Goal: Transaction & Acquisition: Download file/media

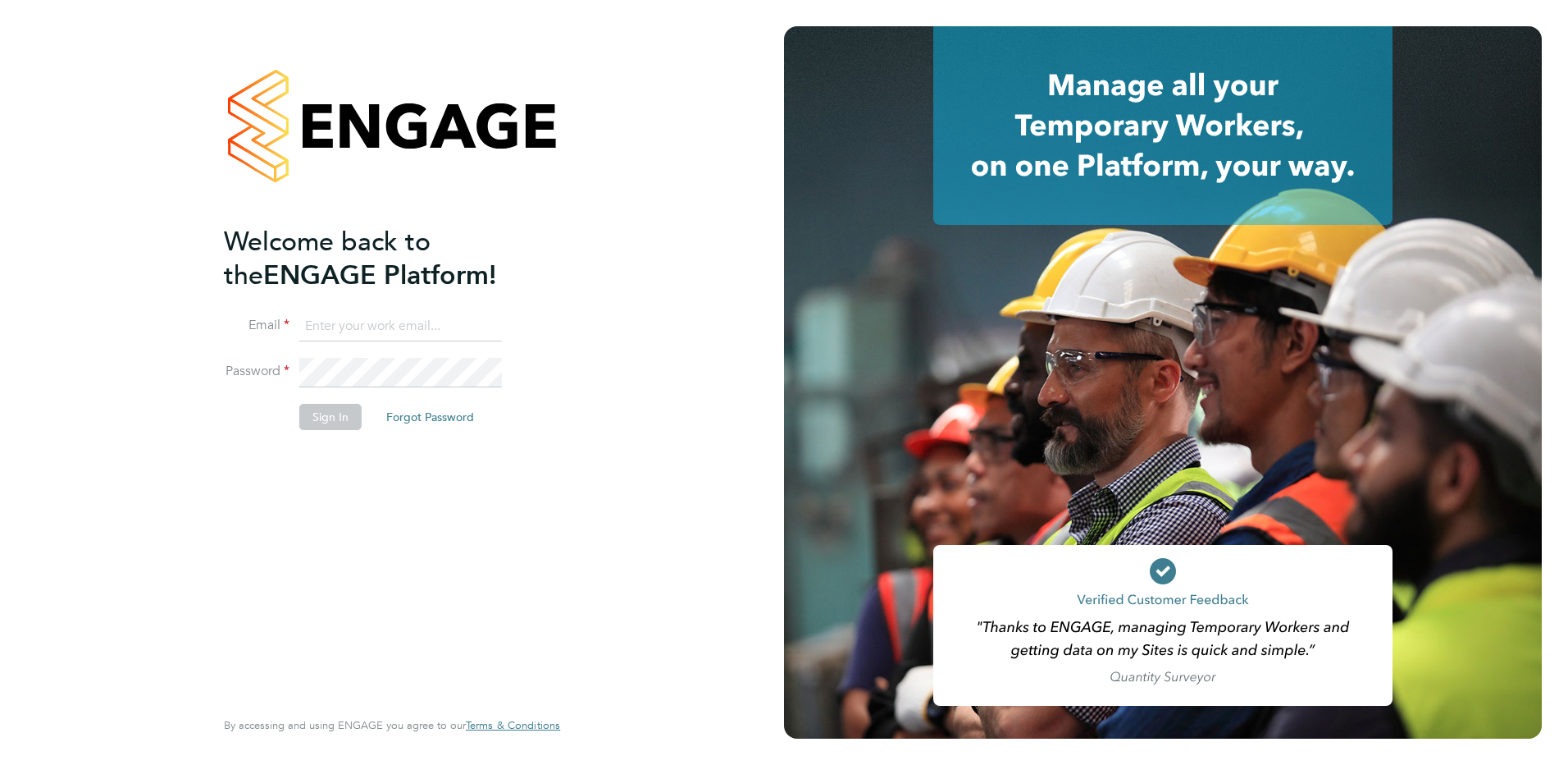
type input "[EMAIL_ADDRESS][DOMAIN_NAME]"
click at [338, 416] on button "Sign In" at bounding box center [330, 416] width 62 height 26
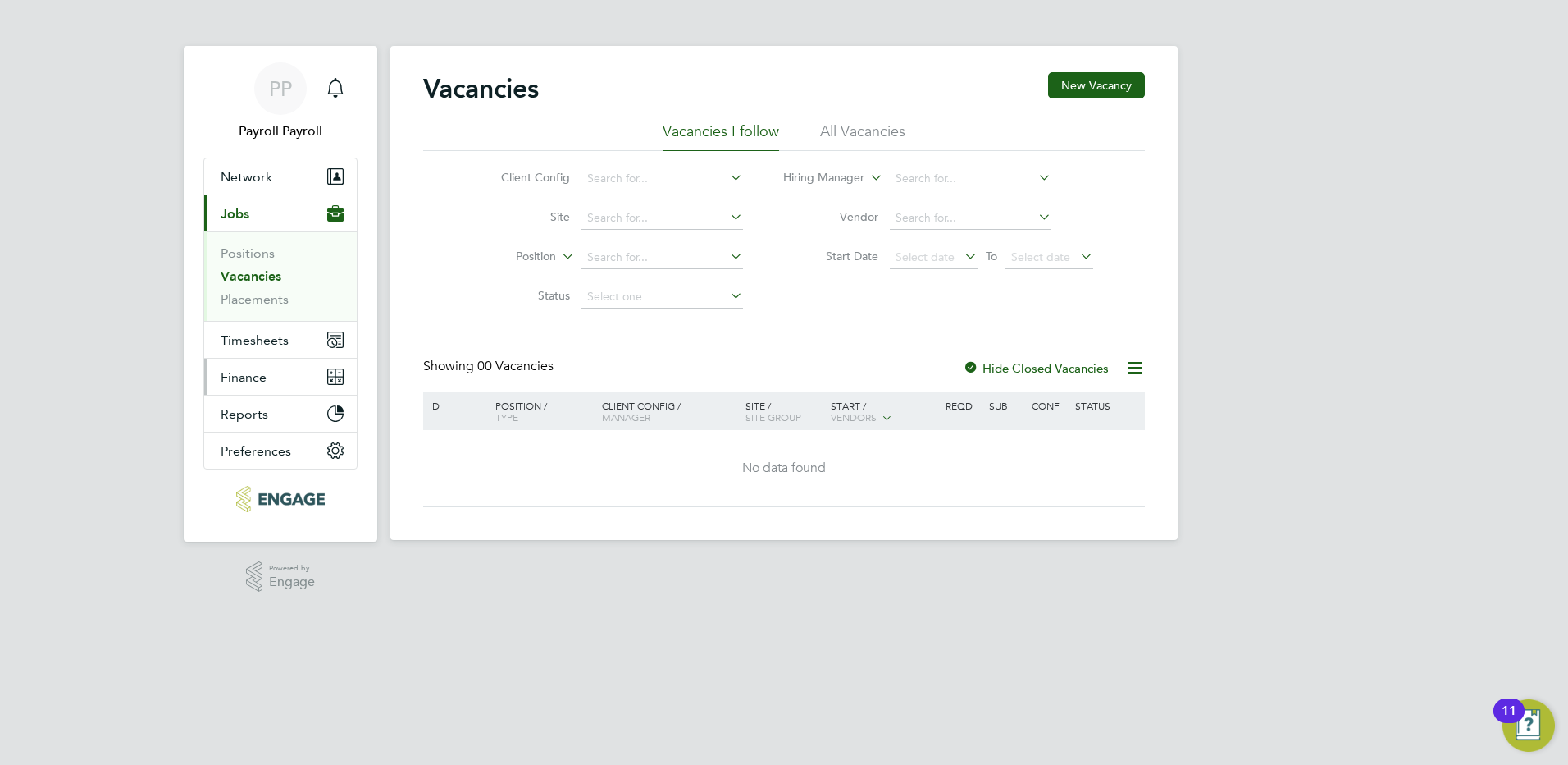
click at [270, 378] on button "Finance" at bounding box center [280, 377] width 153 height 36
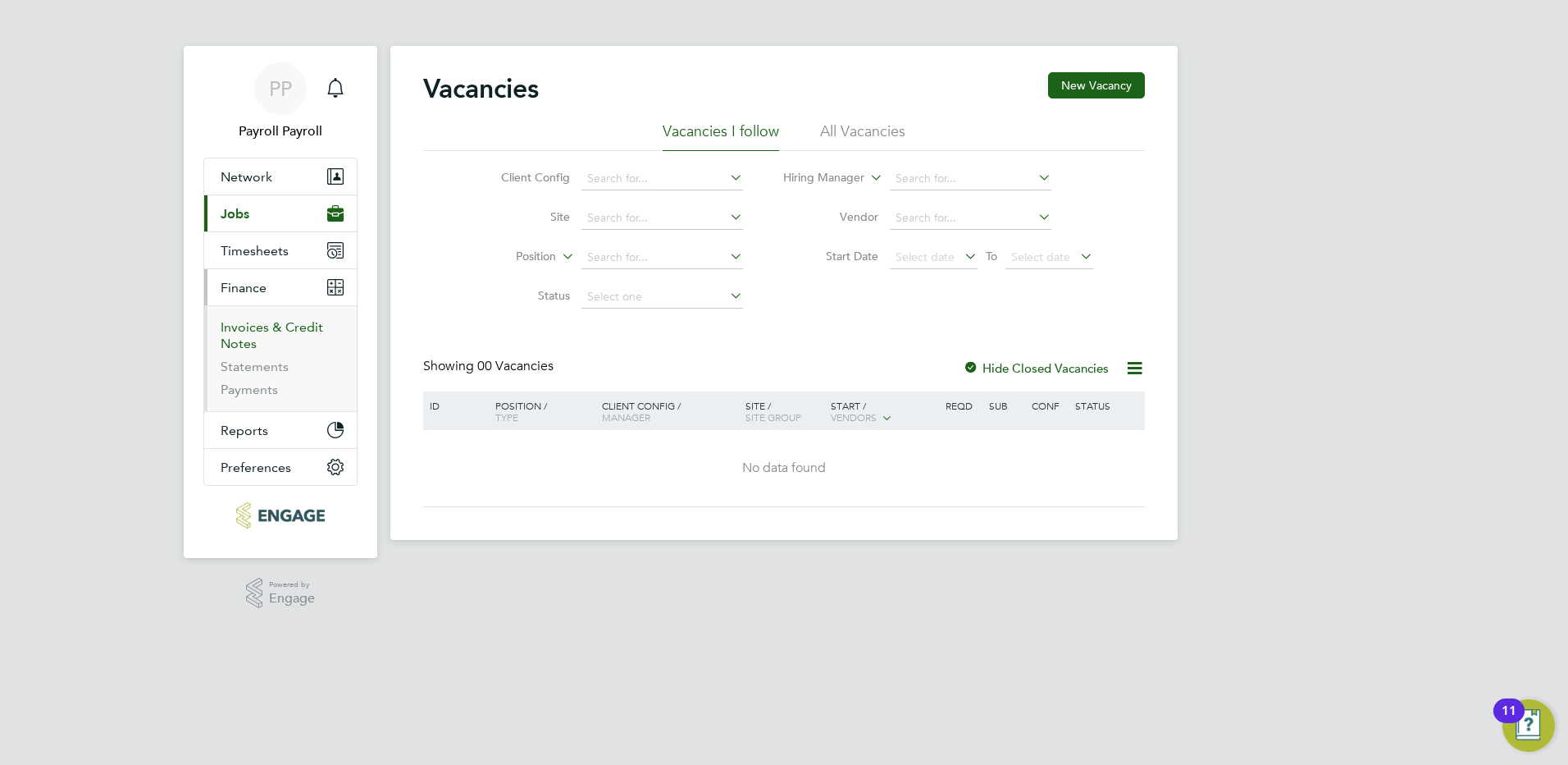
click at [270, 334] on link "Invoices & Credit Notes" at bounding box center [271, 336] width 103 height 32
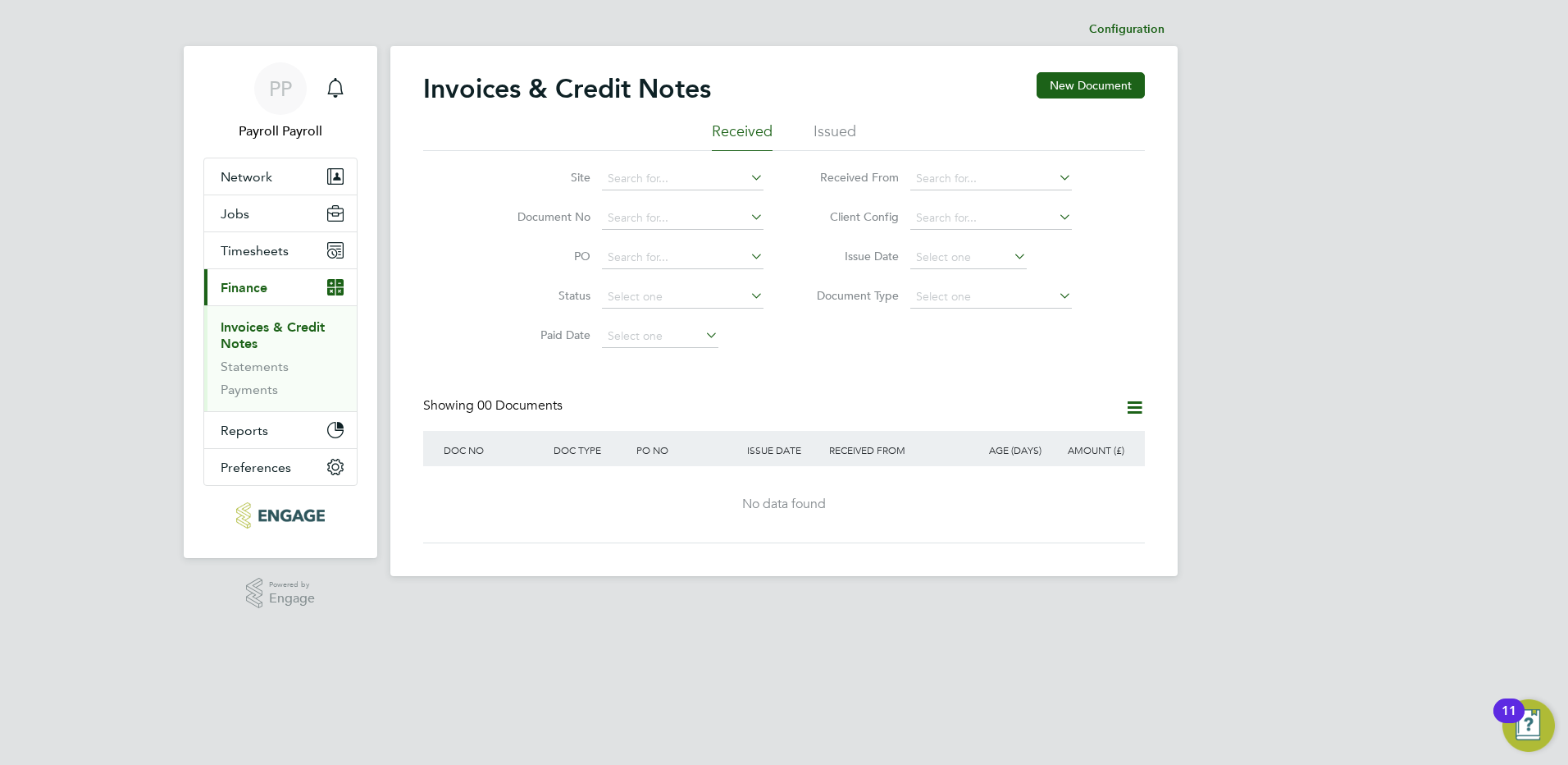
click at [835, 136] on li "Issued" at bounding box center [834, 137] width 43 height 30
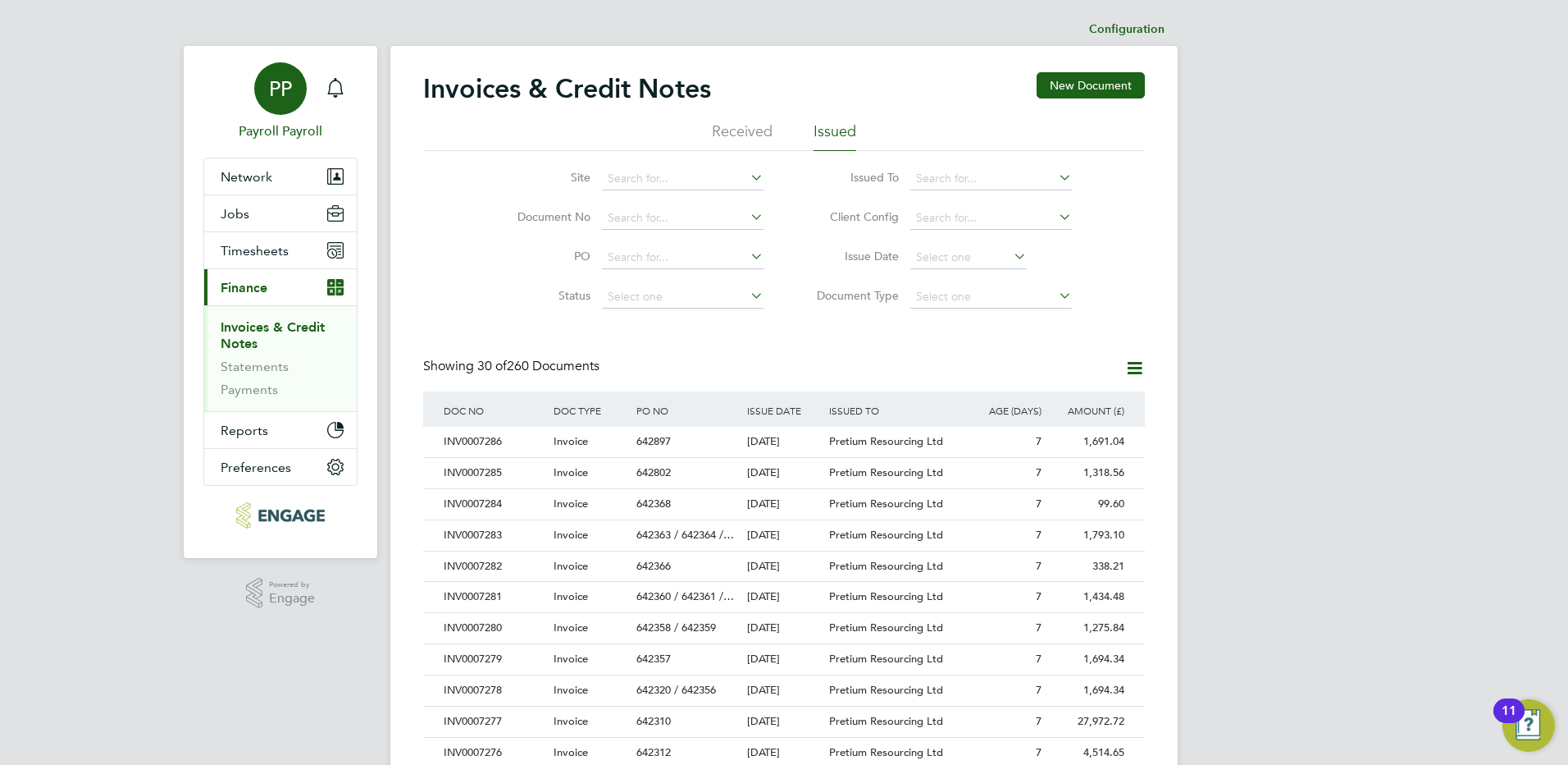
click at [289, 95] on span "PP" at bounding box center [279, 88] width 23 height 21
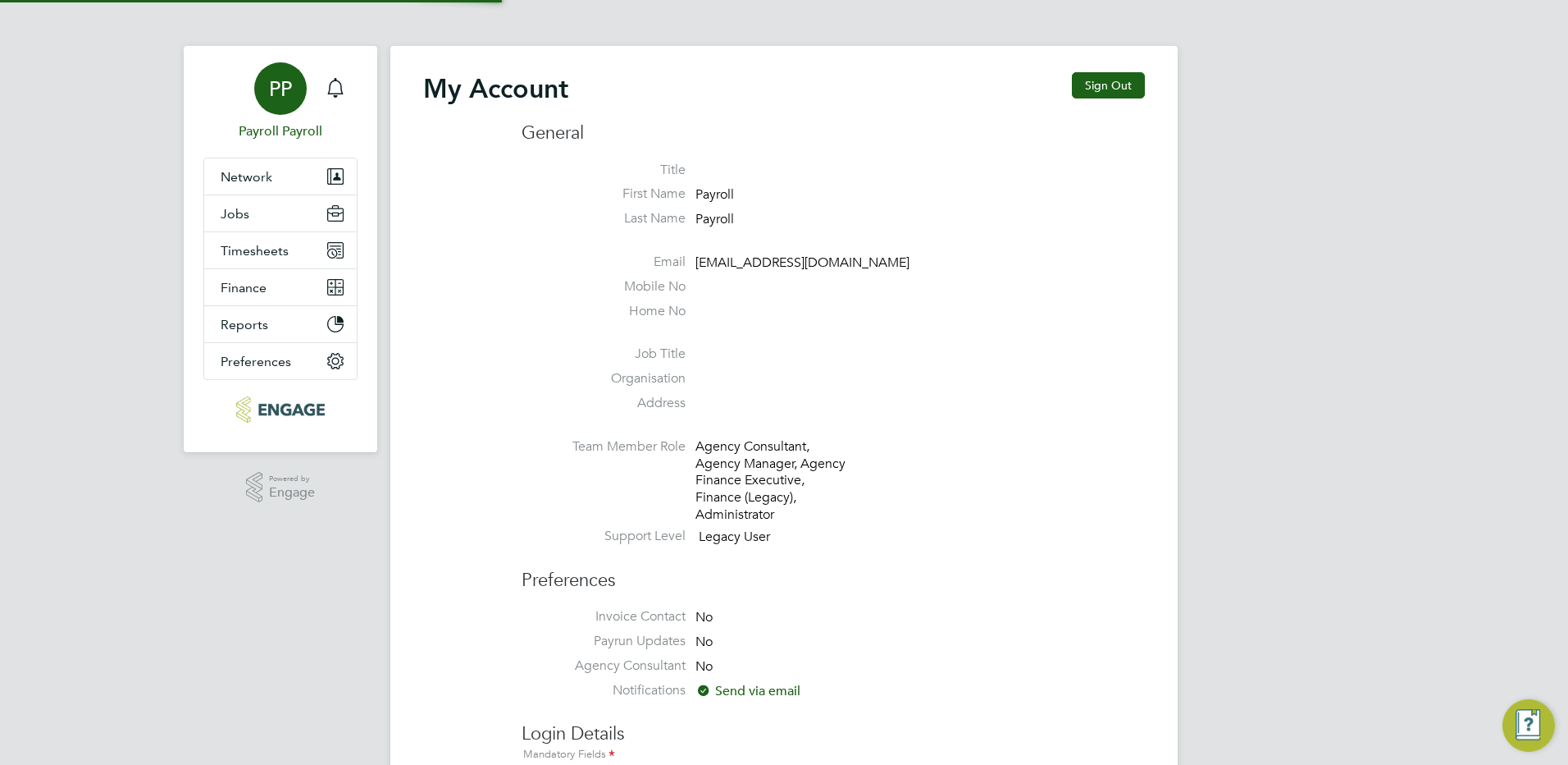
type input "[EMAIL_ADDRESS][DOMAIN_NAME]"
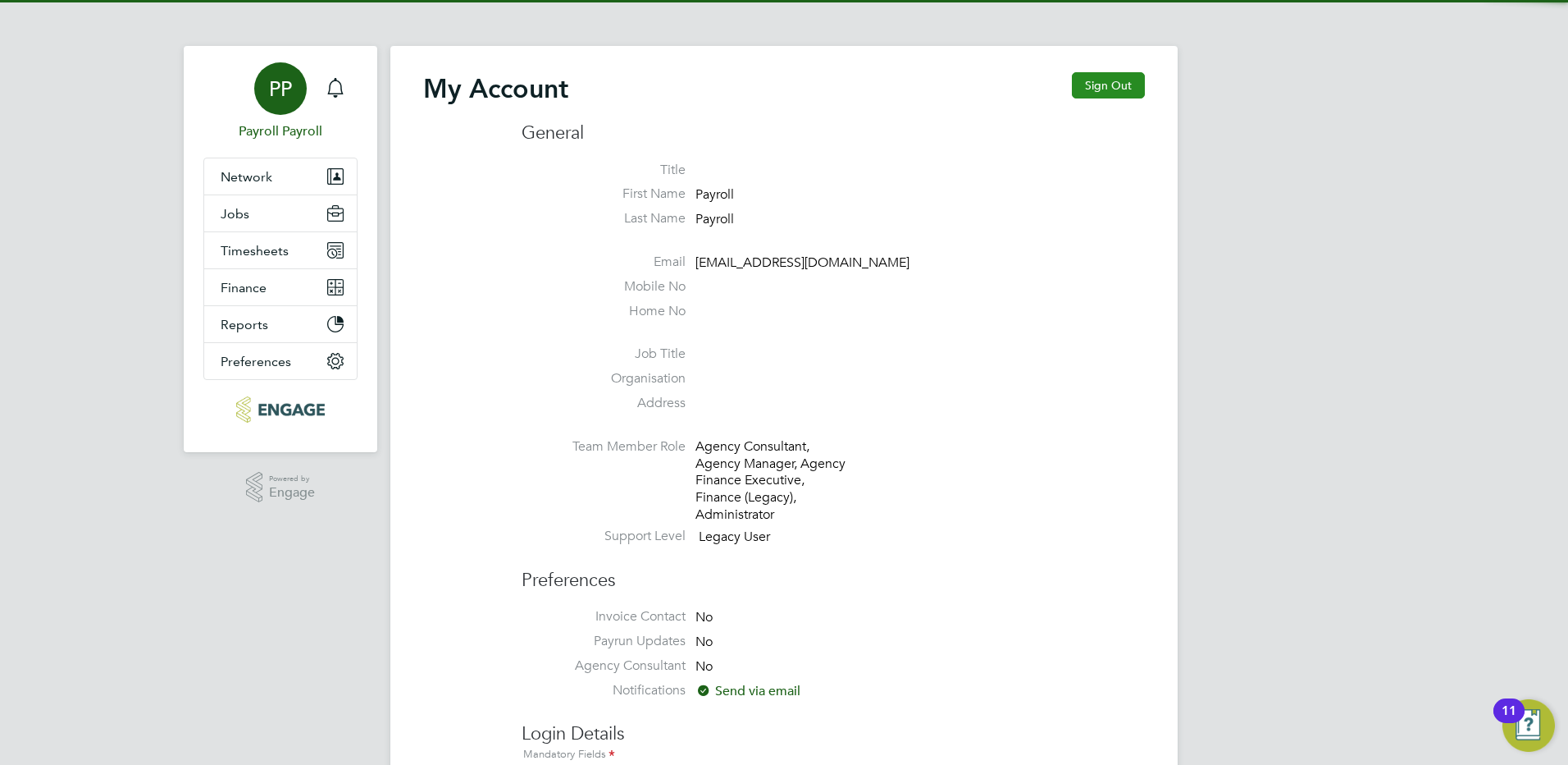
click at [1078, 89] on button "Sign Out" at bounding box center [1108, 85] width 73 height 26
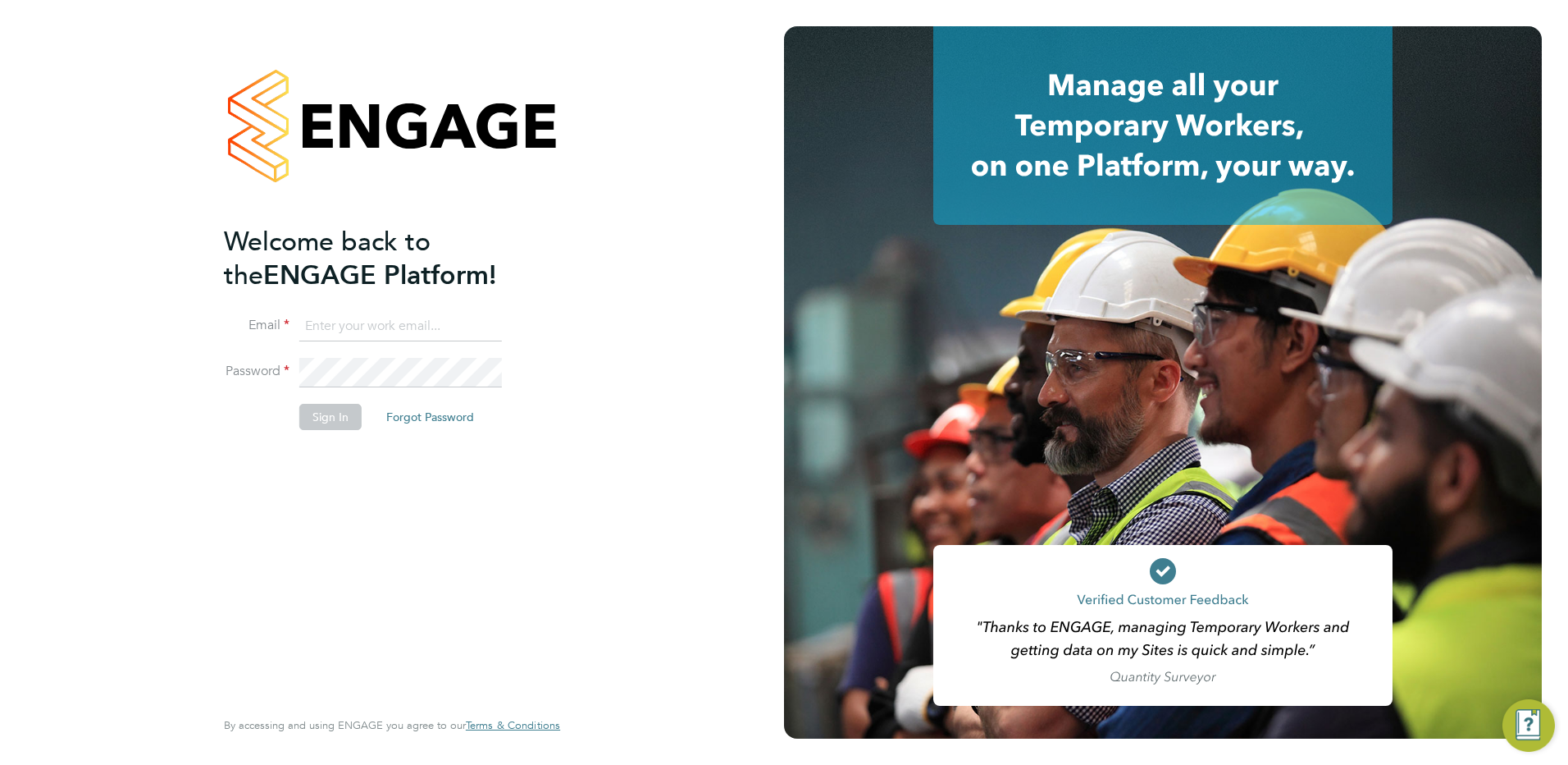
type input "[EMAIL_ADDRESS][DOMAIN_NAME]"
click at [315, 424] on button "Sign In" at bounding box center [330, 416] width 62 height 26
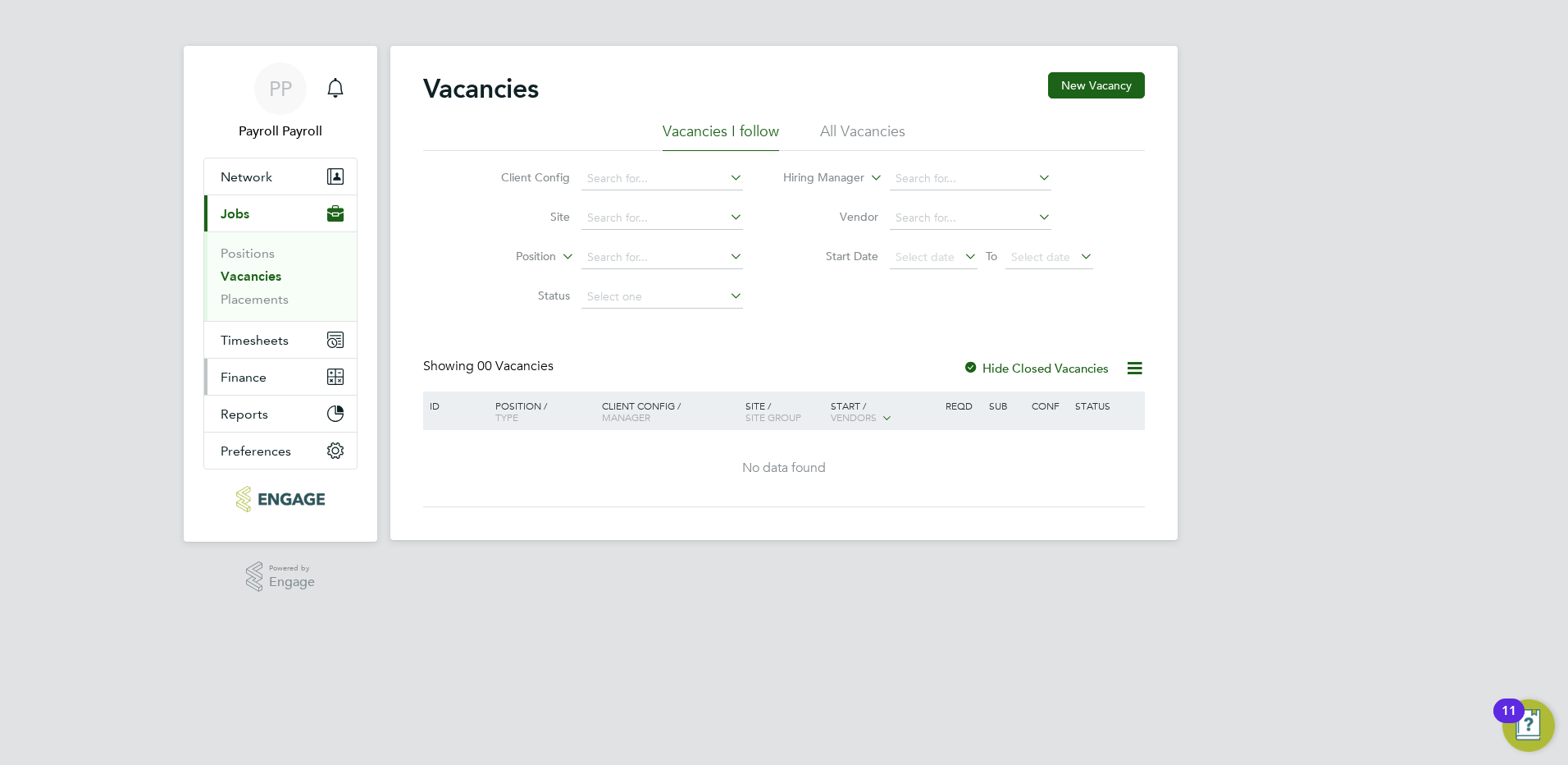
click at [254, 377] on span "Finance" at bounding box center [244, 378] width 46 height 16
click at [255, 382] on span "Finance" at bounding box center [244, 378] width 46 height 16
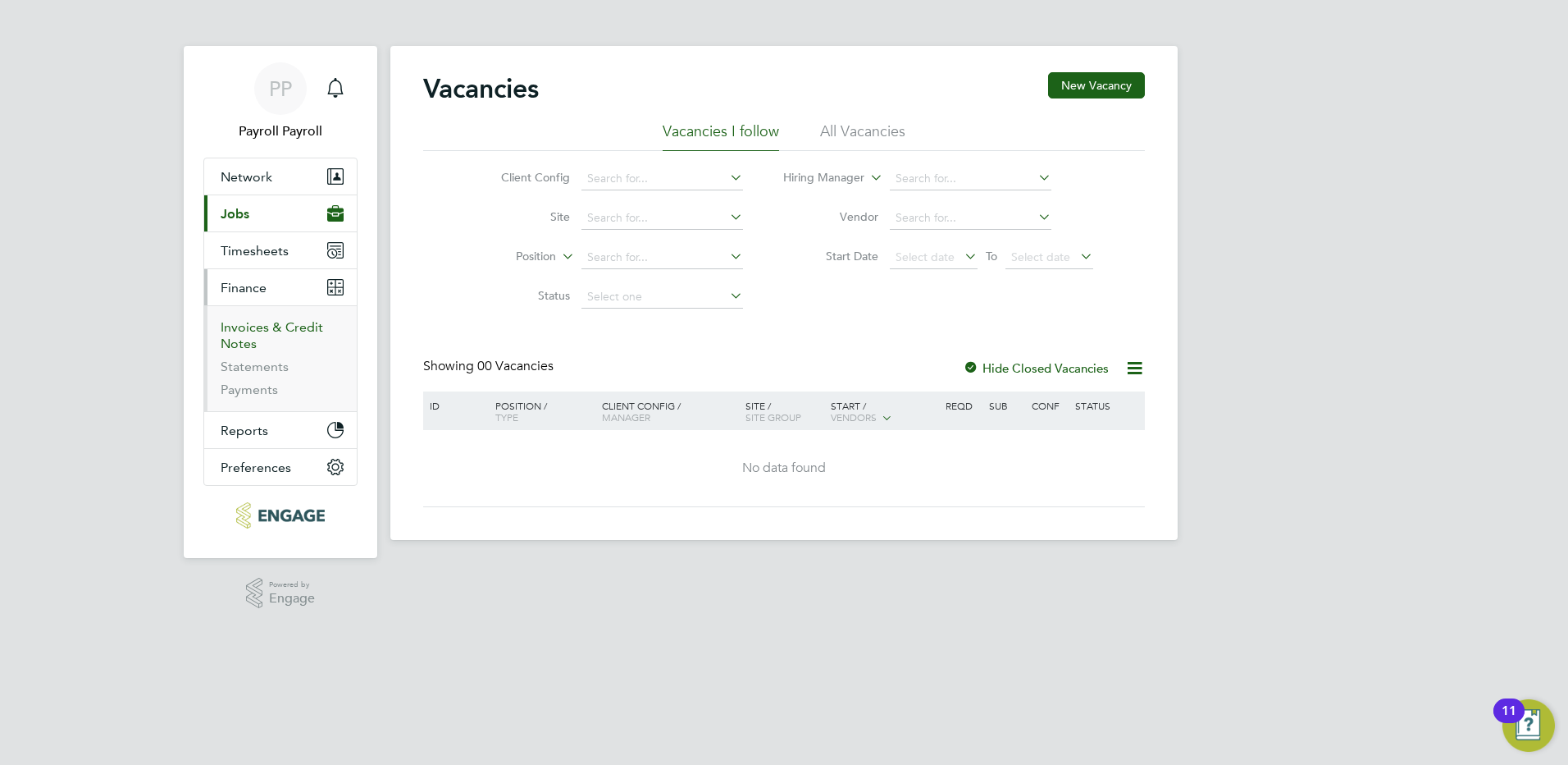
click at [267, 332] on link "Invoices & Credit Notes" at bounding box center [271, 336] width 103 height 32
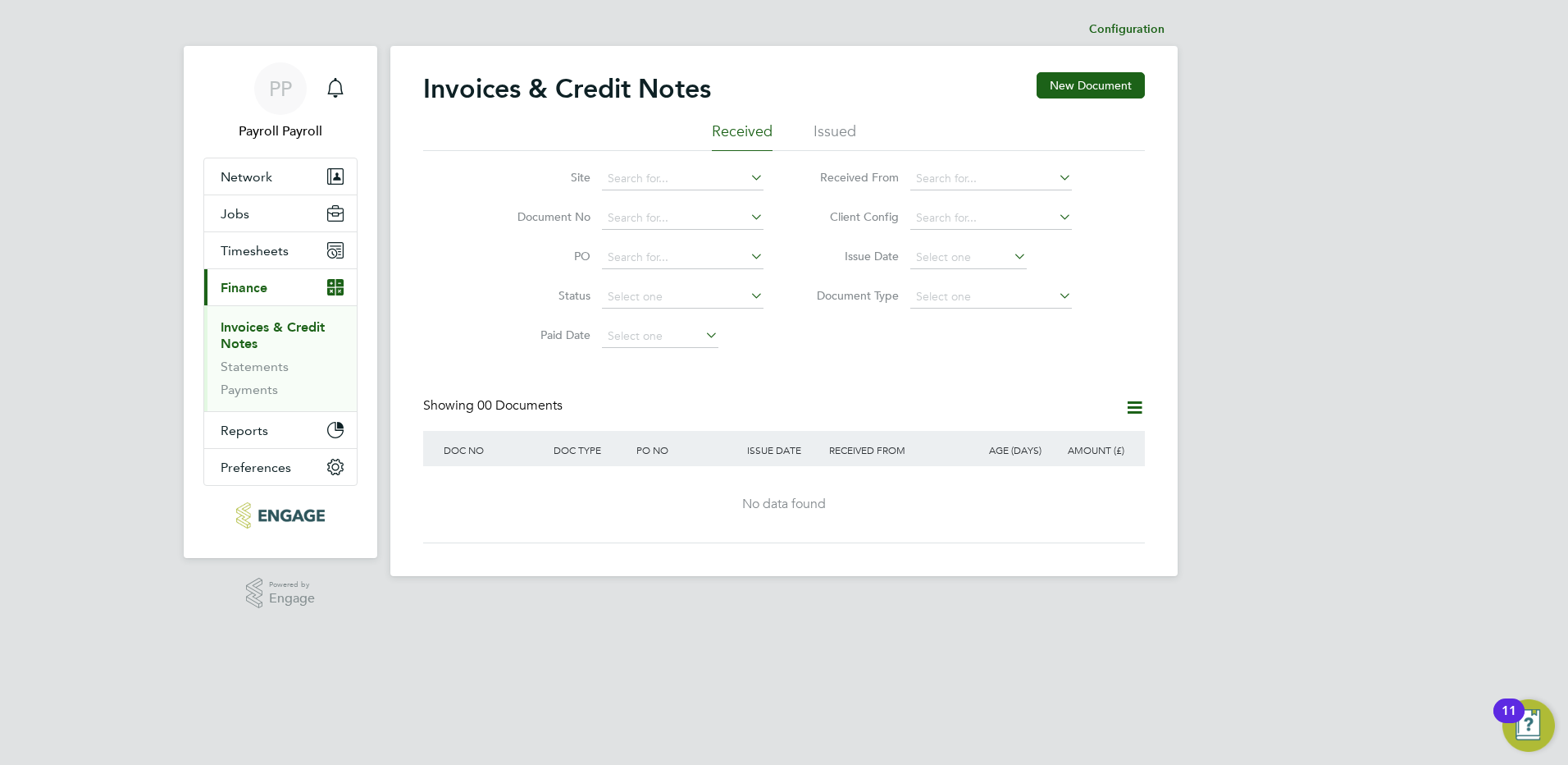
click at [838, 137] on li "Issued" at bounding box center [834, 137] width 43 height 30
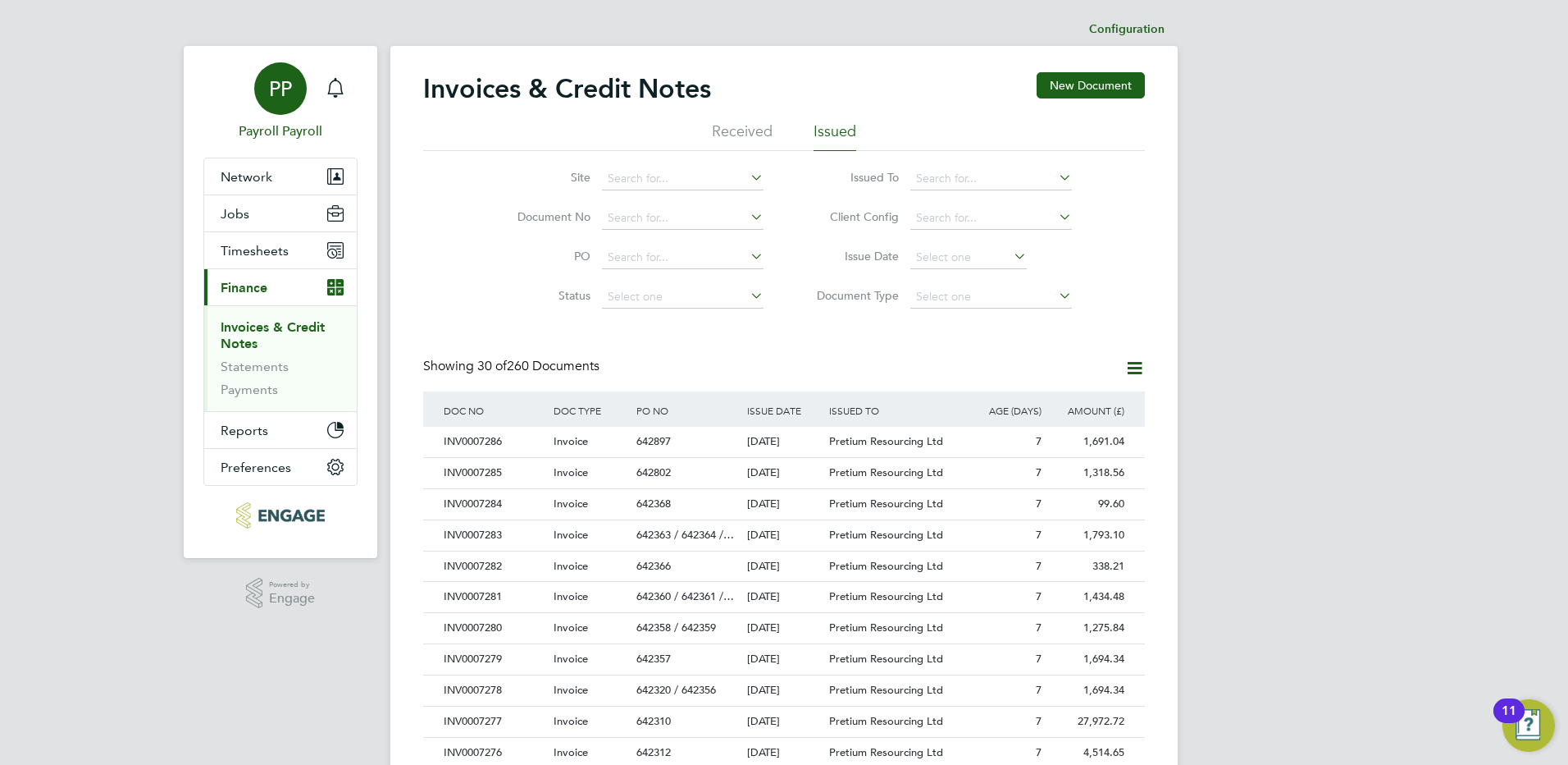
click at [285, 98] on span "PP" at bounding box center [279, 88] width 23 height 21
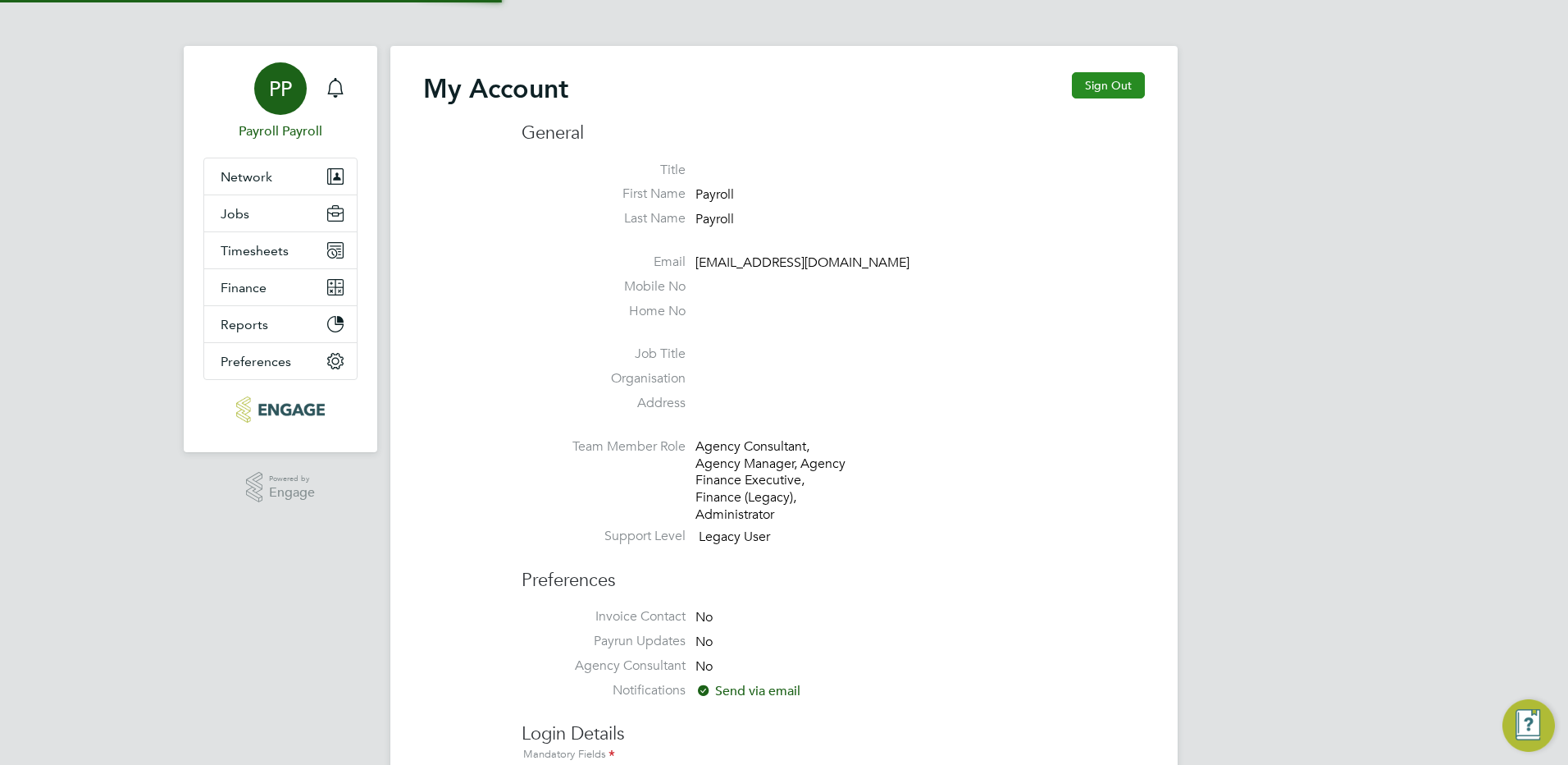
type input "[EMAIL_ADDRESS][DOMAIN_NAME]"
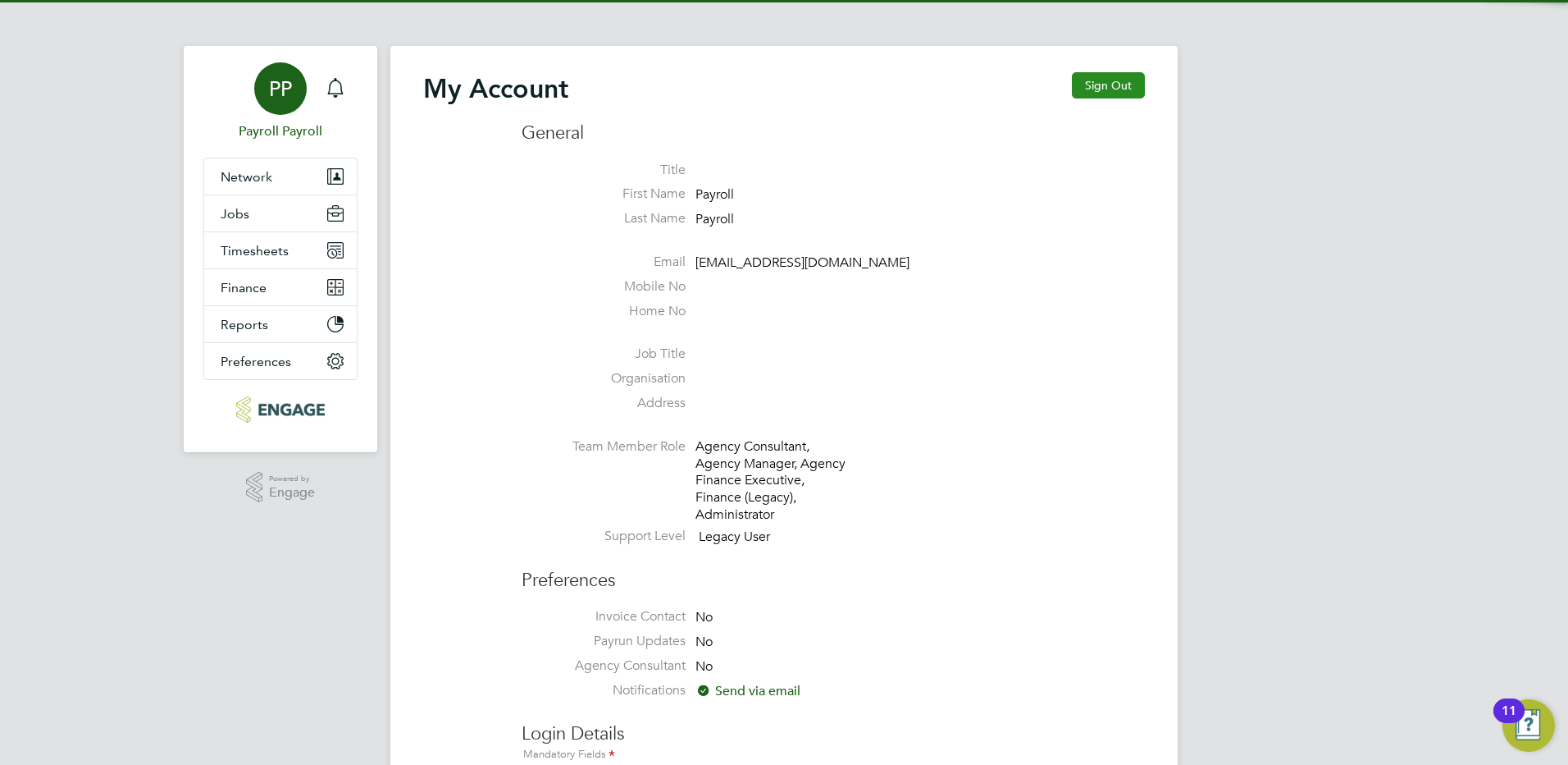
click at [1095, 86] on button "Sign Out" at bounding box center [1108, 85] width 73 height 26
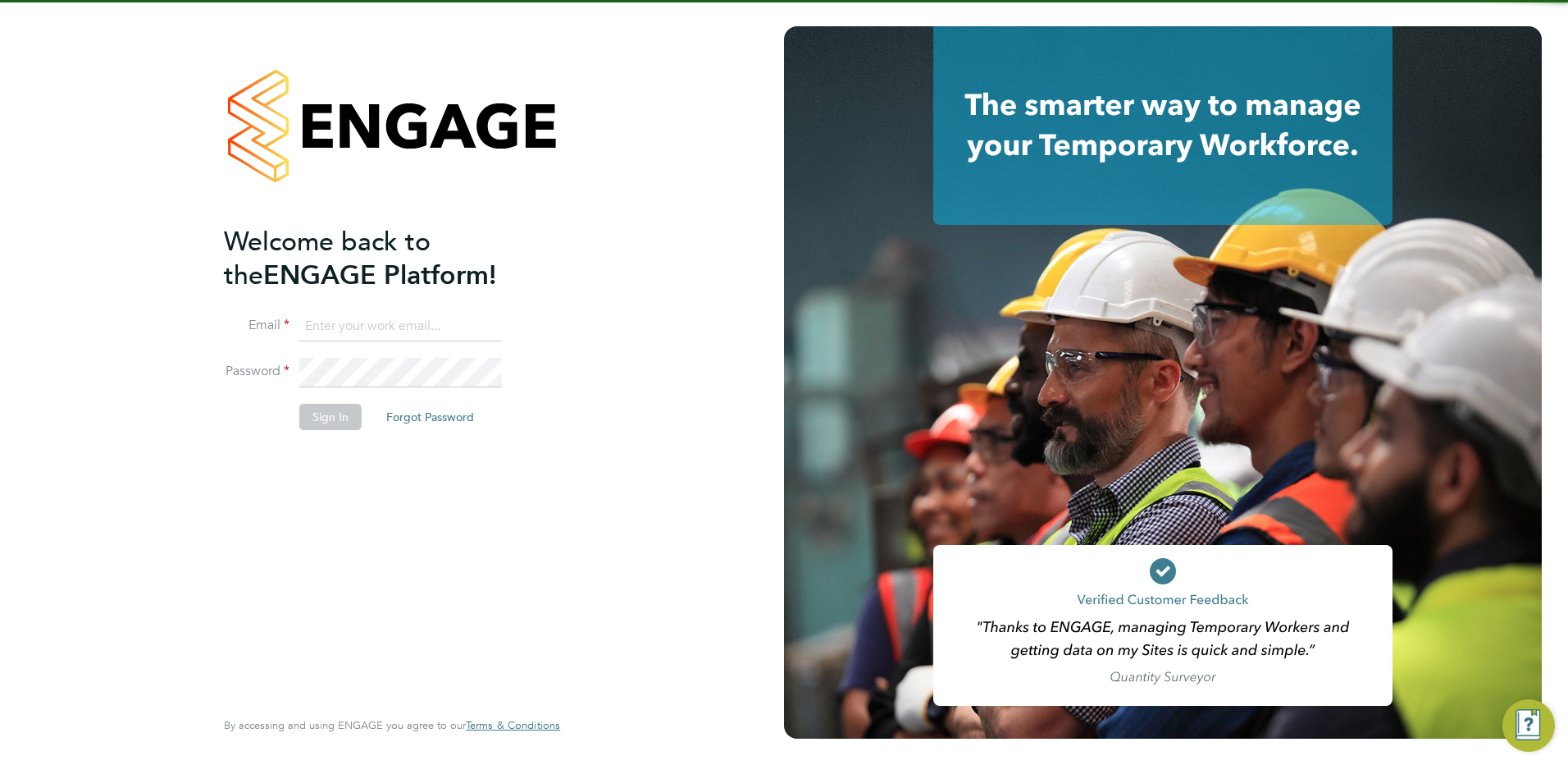
type input "[EMAIL_ADDRESS][DOMAIN_NAME]"
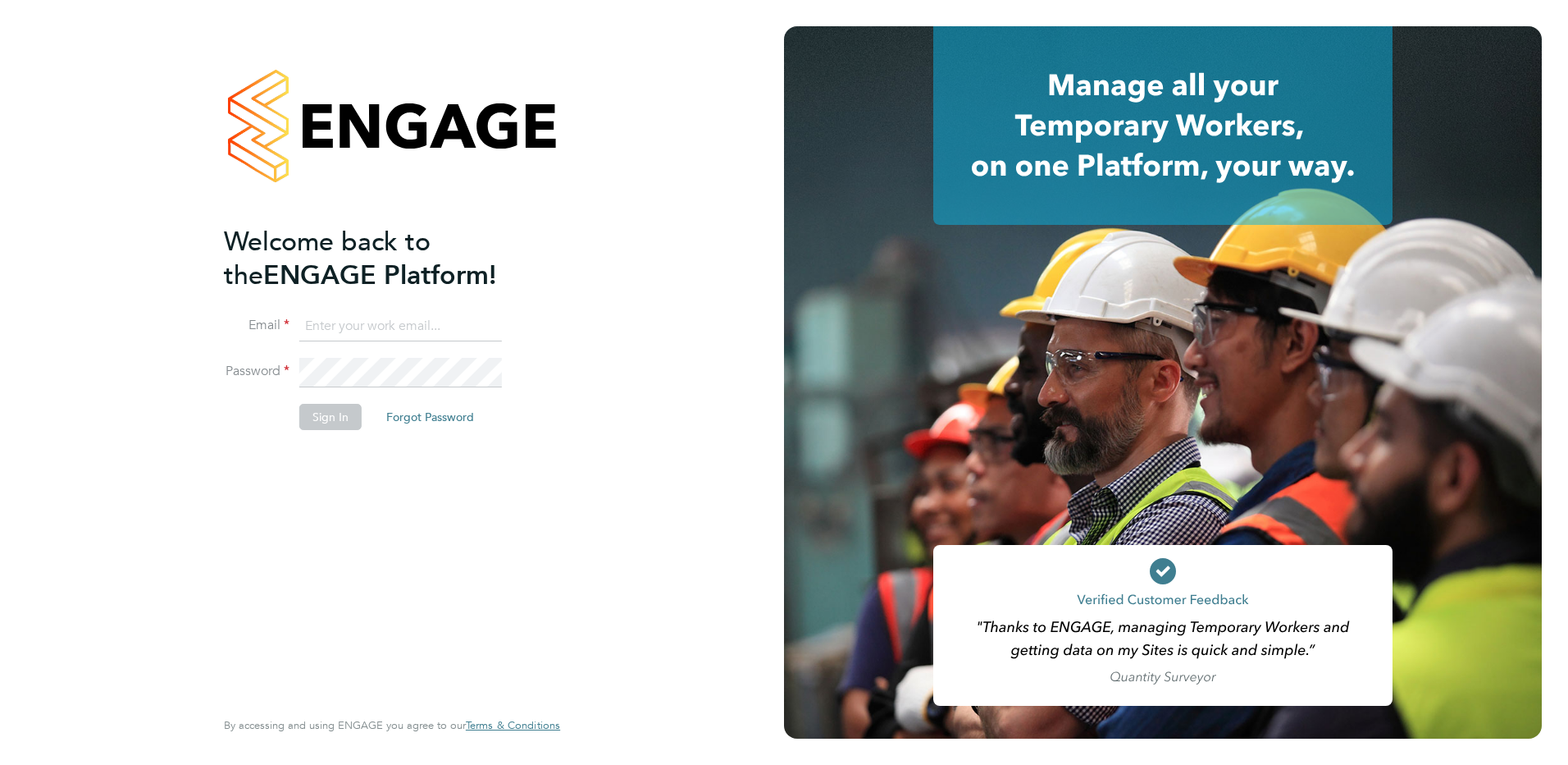
type input "[EMAIL_ADDRESS][DOMAIN_NAME]"
click at [329, 417] on button "Sign In" at bounding box center [330, 416] width 62 height 26
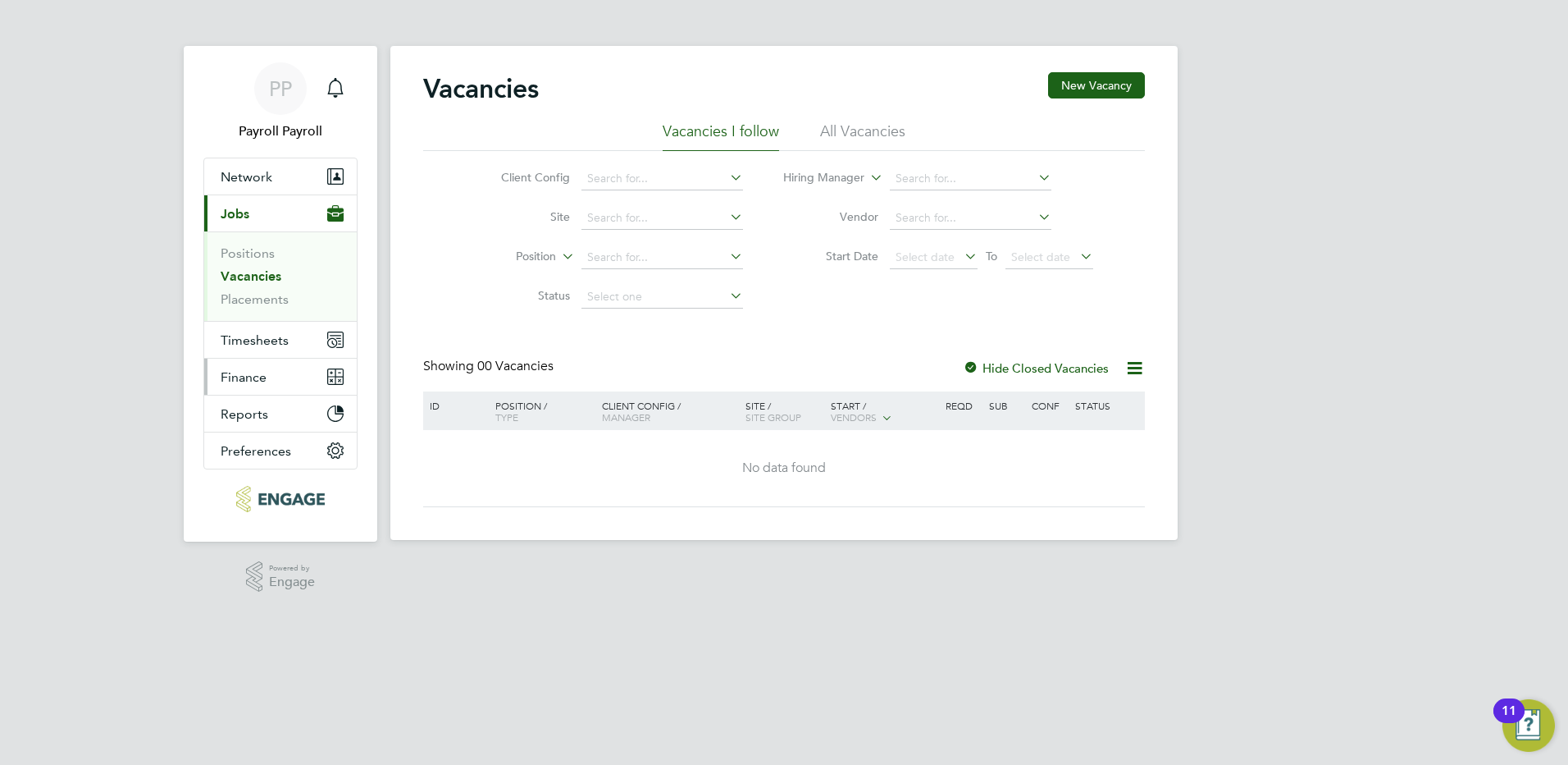
click at [263, 375] on span "Finance" at bounding box center [244, 378] width 46 height 16
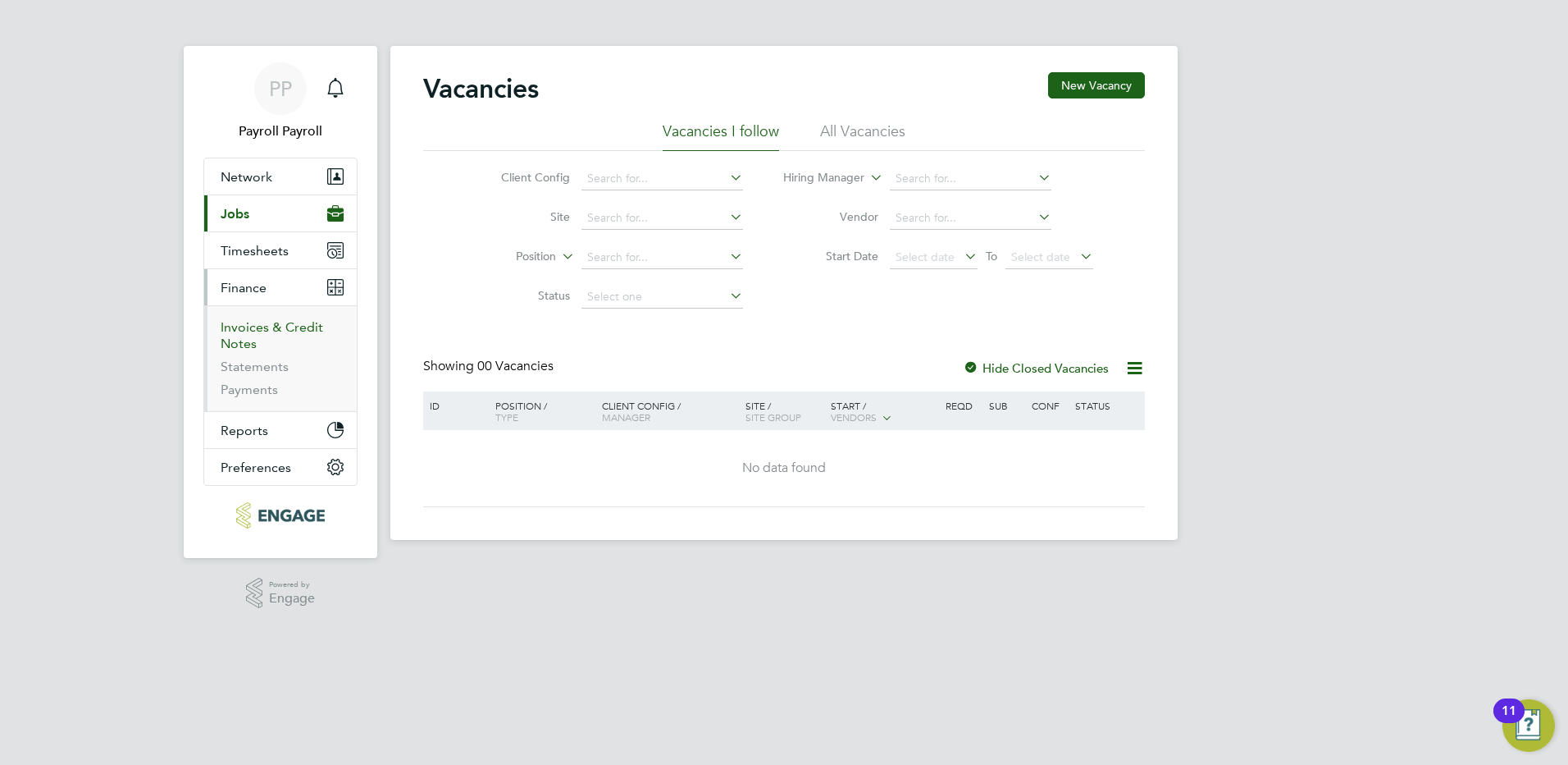
click at [294, 330] on link "Invoices & Credit Notes" at bounding box center [271, 336] width 103 height 32
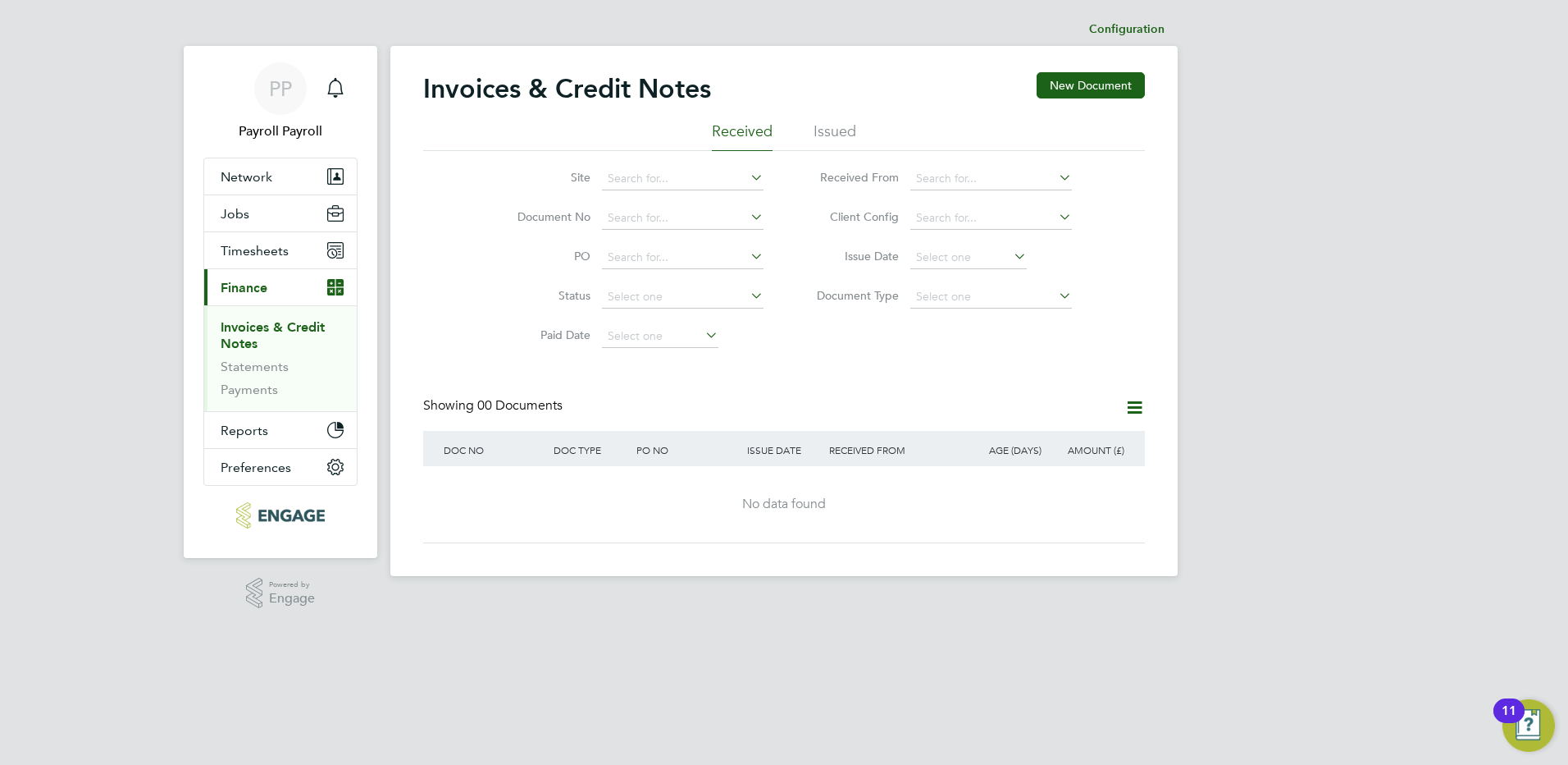
click at [839, 140] on li "Issued" at bounding box center [834, 137] width 43 height 30
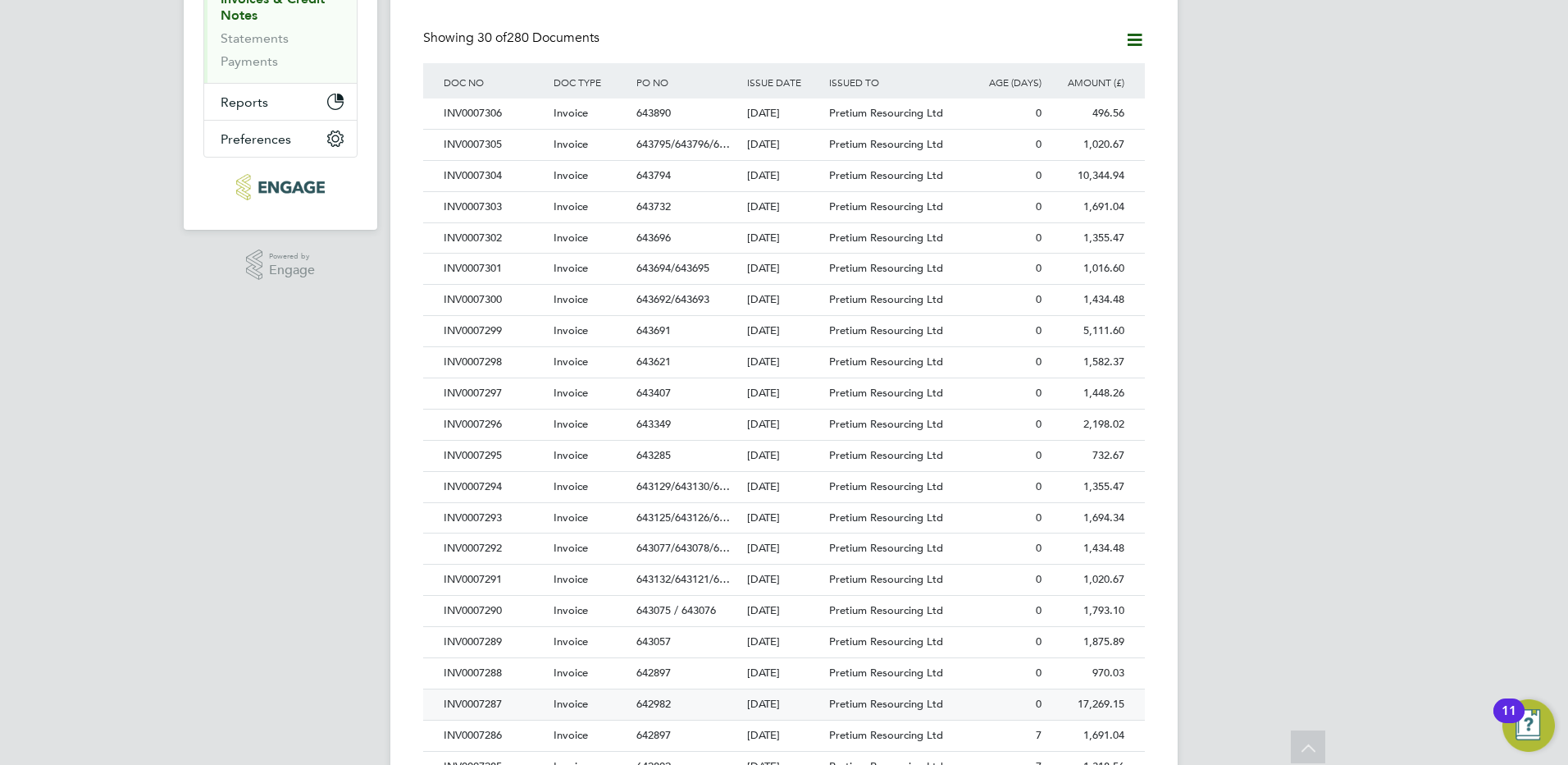
click at [495, 703] on div "INV0007287" at bounding box center [494, 704] width 110 height 30
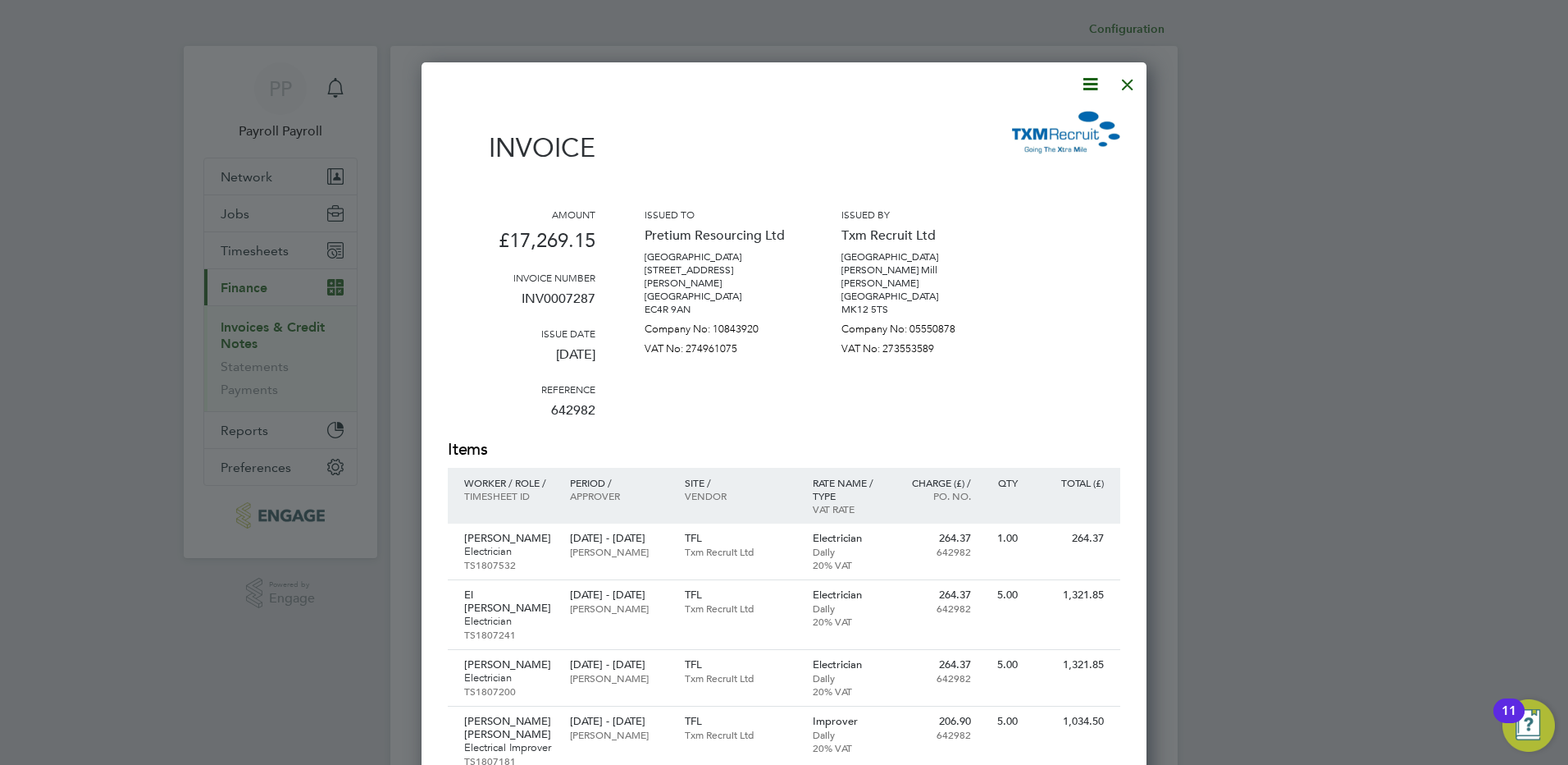
click at [1082, 85] on icon at bounding box center [1090, 84] width 21 height 21
click at [1054, 128] on li "Download Invoice" at bounding box center [1040, 123] width 113 height 23
click at [1130, 85] on div at bounding box center [1128, 81] width 30 height 30
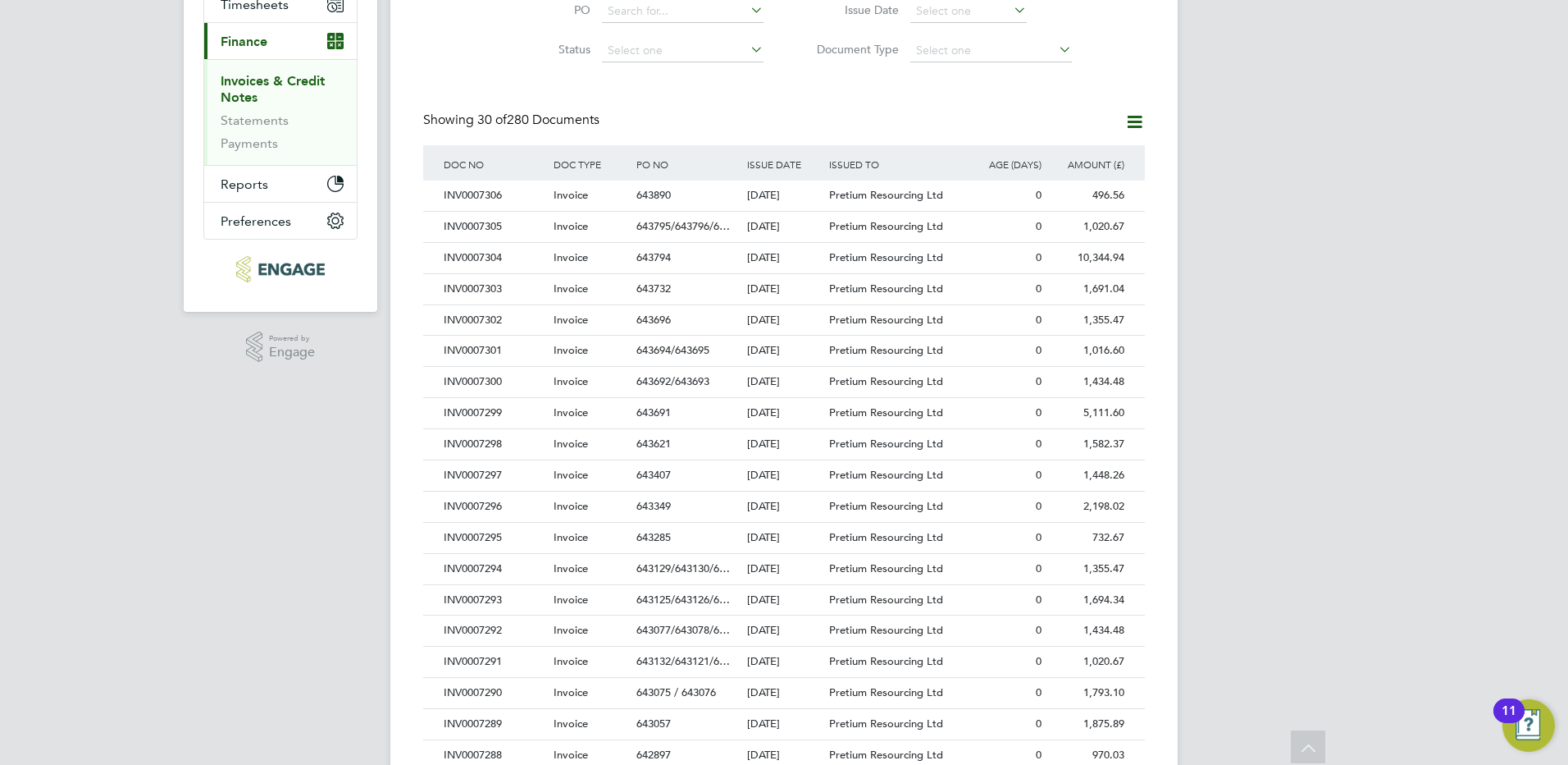
scroll to position [329, 0]
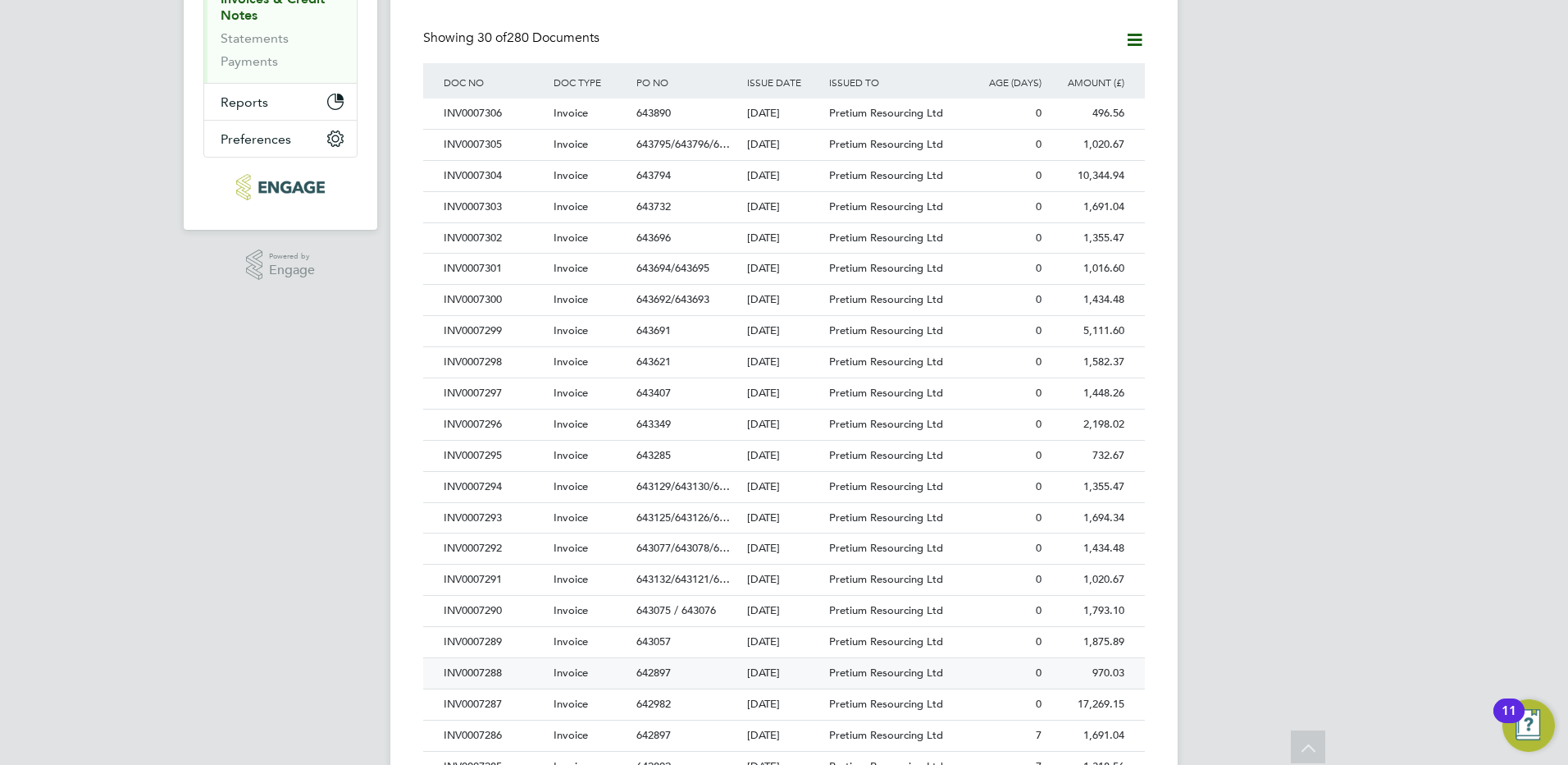
click at [487, 673] on div "INV0007288" at bounding box center [494, 673] width 110 height 30
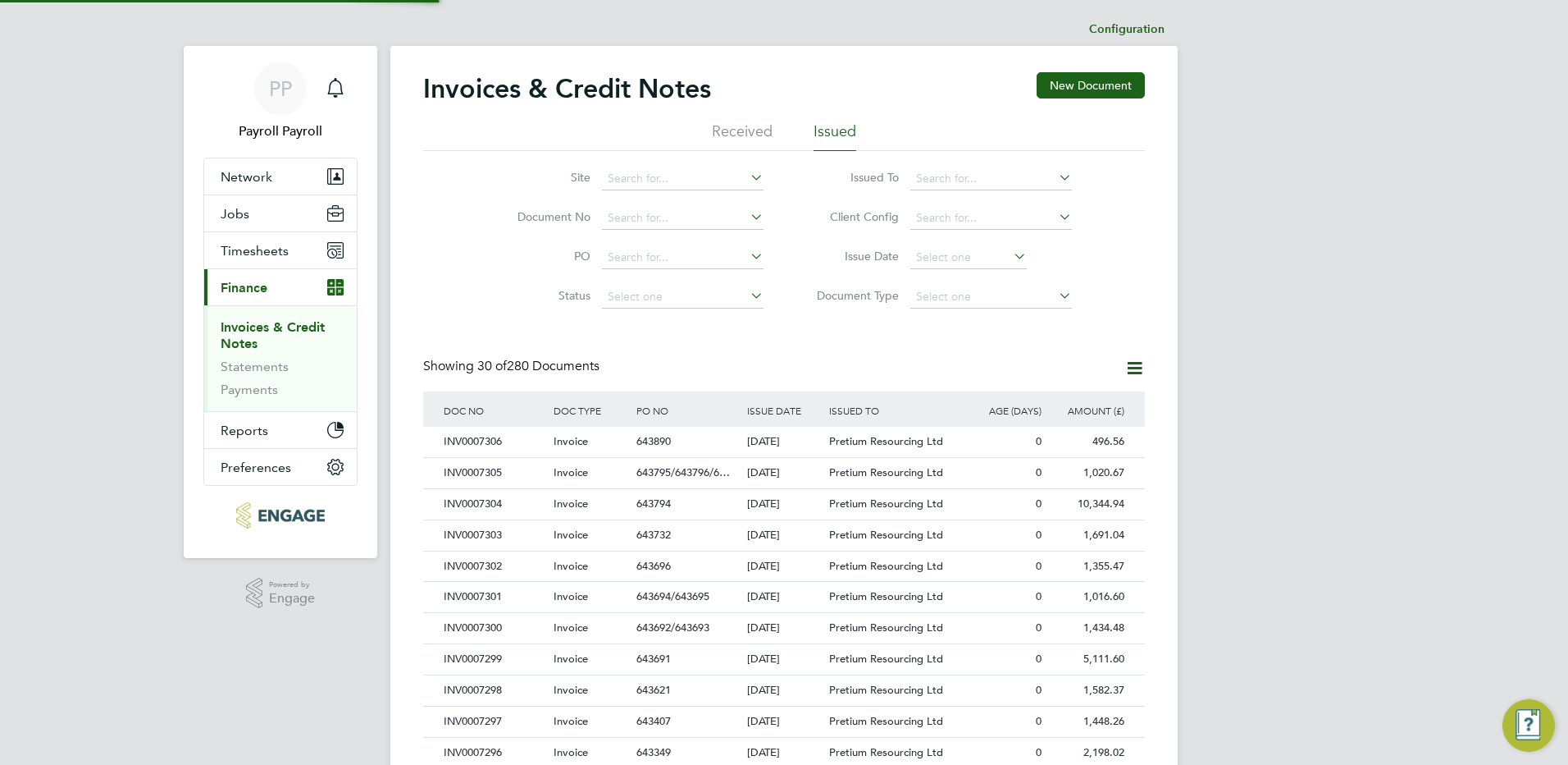
scroll to position [873, 726]
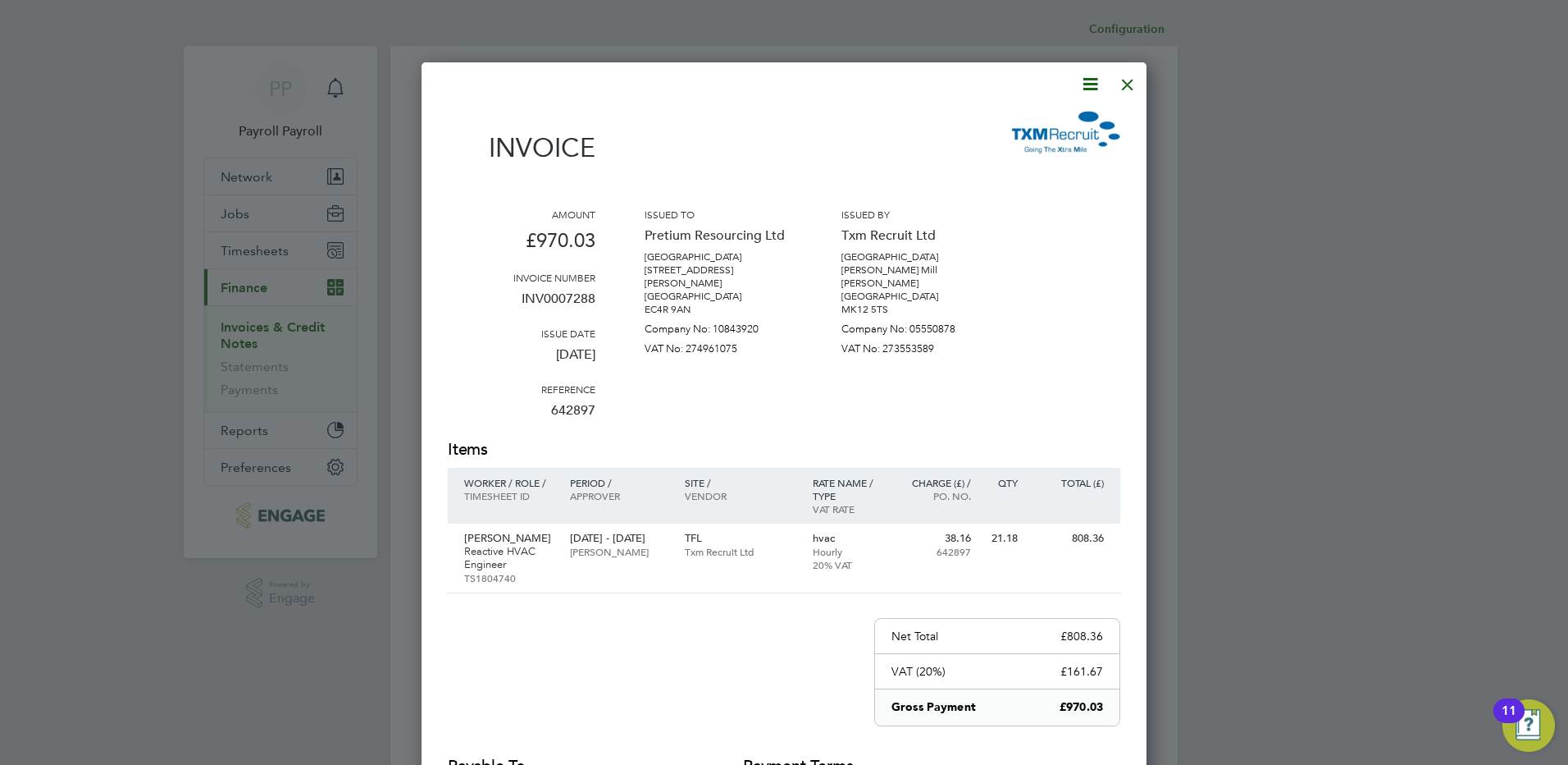
click at [1089, 91] on icon at bounding box center [1090, 84] width 21 height 21
click at [1067, 128] on li "Download Invoice" at bounding box center [1040, 123] width 113 height 23
click at [1131, 85] on div at bounding box center [1128, 81] width 30 height 30
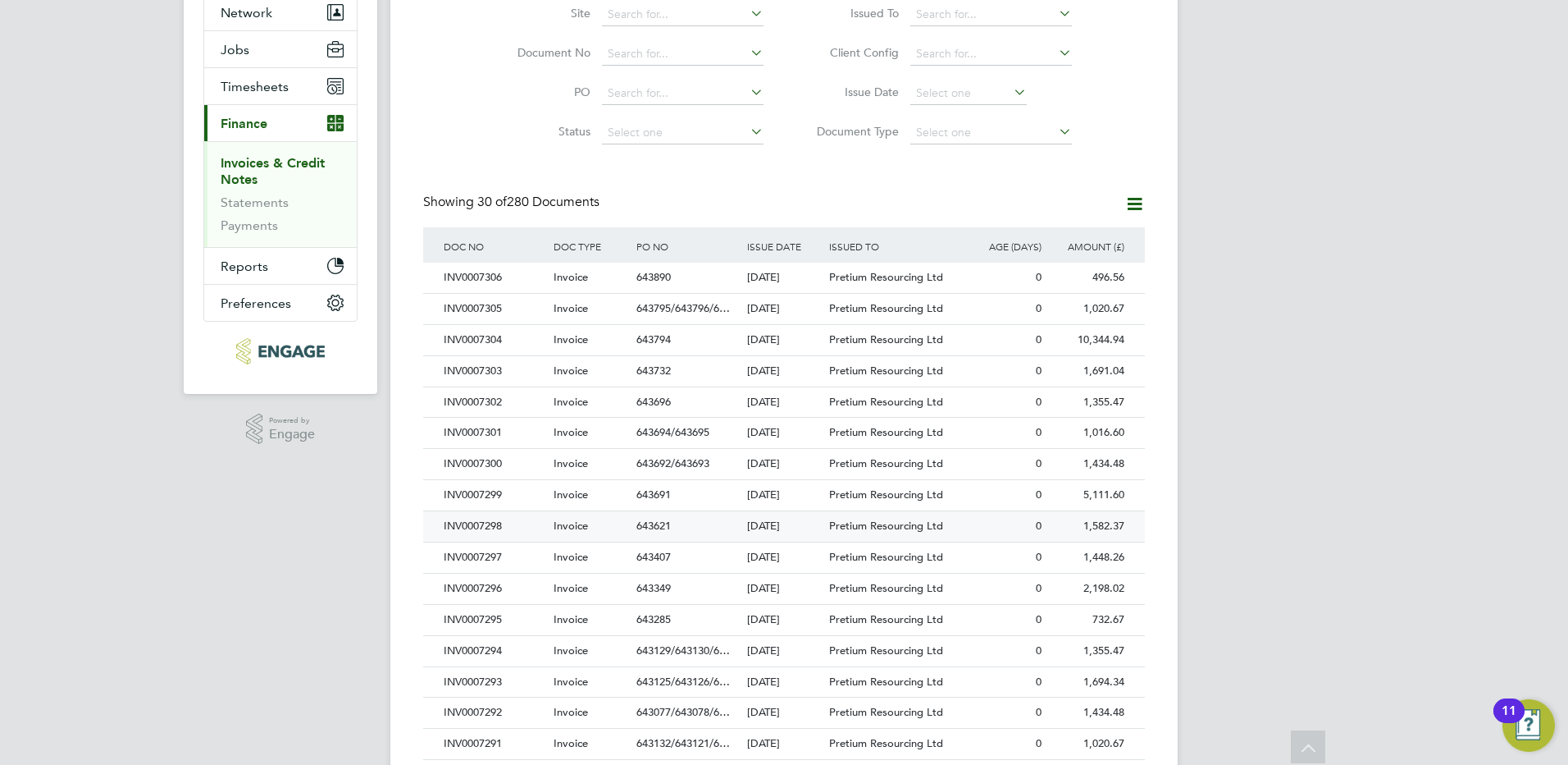
scroll to position [329, 0]
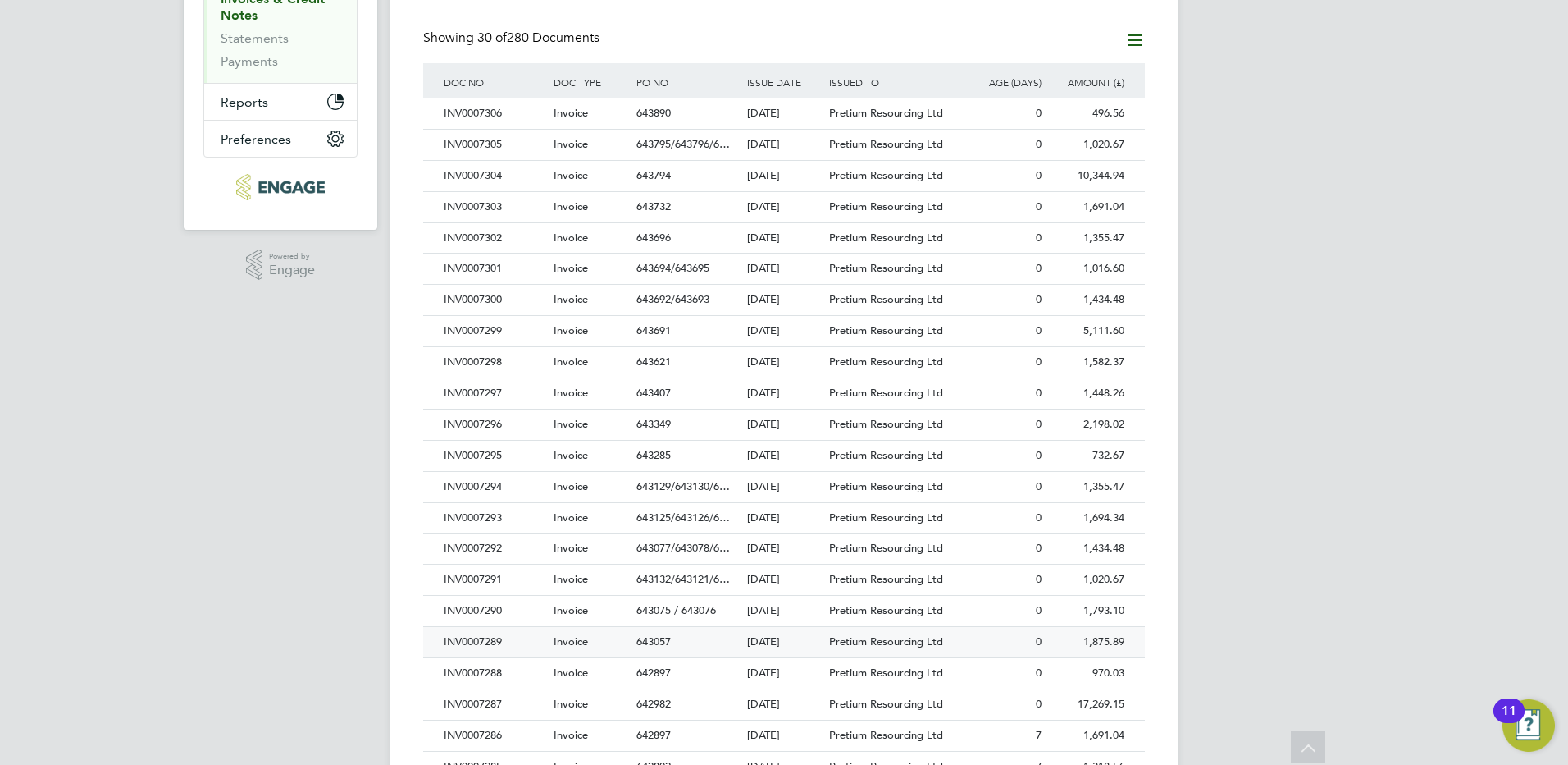
click at [494, 638] on div "INV0007289" at bounding box center [494, 642] width 110 height 30
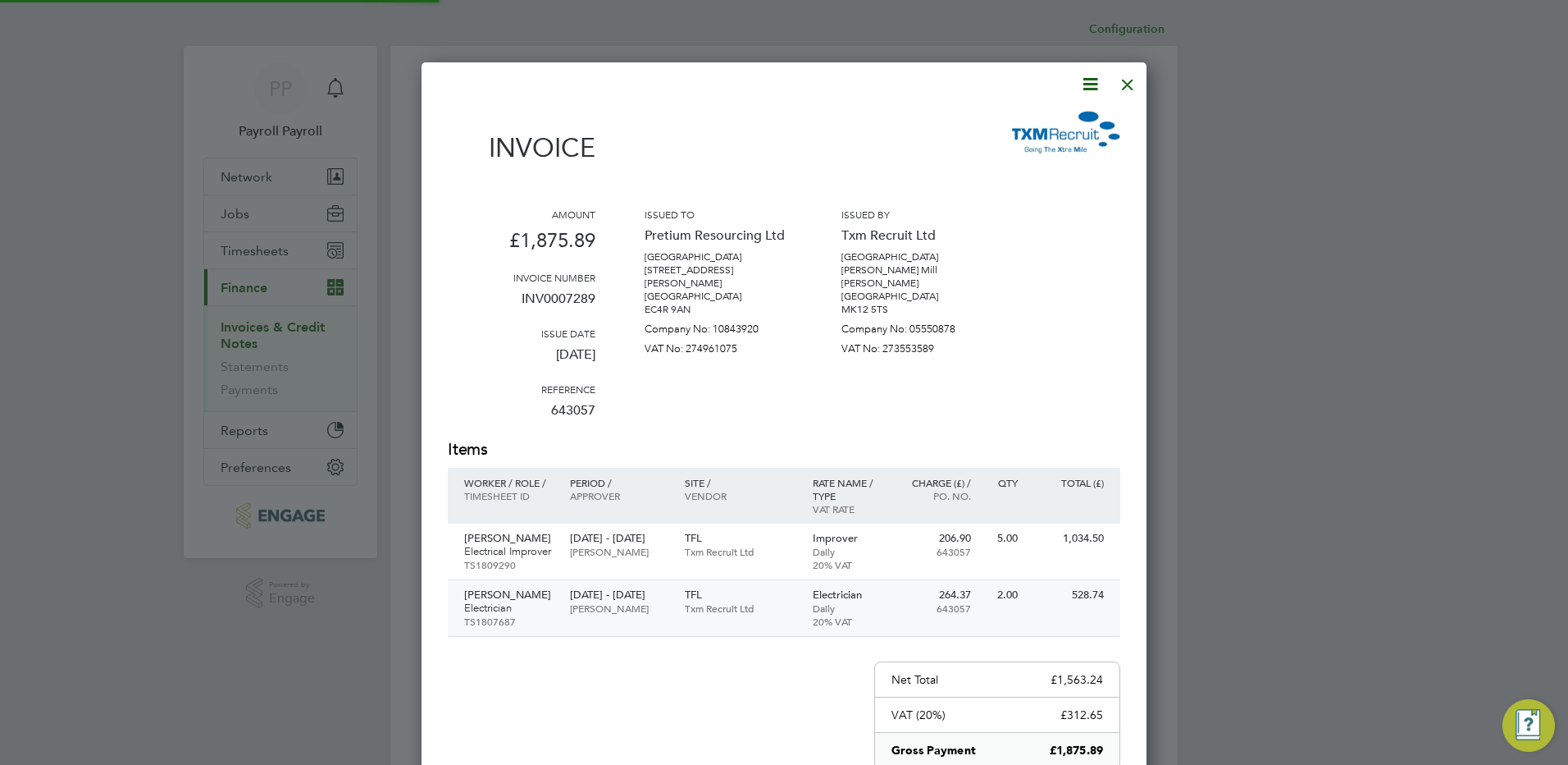
scroll to position [930, 726]
click at [1093, 85] on icon at bounding box center [1090, 84] width 21 height 21
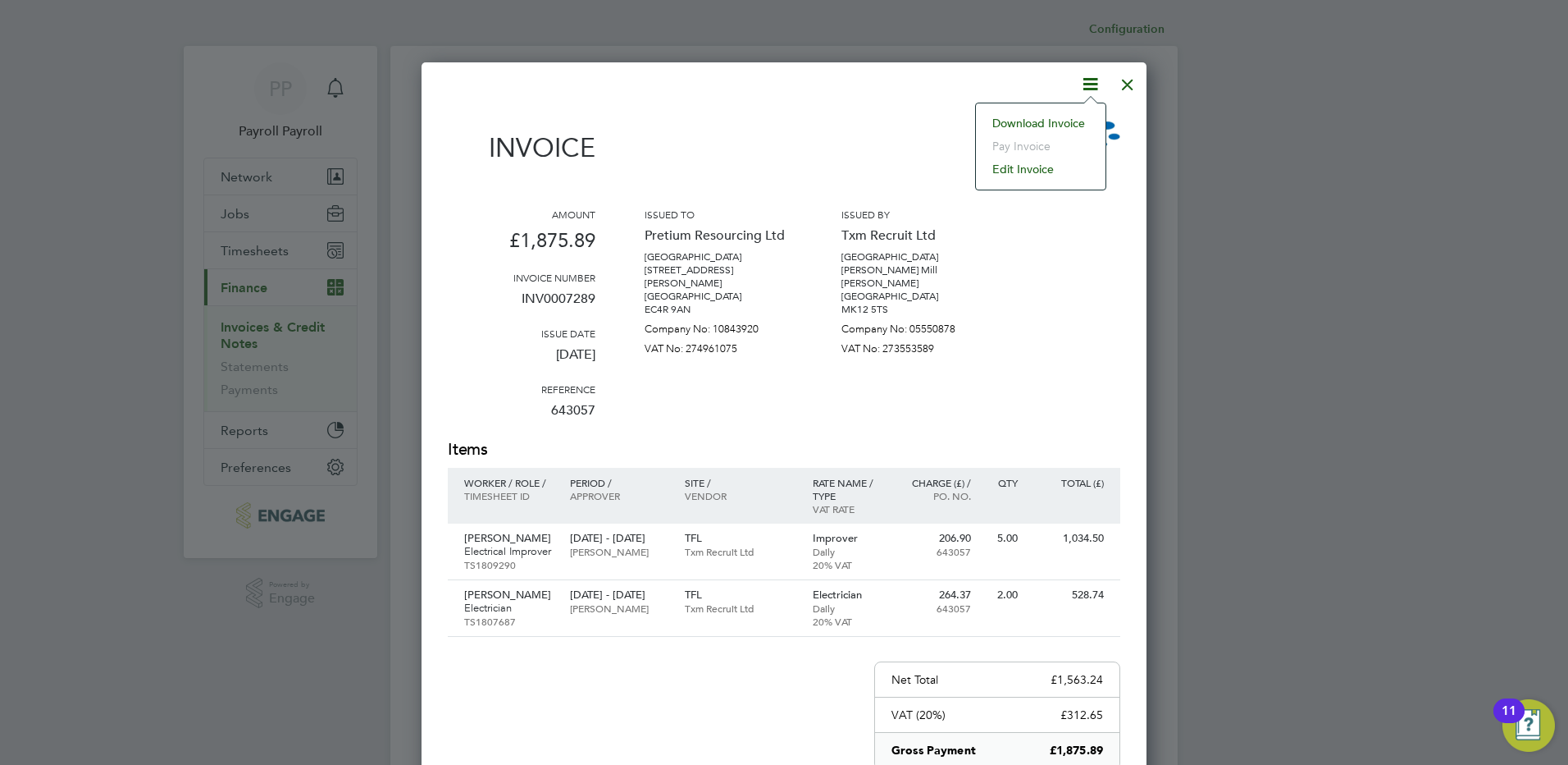
click at [1074, 120] on li "Download Invoice" at bounding box center [1040, 123] width 113 height 23
click at [1129, 90] on div at bounding box center [1128, 81] width 30 height 30
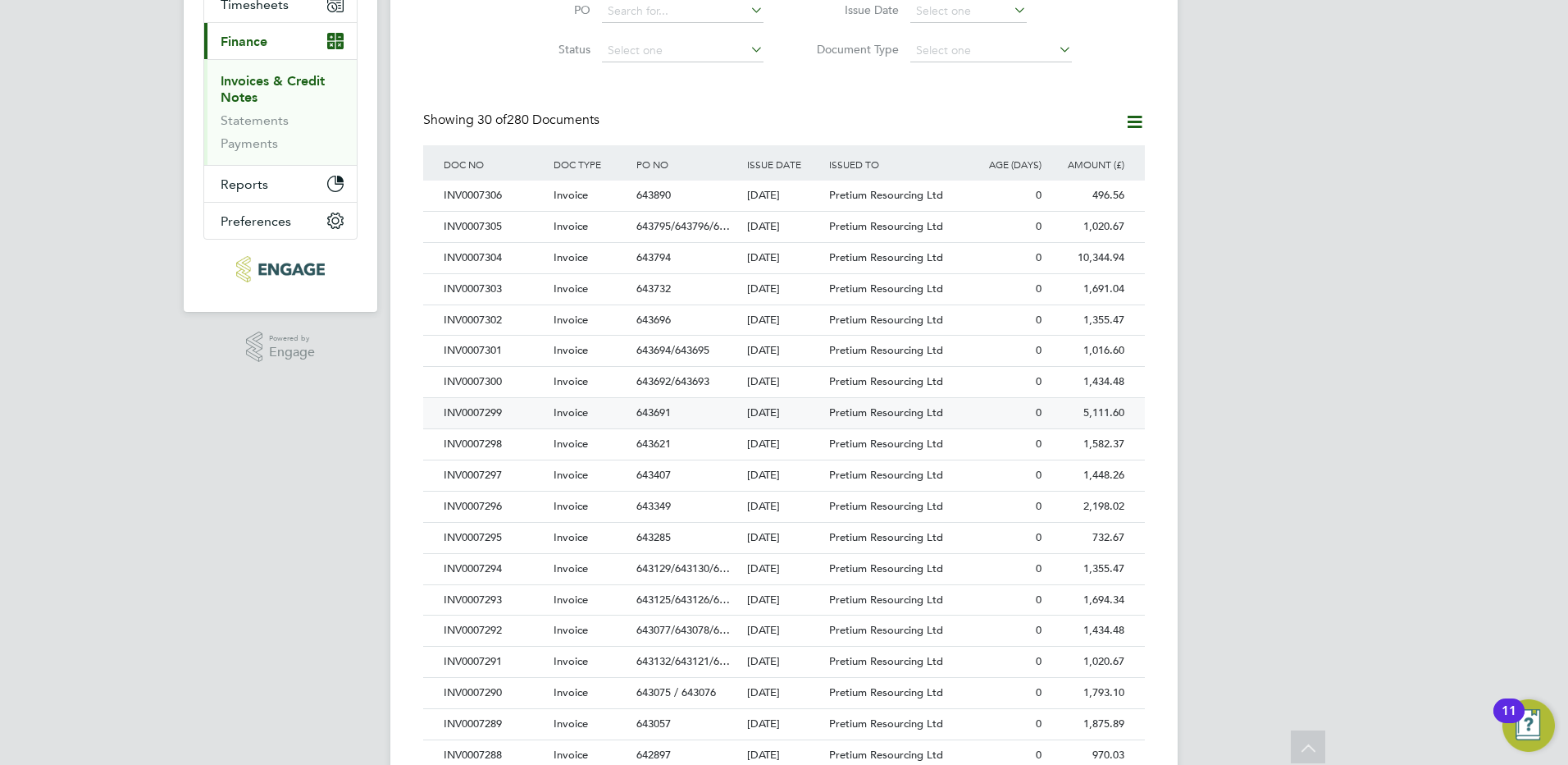
scroll to position [329, 0]
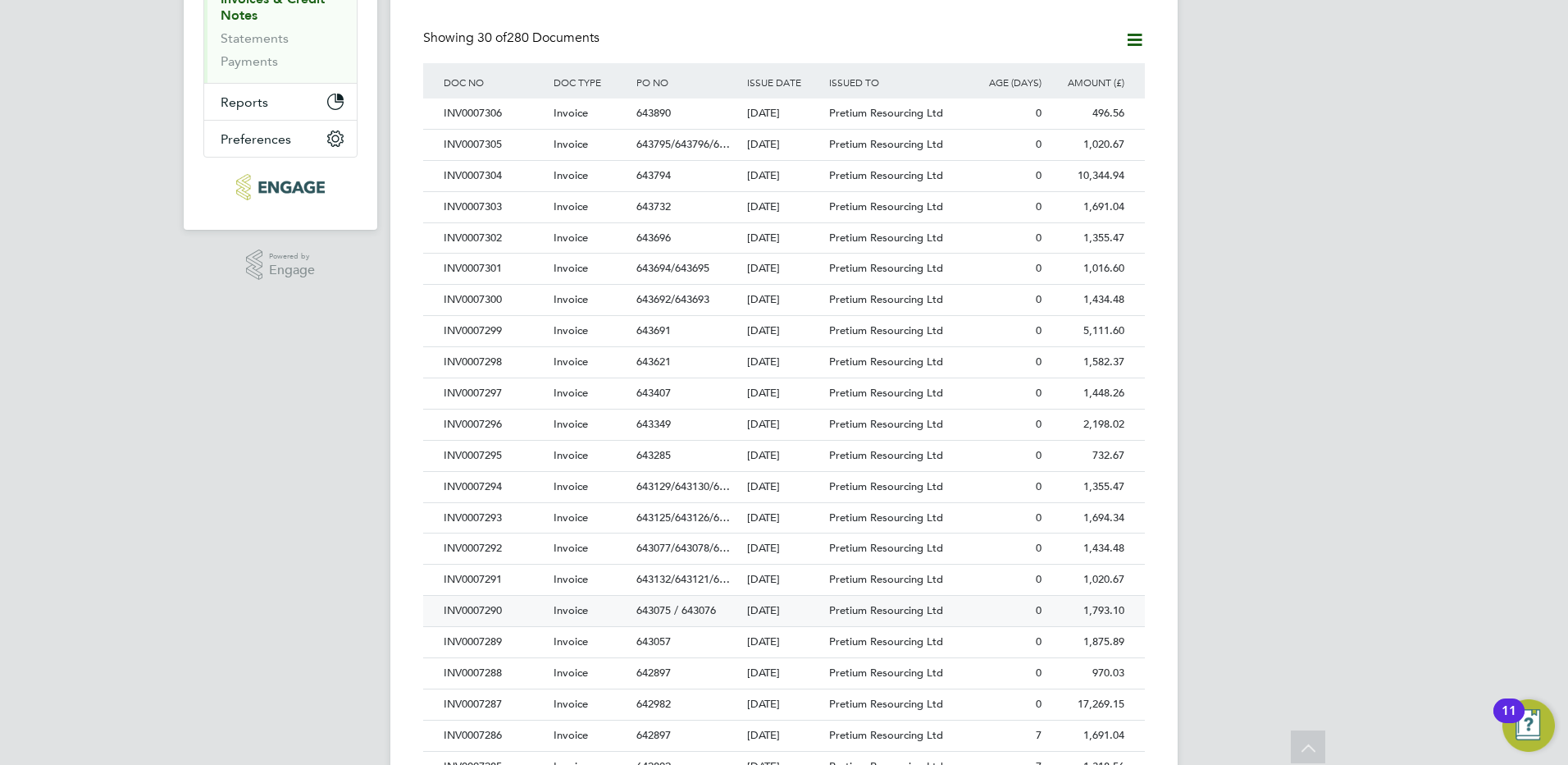
click at [492, 607] on div "INV0007290" at bounding box center [494, 611] width 110 height 30
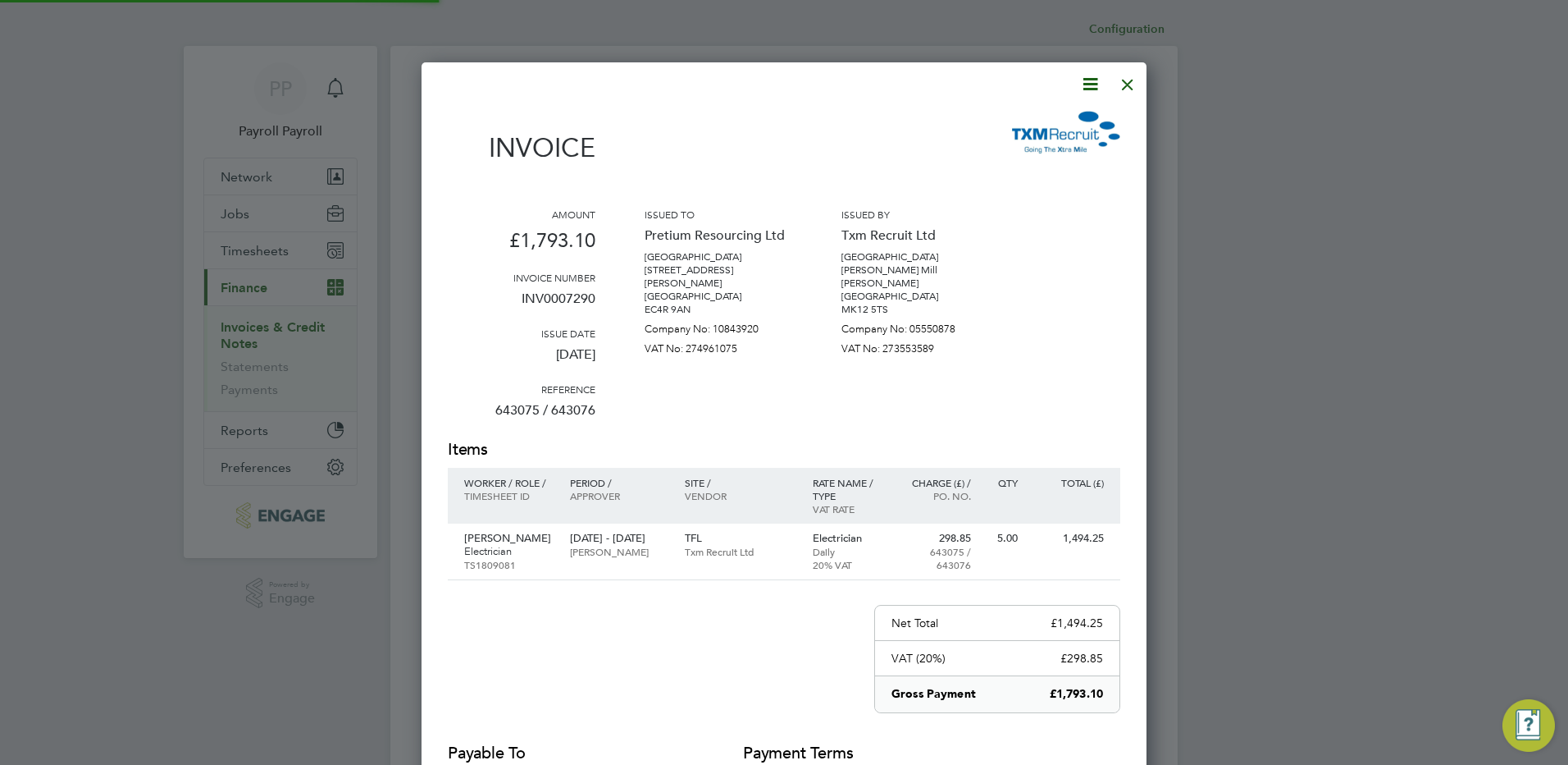
scroll to position [860, 726]
click at [1091, 81] on icon at bounding box center [1090, 84] width 21 height 21
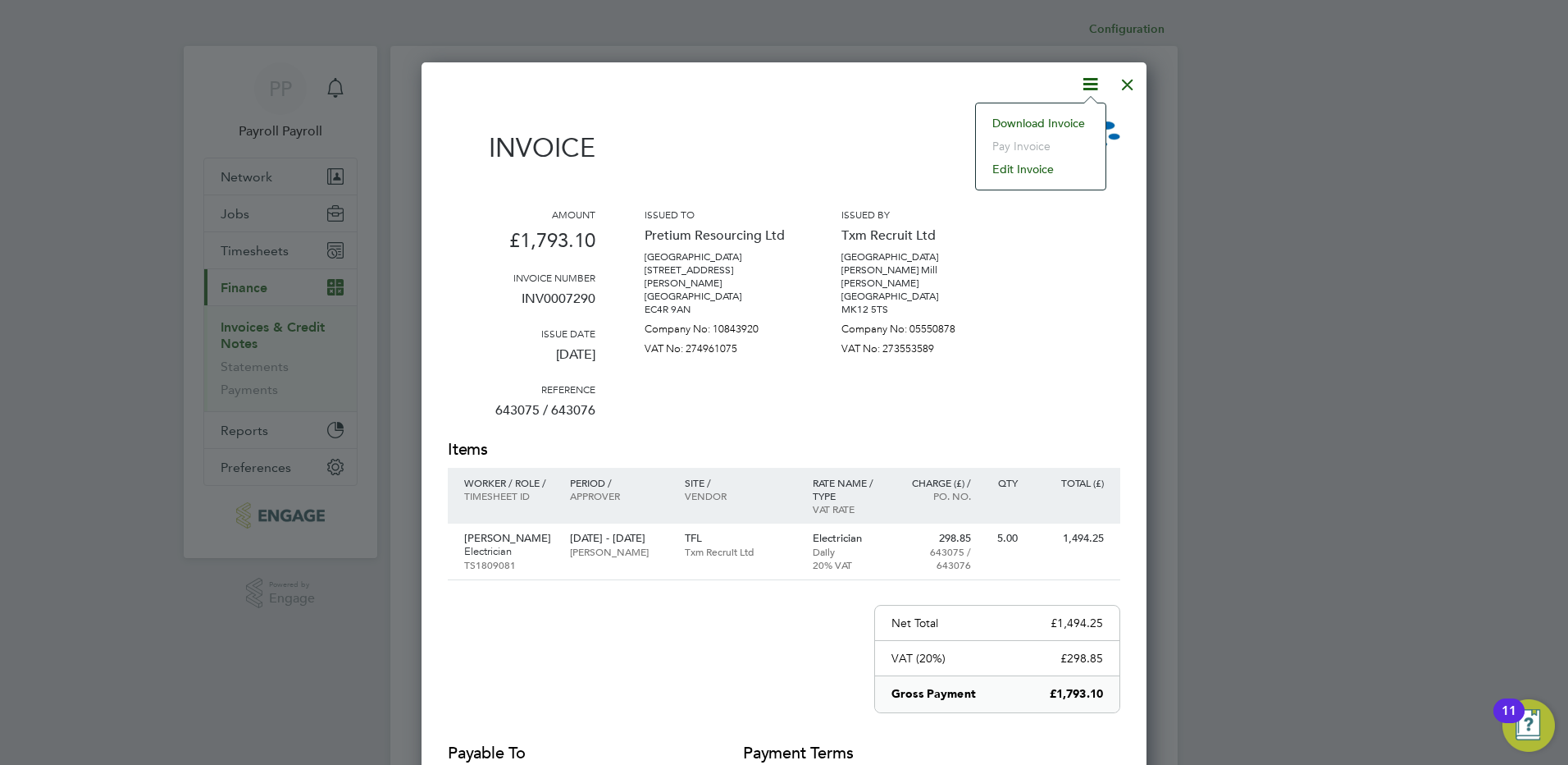
click at [1068, 122] on li "Download Invoice" at bounding box center [1040, 123] width 113 height 23
click at [1130, 84] on div at bounding box center [1128, 81] width 30 height 30
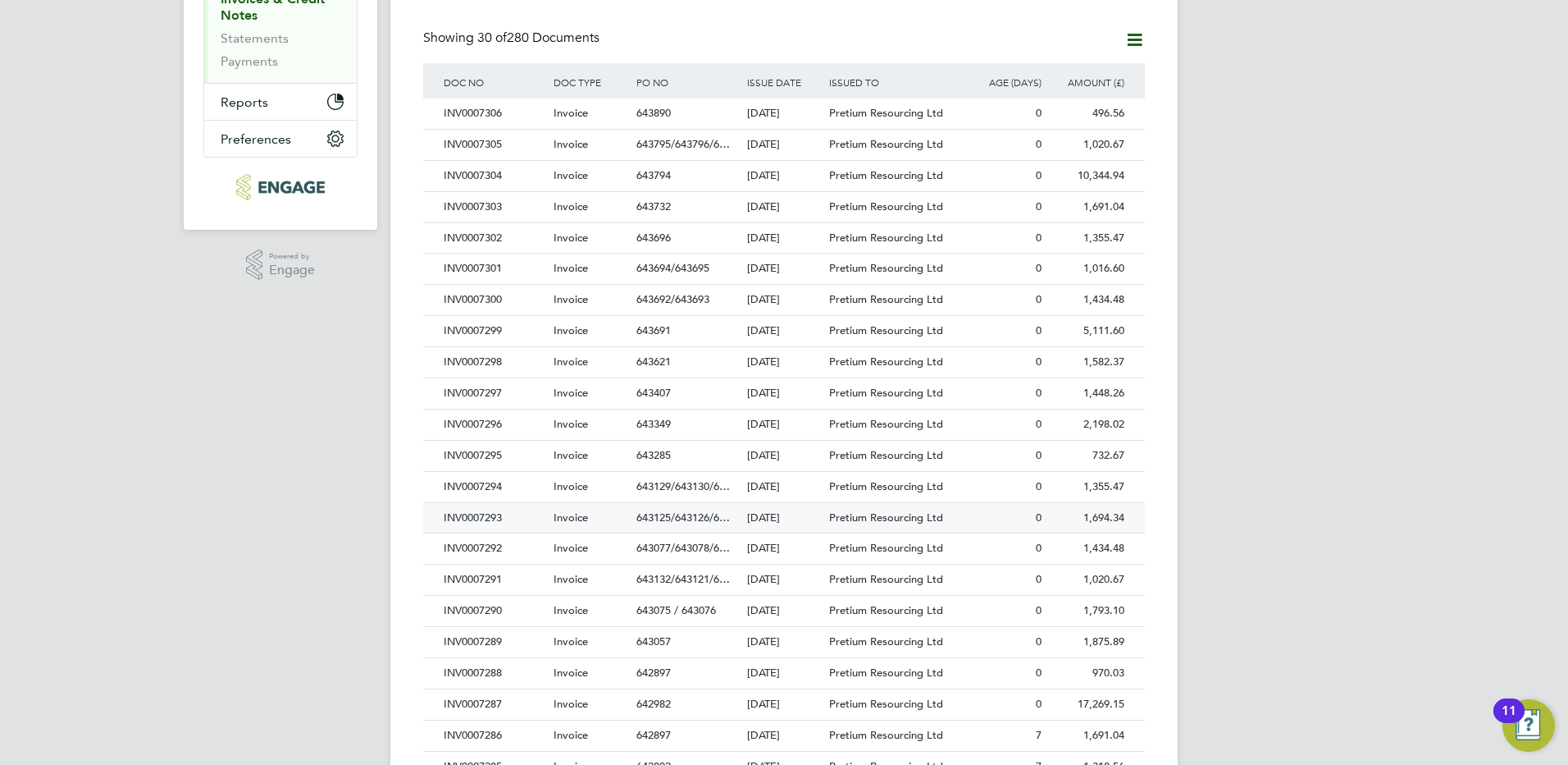
scroll to position [410, 0]
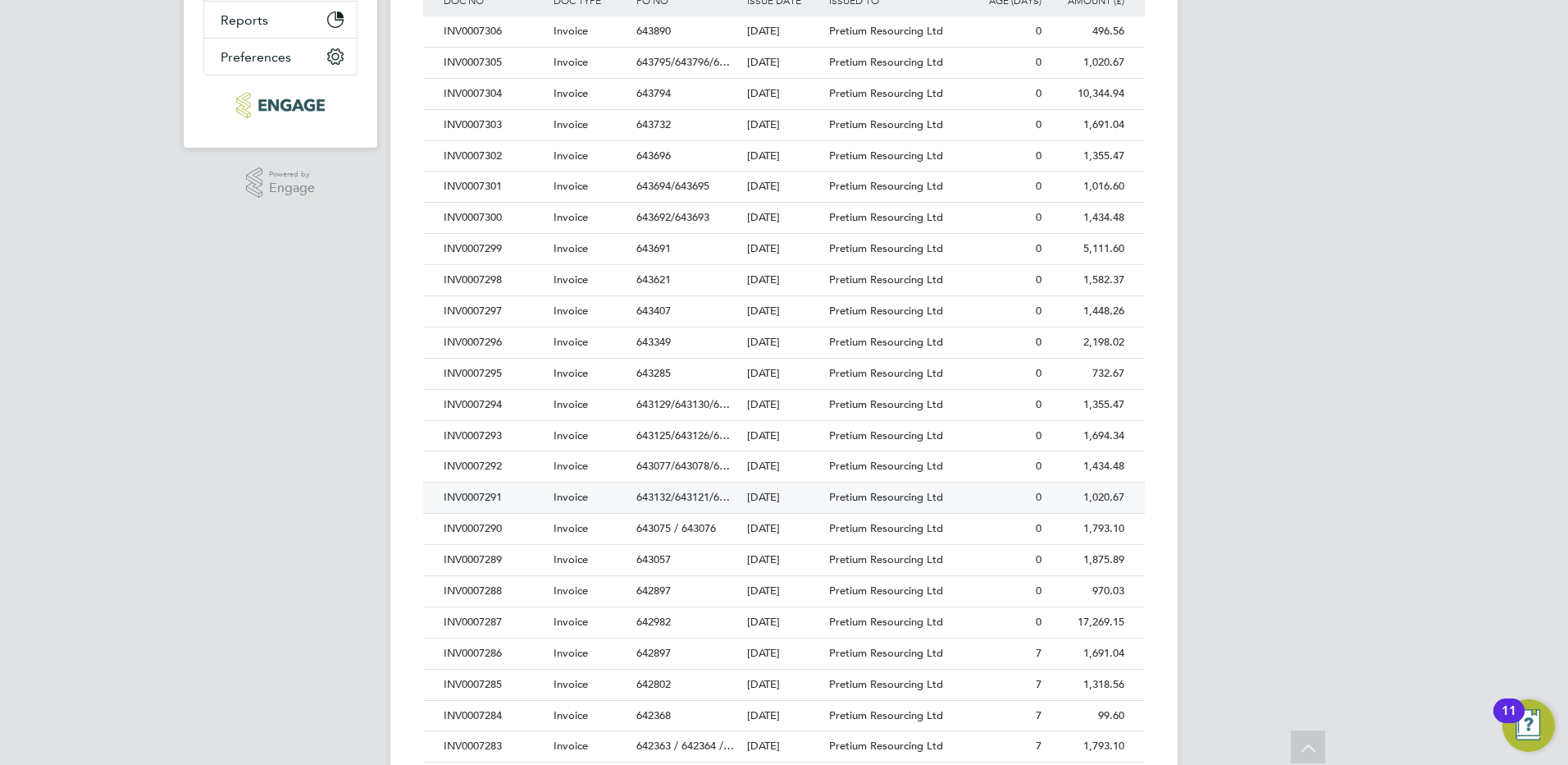
click at [485, 502] on div "INV0007291" at bounding box center [494, 497] width 110 height 30
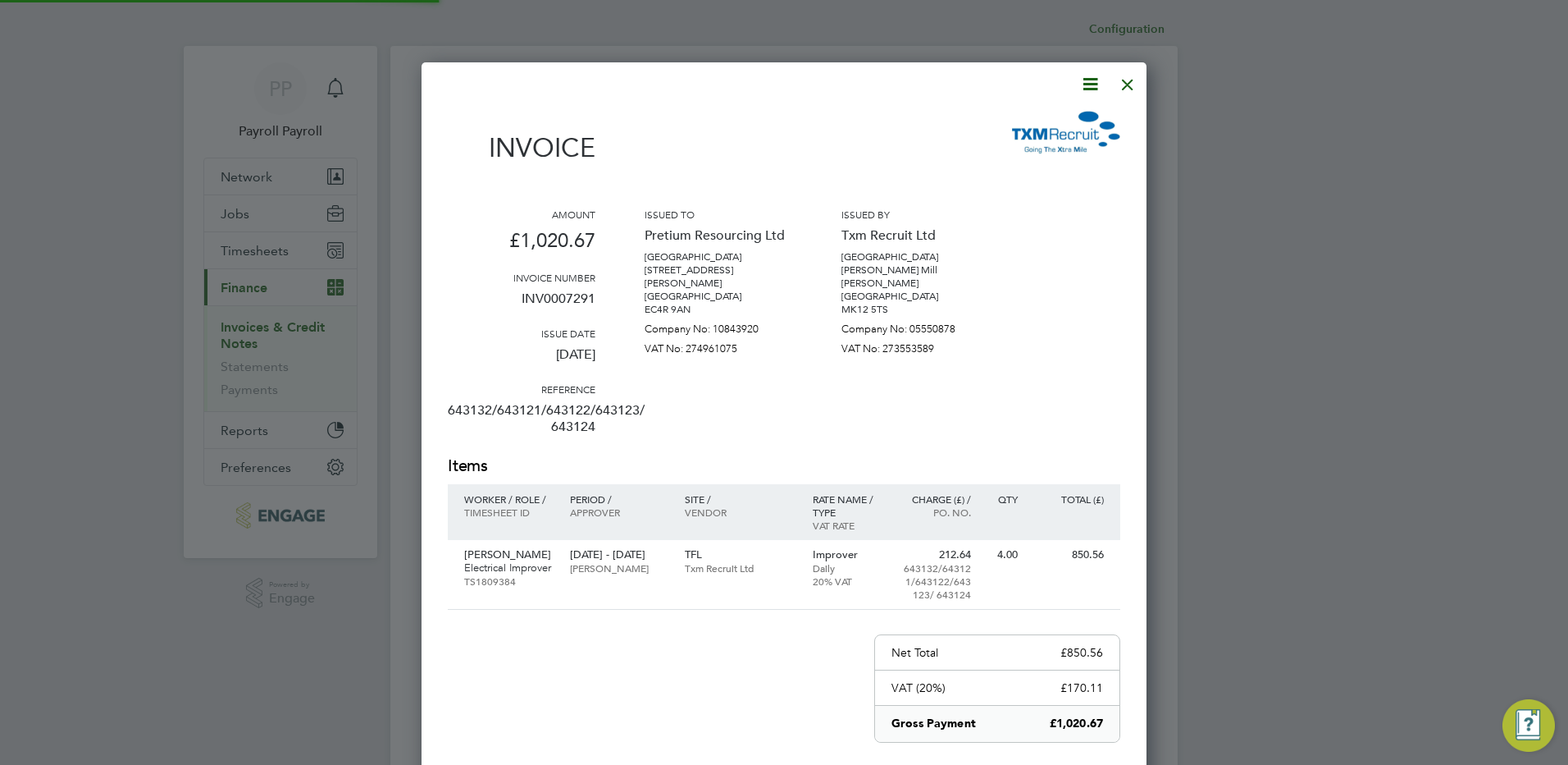
scroll to position [890, 726]
click at [1092, 88] on icon at bounding box center [1090, 84] width 21 height 21
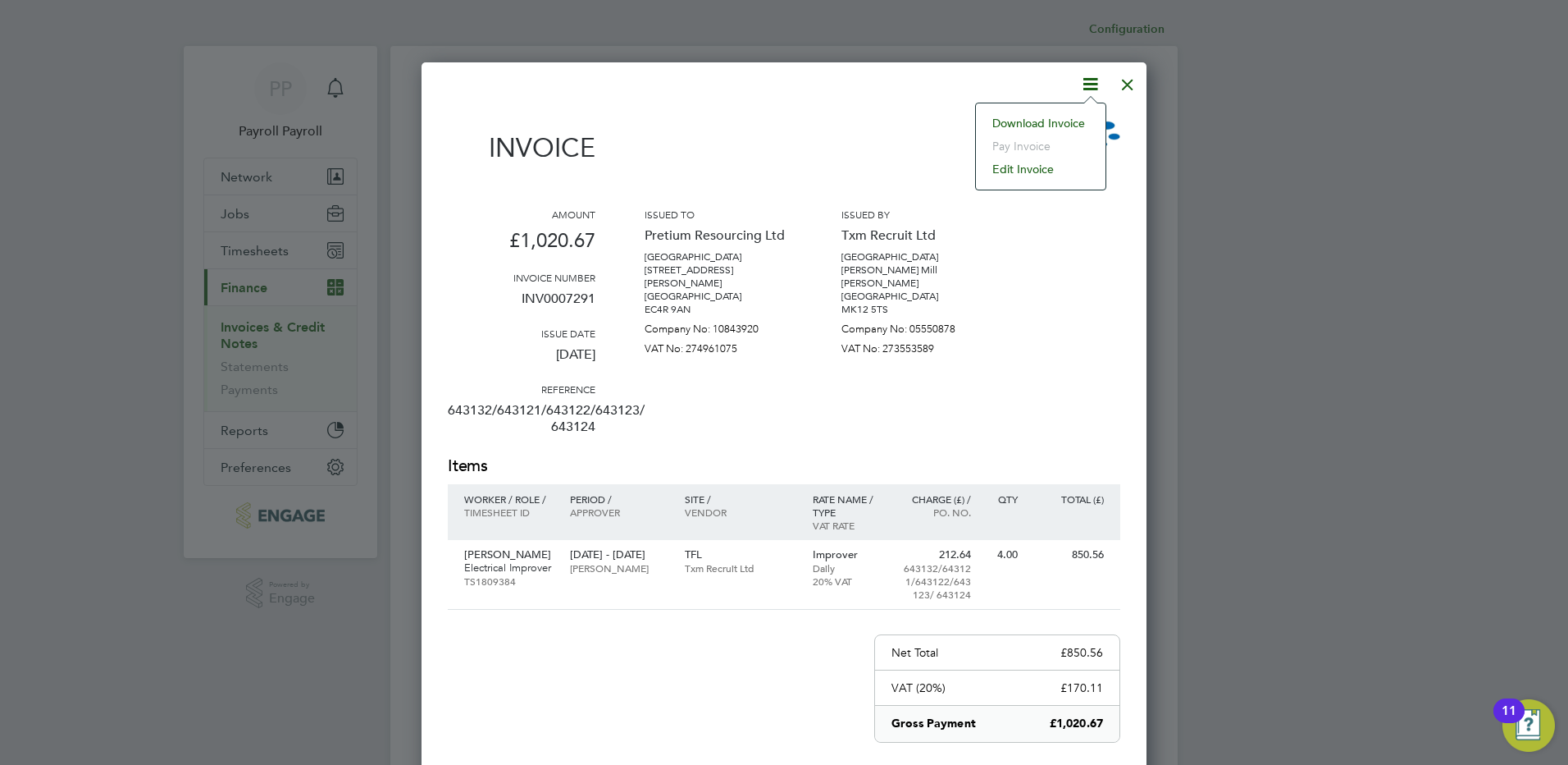
click at [1067, 122] on li "Download Invoice" at bounding box center [1040, 123] width 113 height 23
click at [1134, 82] on div at bounding box center [1128, 81] width 30 height 30
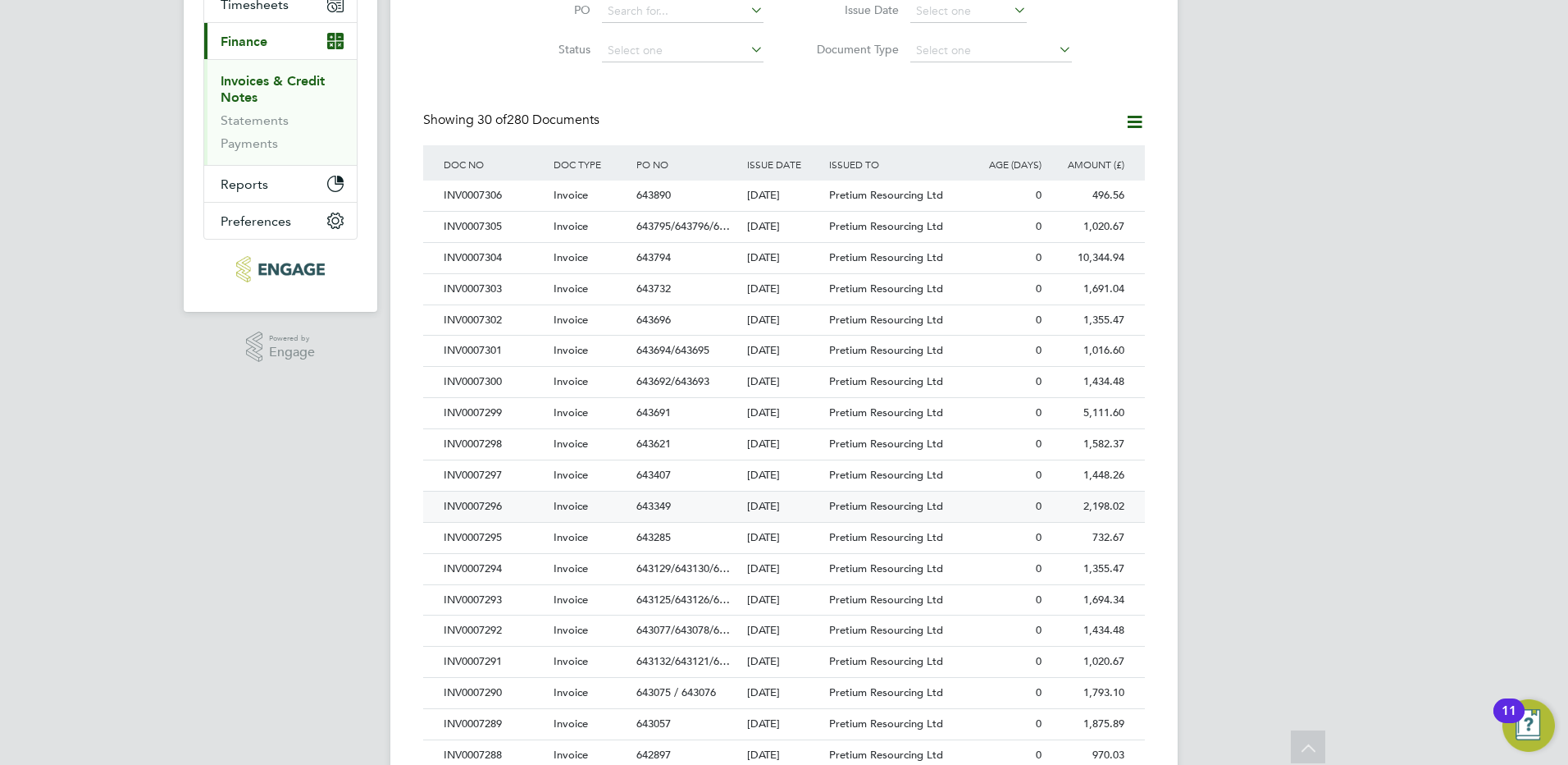
scroll to position [329, 0]
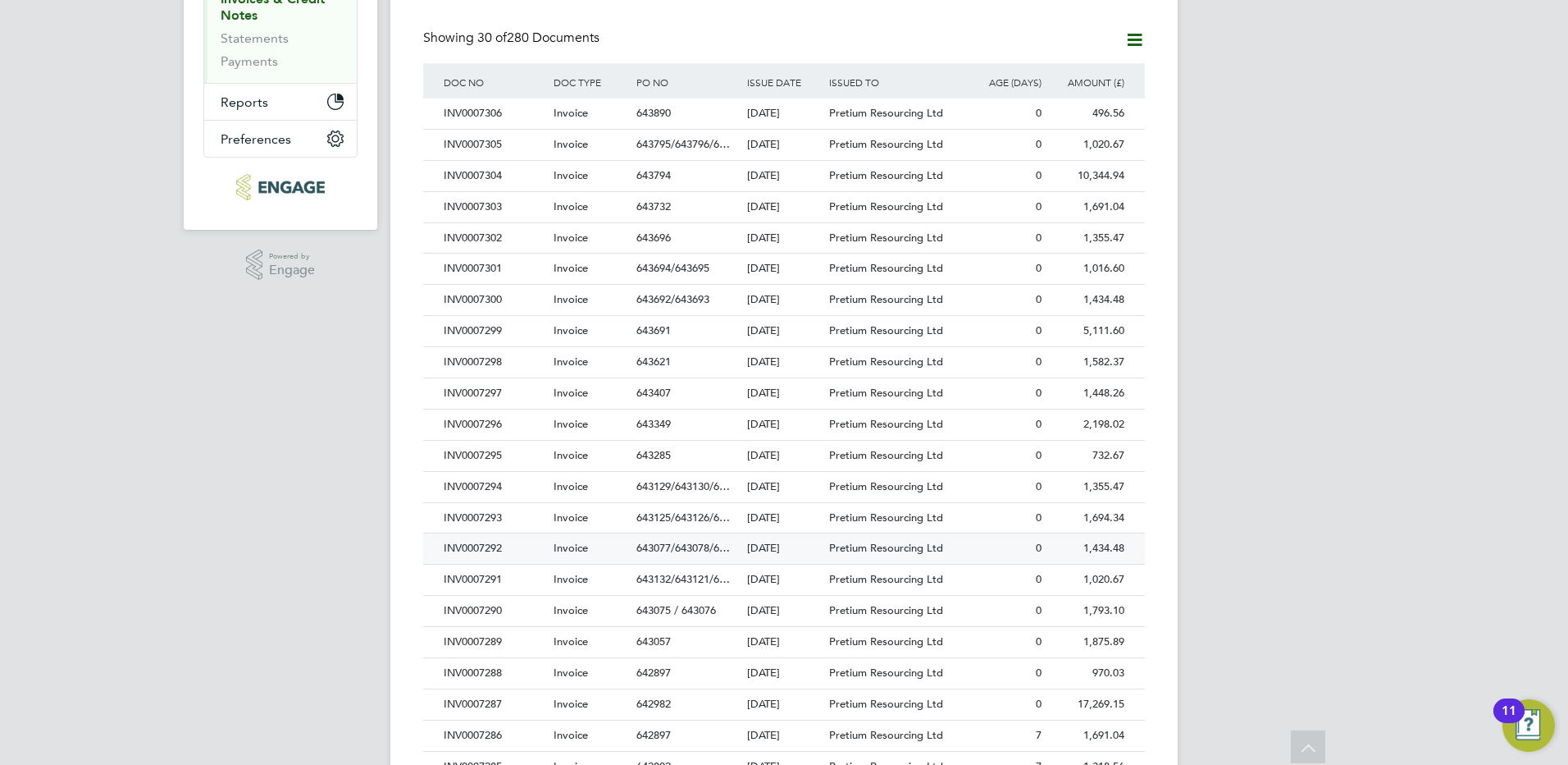
click at [490, 550] on div "INV0007292" at bounding box center [494, 548] width 110 height 30
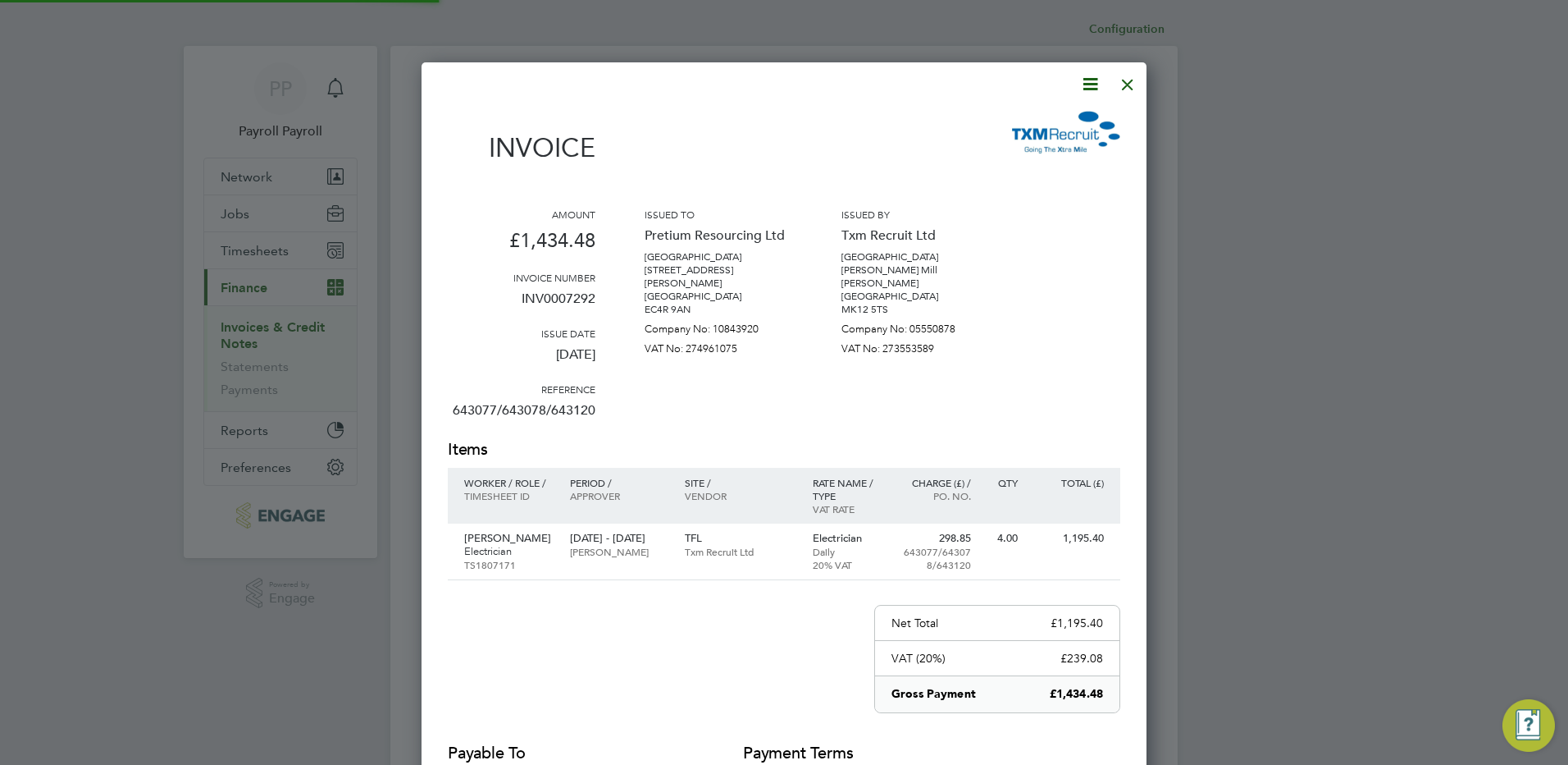
scroll to position [860, 726]
click at [1085, 85] on icon at bounding box center [1090, 84] width 21 height 21
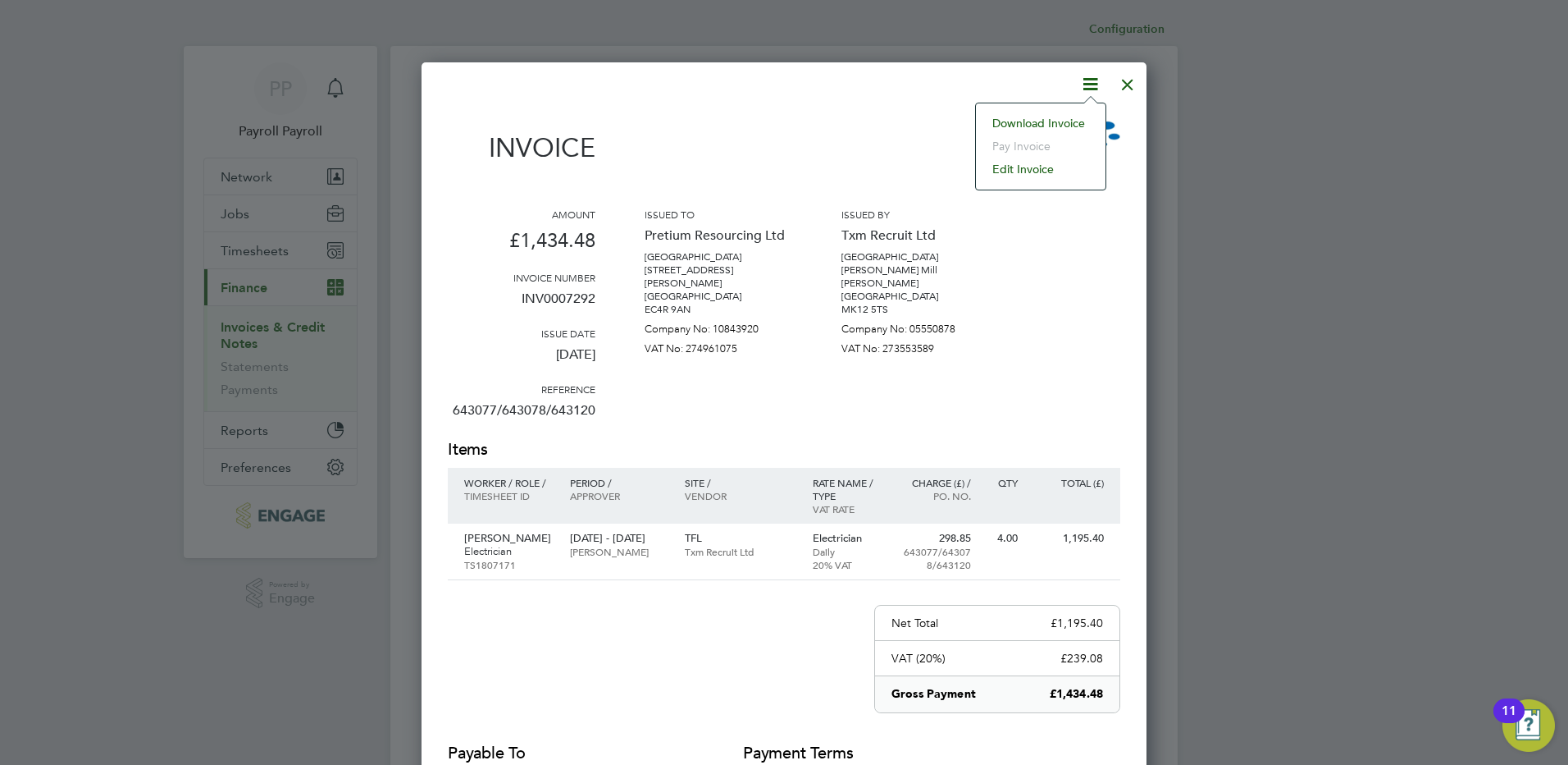
click at [1064, 124] on li "Download Invoice" at bounding box center [1040, 123] width 113 height 23
click at [1127, 90] on div at bounding box center [1128, 81] width 30 height 30
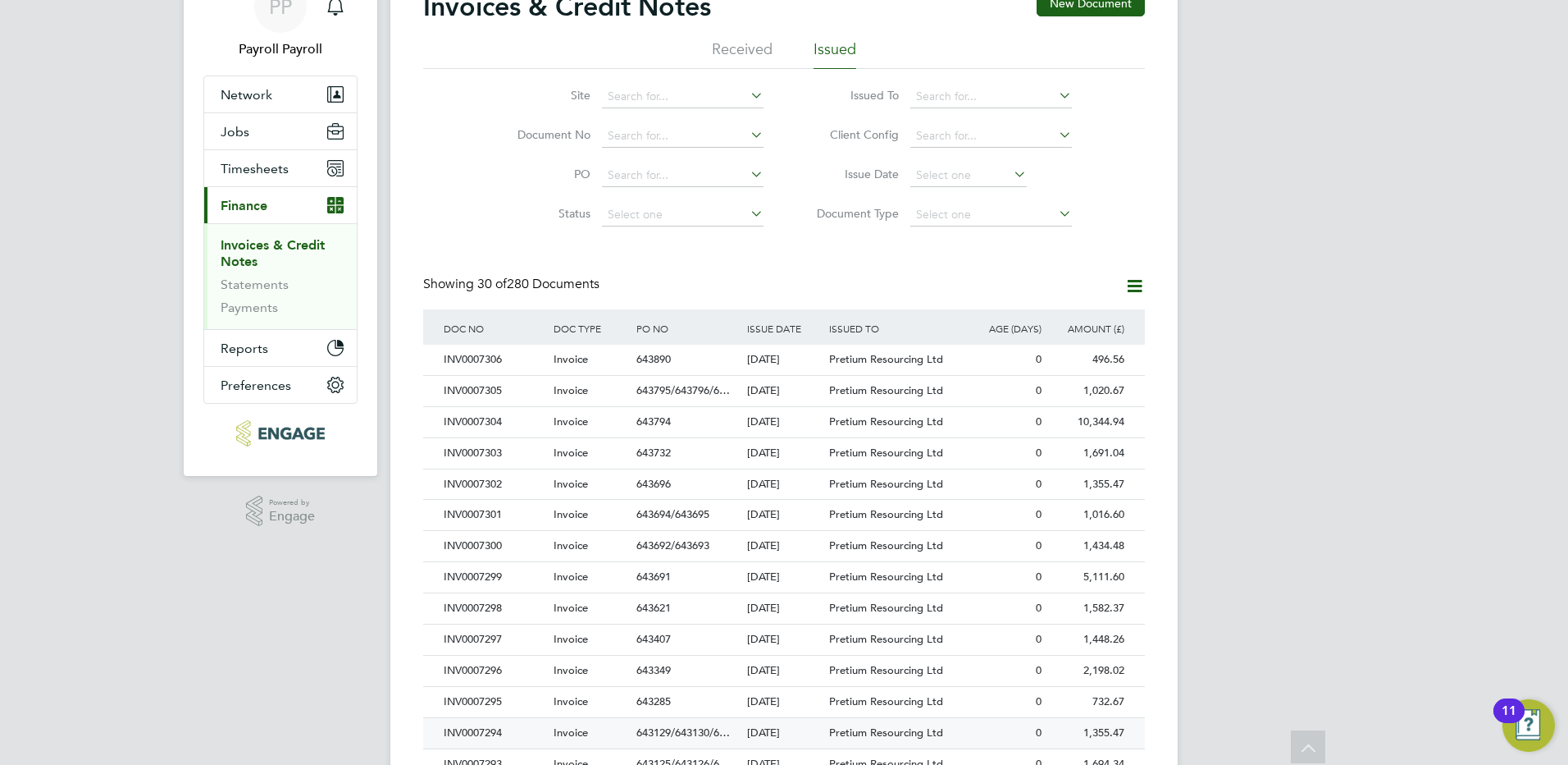
scroll to position [164, 0]
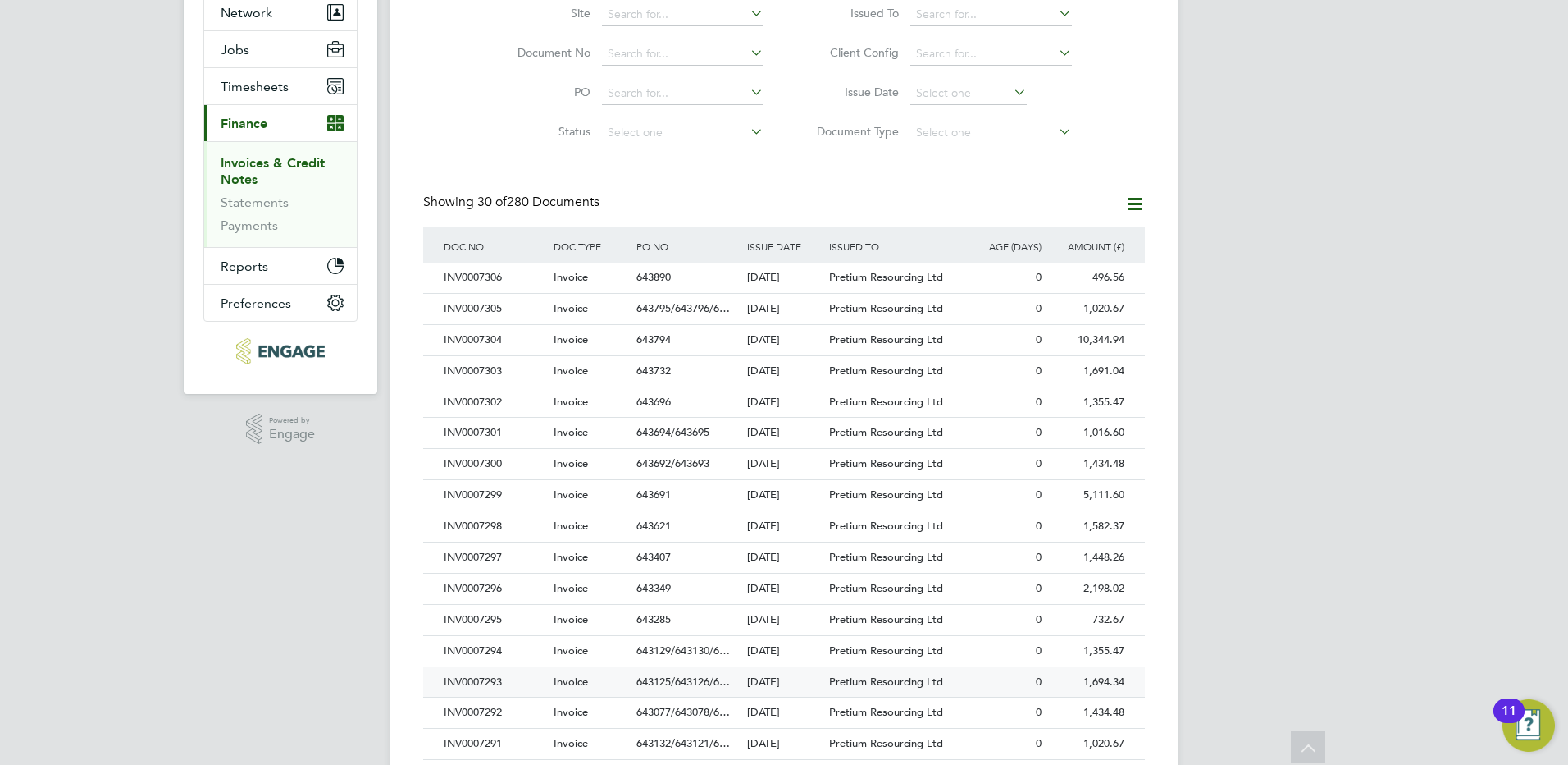
click at [492, 683] on div "INV0007293" at bounding box center [494, 682] width 110 height 30
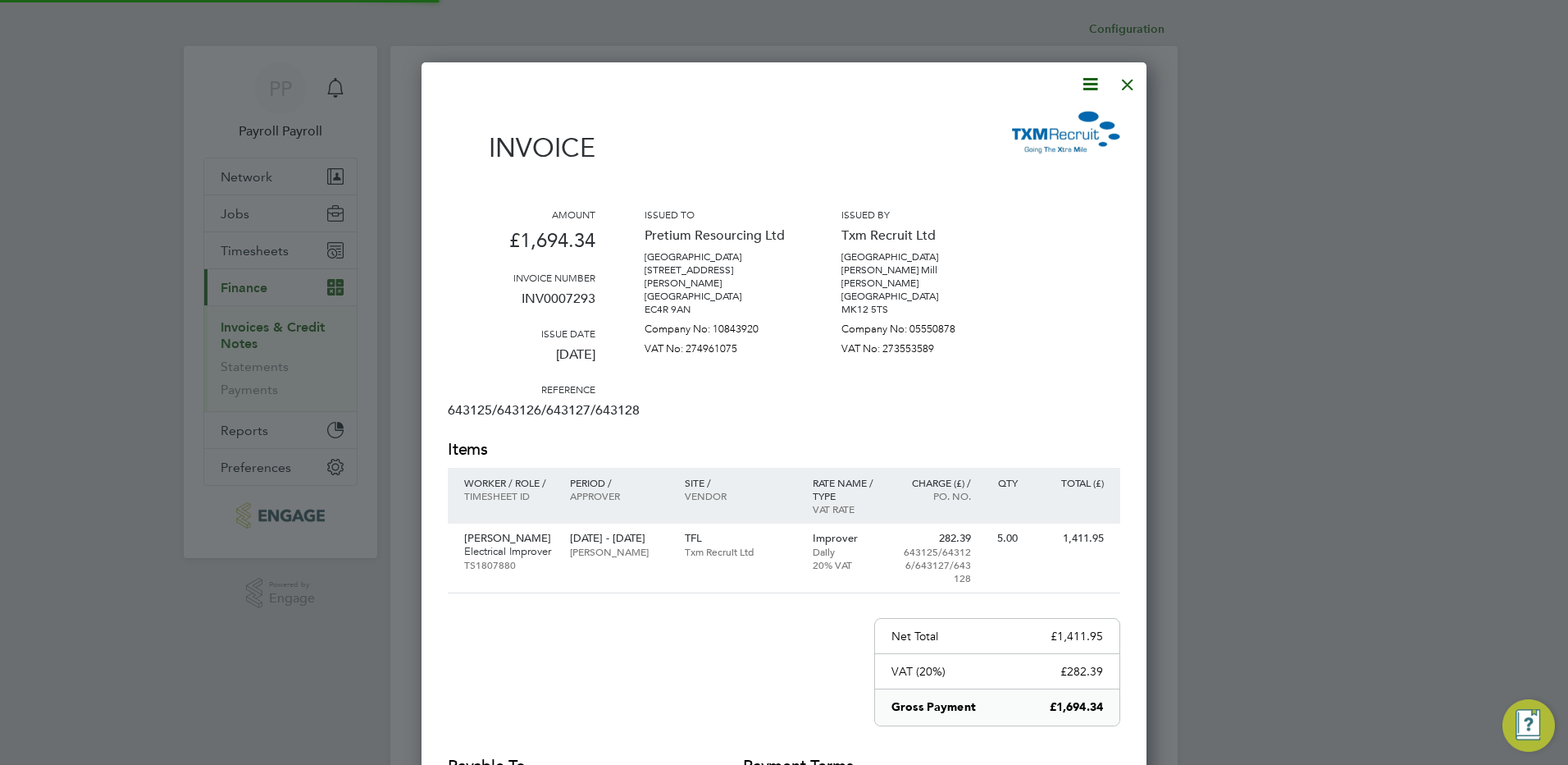
scroll to position [873, 726]
click at [1098, 82] on icon at bounding box center [1090, 84] width 21 height 21
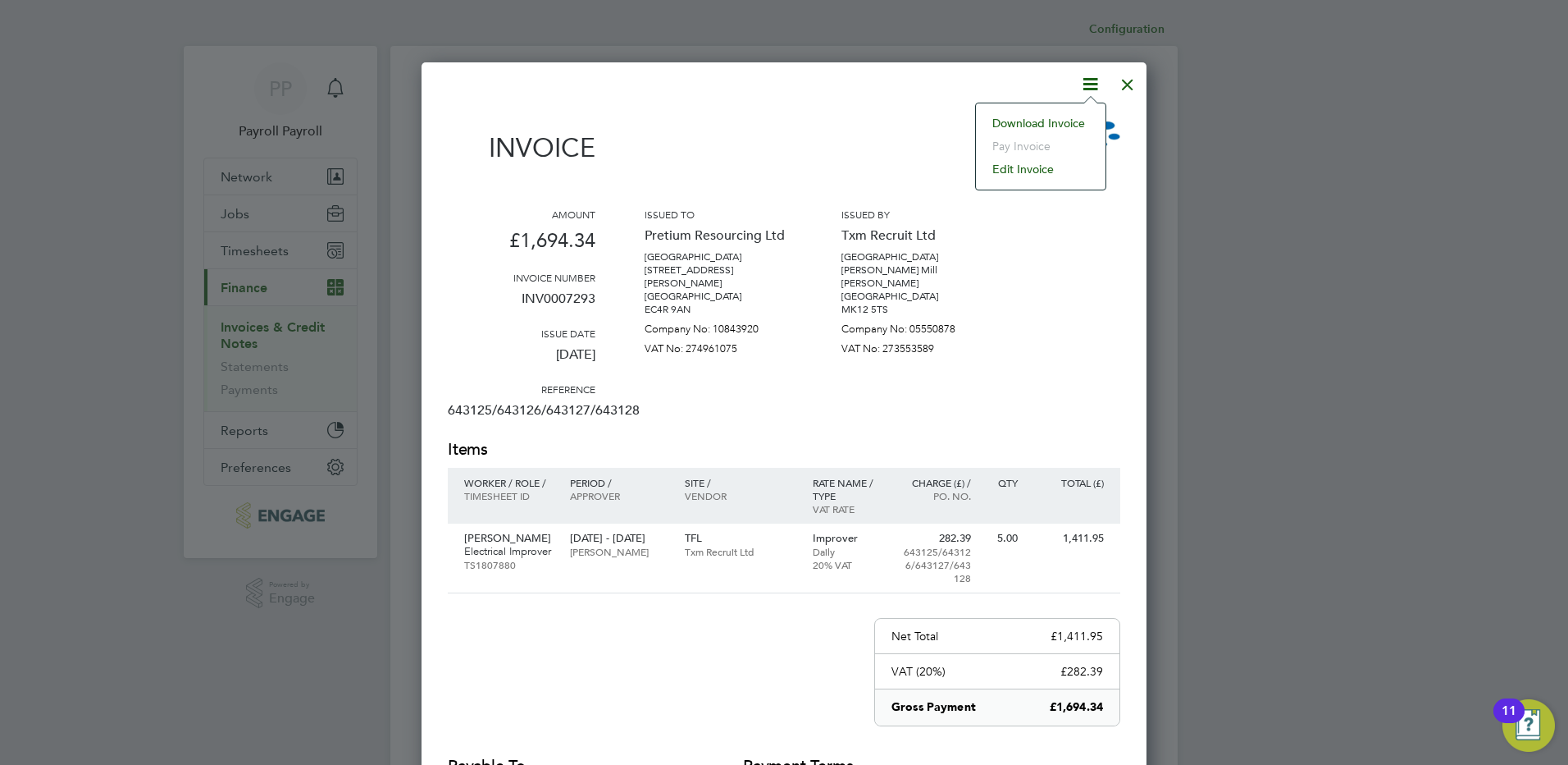
click at [1064, 122] on li "Download Invoice" at bounding box center [1040, 123] width 113 height 23
click at [1129, 85] on div at bounding box center [1128, 81] width 30 height 30
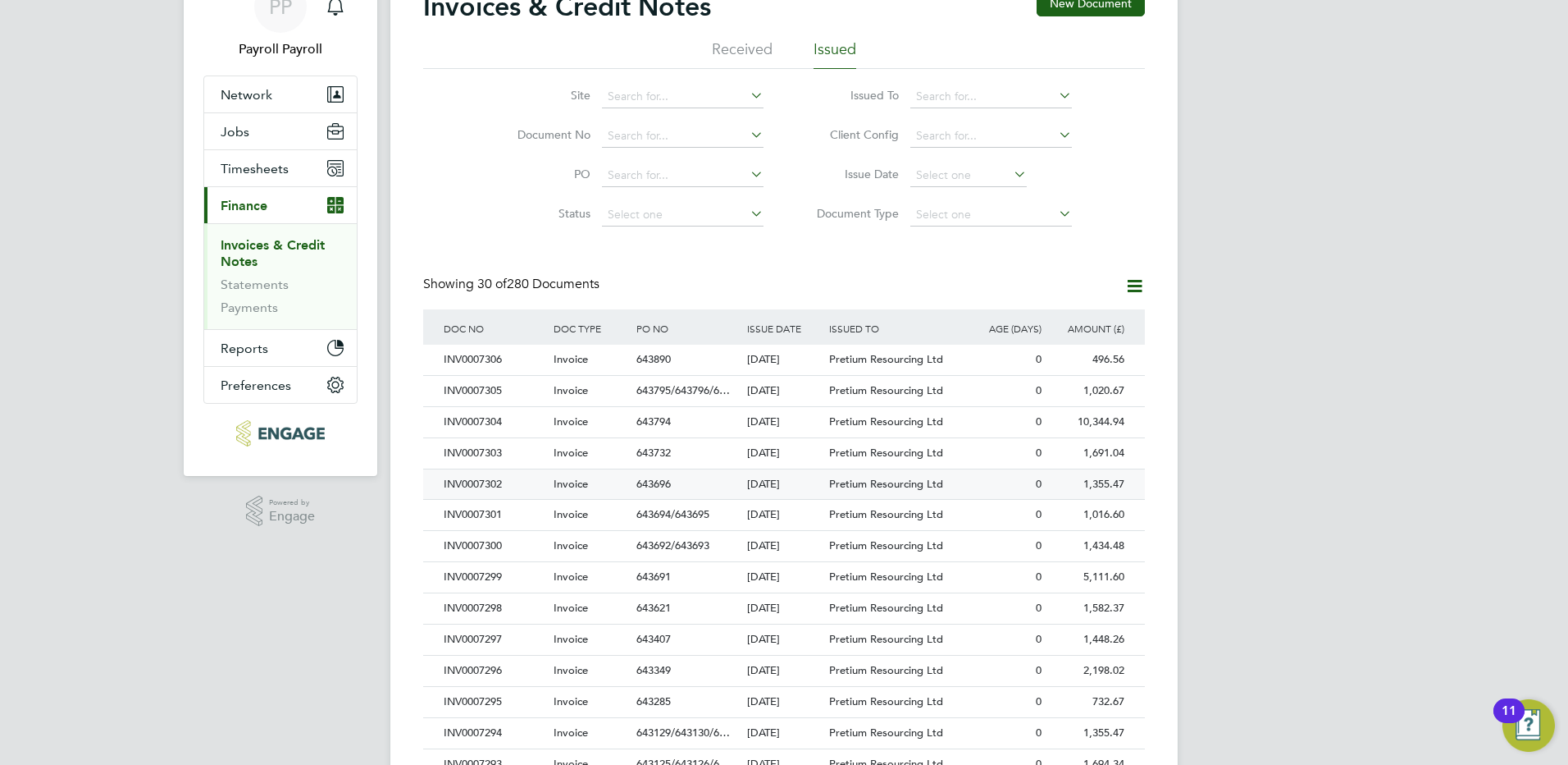
scroll to position [164, 0]
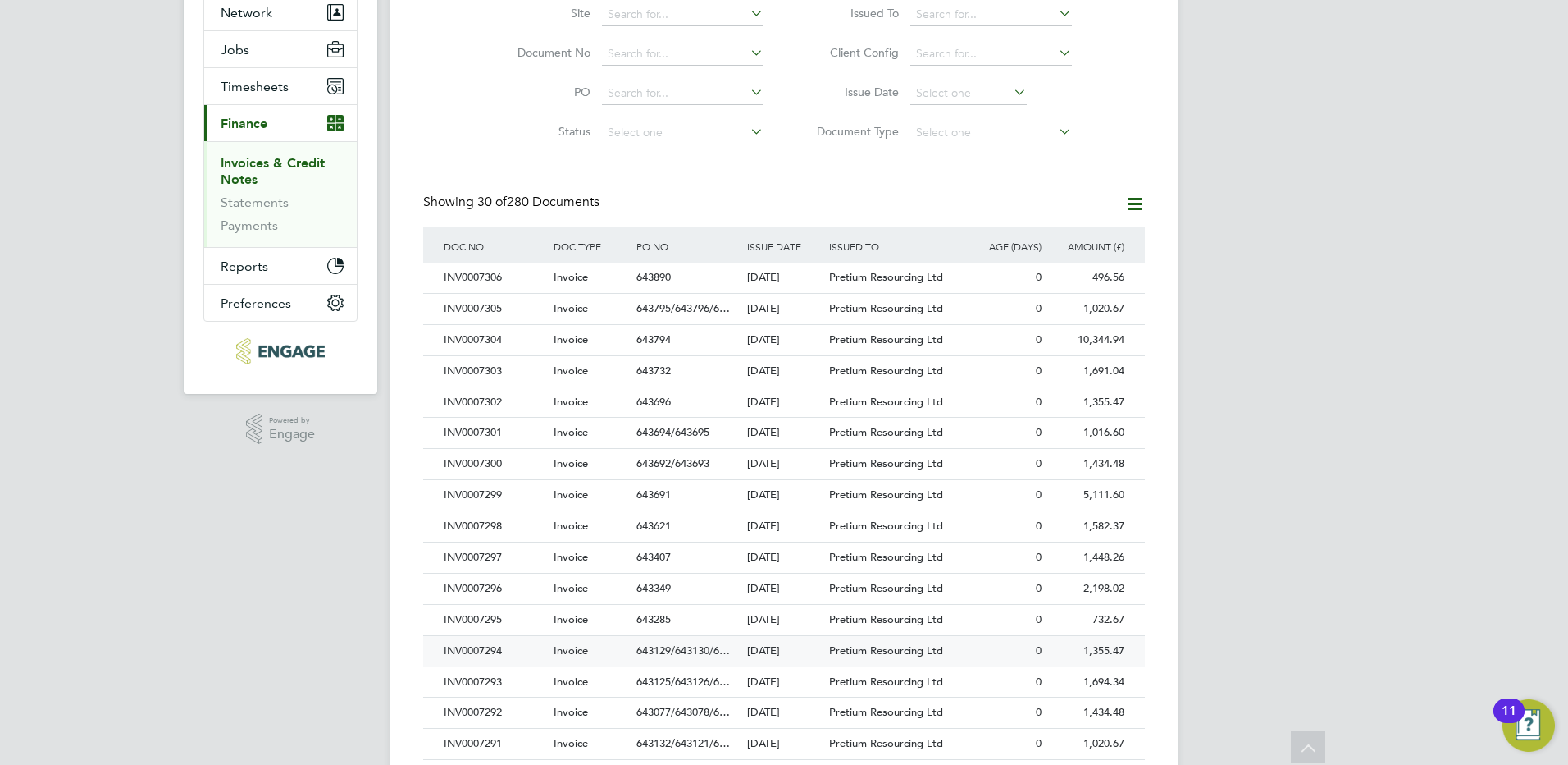
click at [486, 653] on div "INV0007294" at bounding box center [494, 651] width 110 height 30
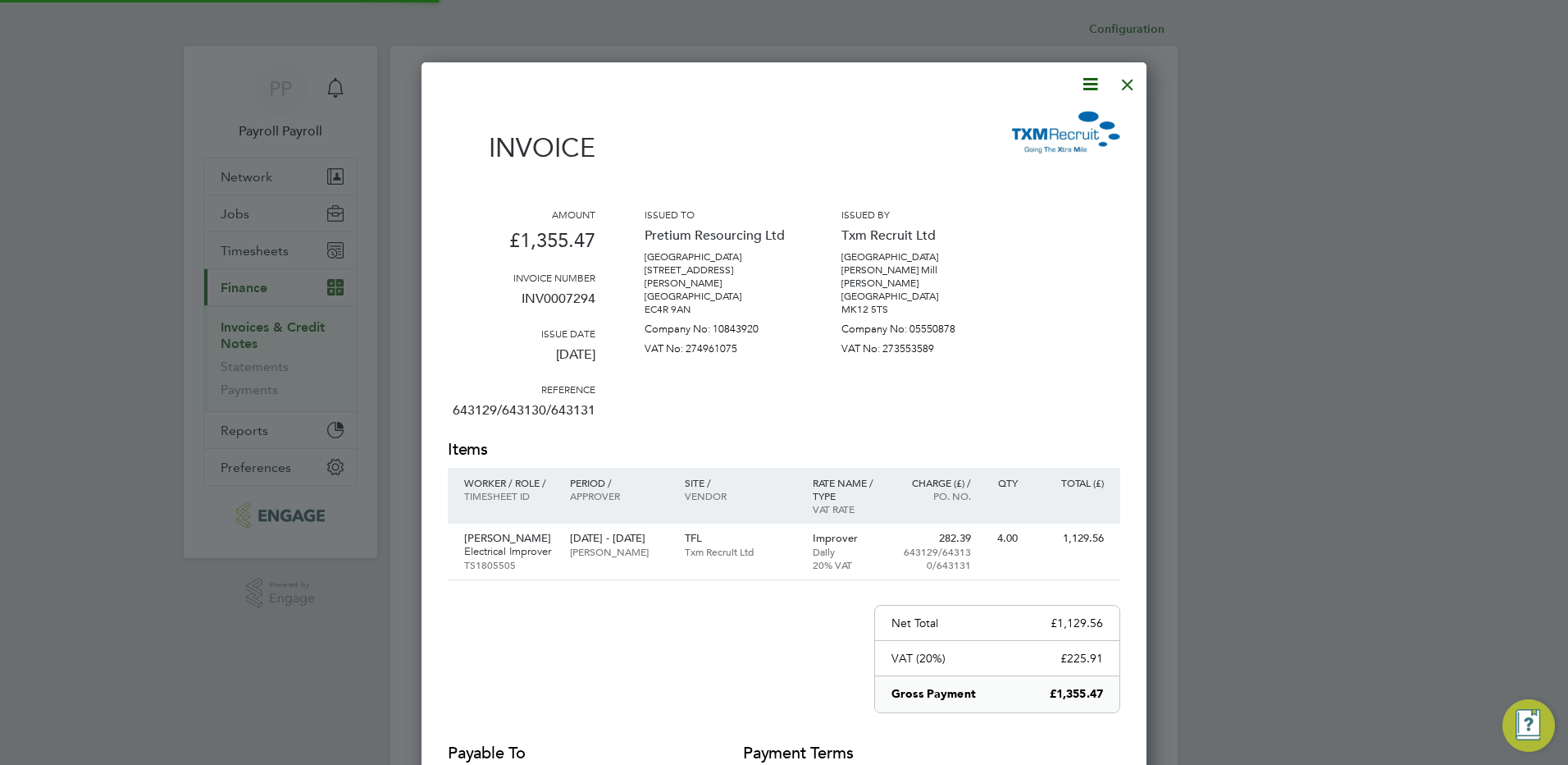
scroll to position [860, 726]
click at [1093, 82] on icon at bounding box center [1090, 84] width 21 height 21
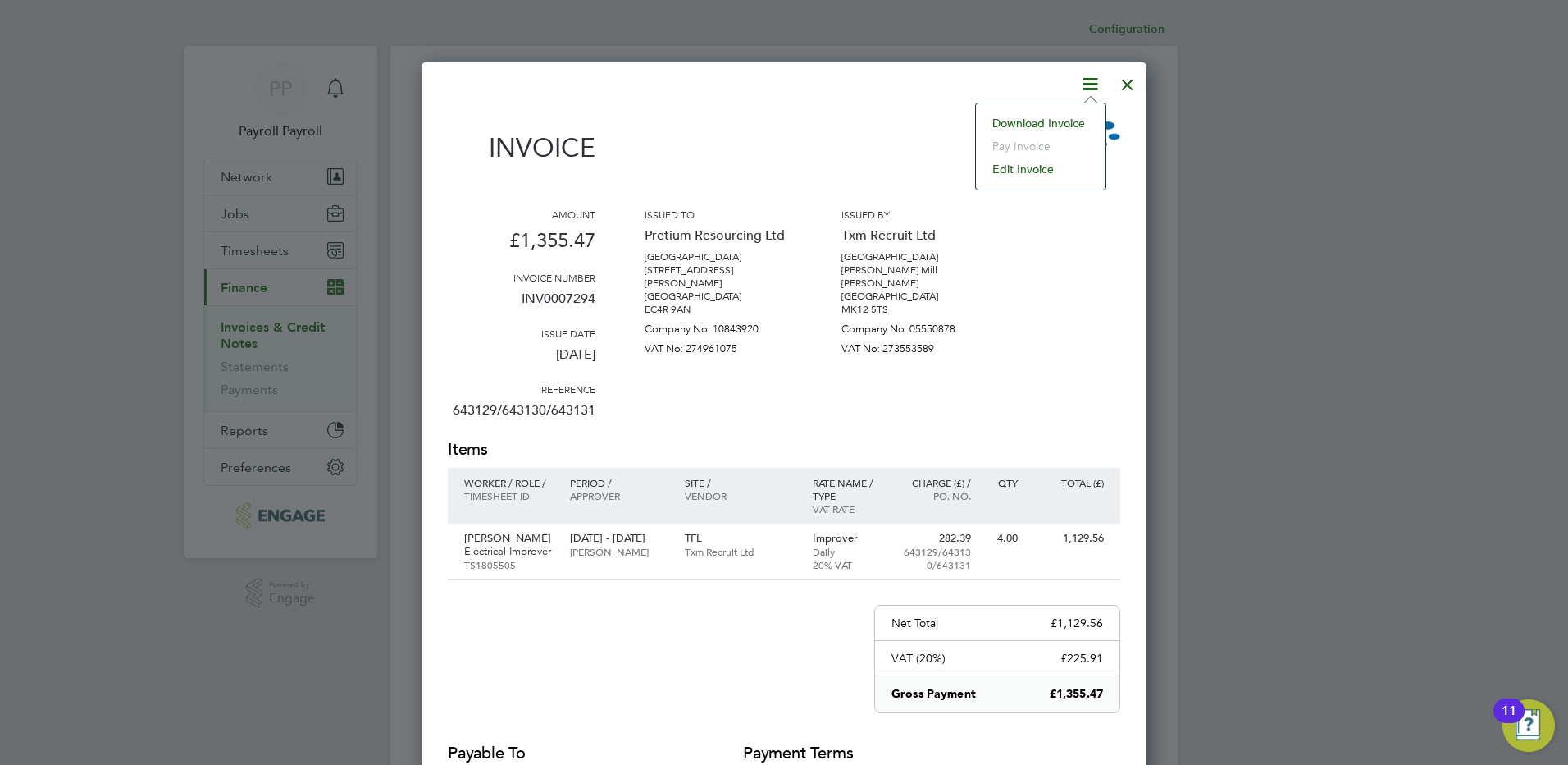
click at [1069, 120] on li "Download Invoice" at bounding box center [1040, 123] width 113 height 23
click at [1130, 84] on div at bounding box center [1128, 81] width 30 height 30
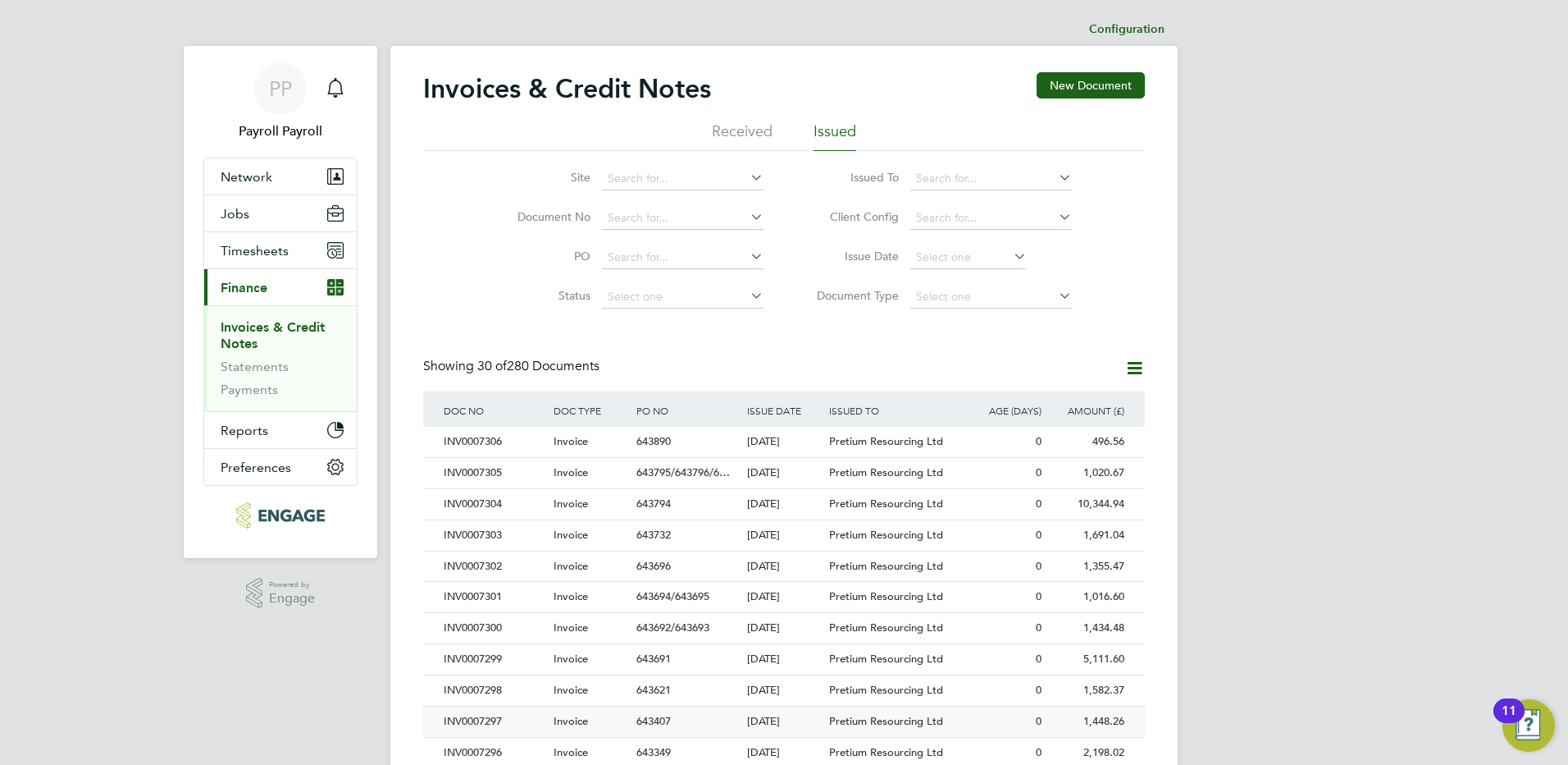
scroll to position [164, 0]
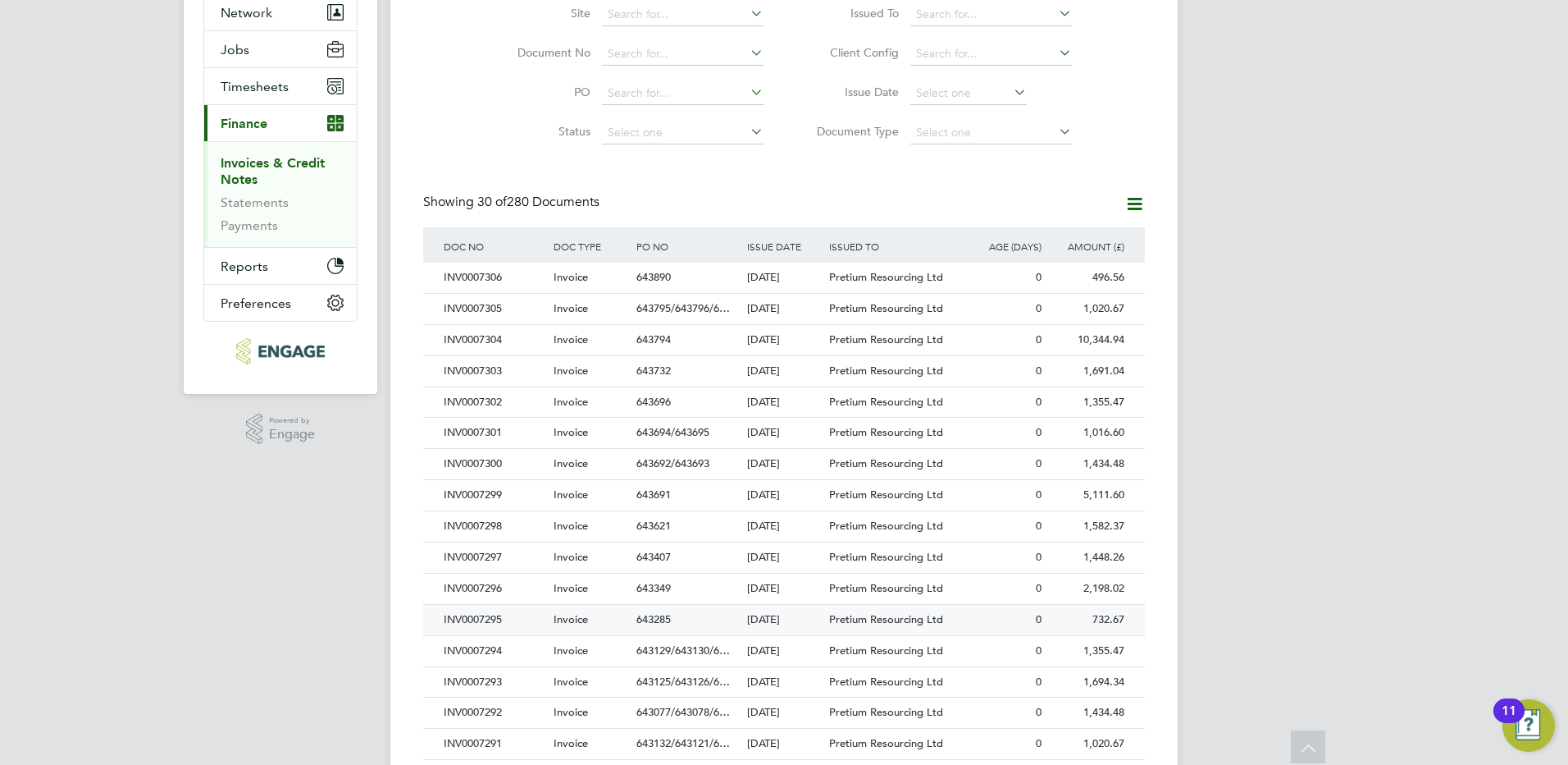
click at [489, 620] on div "INV0007295" at bounding box center [494, 620] width 110 height 30
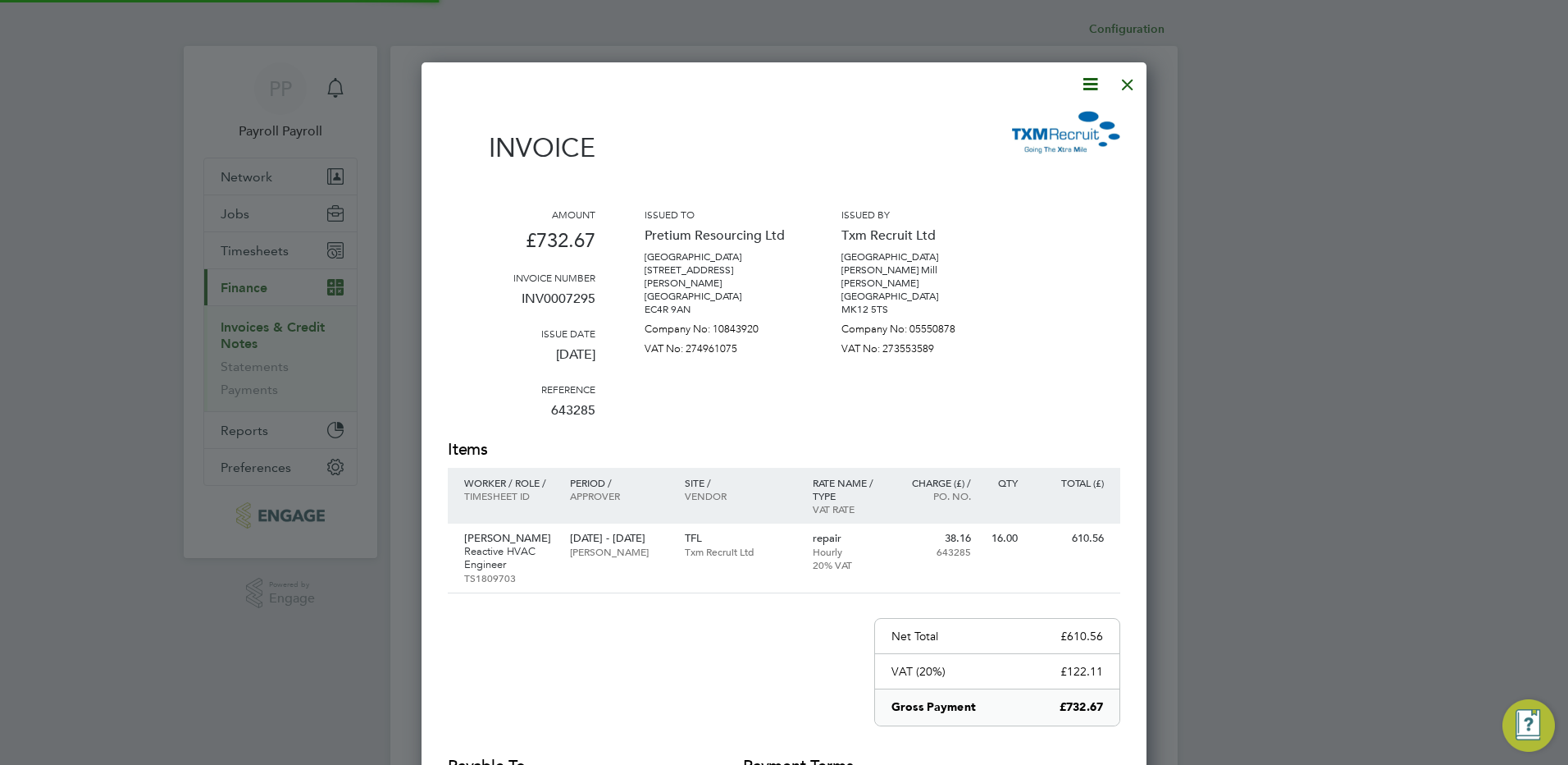
scroll to position [873, 726]
click at [1095, 82] on icon at bounding box center [1090, 84] width 21 height 21
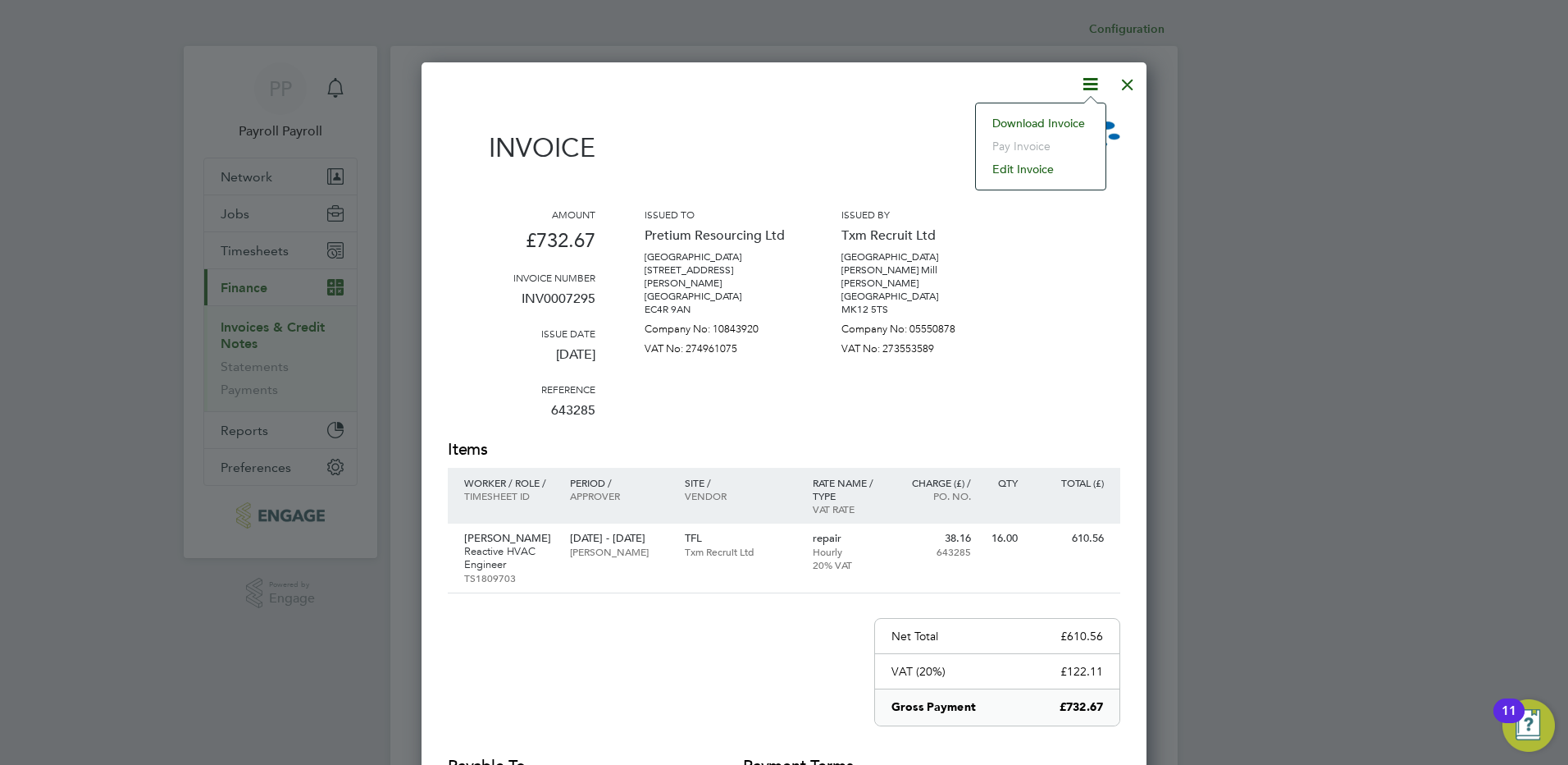
click at [1066, 121] on li "Download Invoice" at bounding box center [1040, 123] width 113 height 23
click at [1133, 83] on div at bounding box center [1128, 81] width 30 height 30
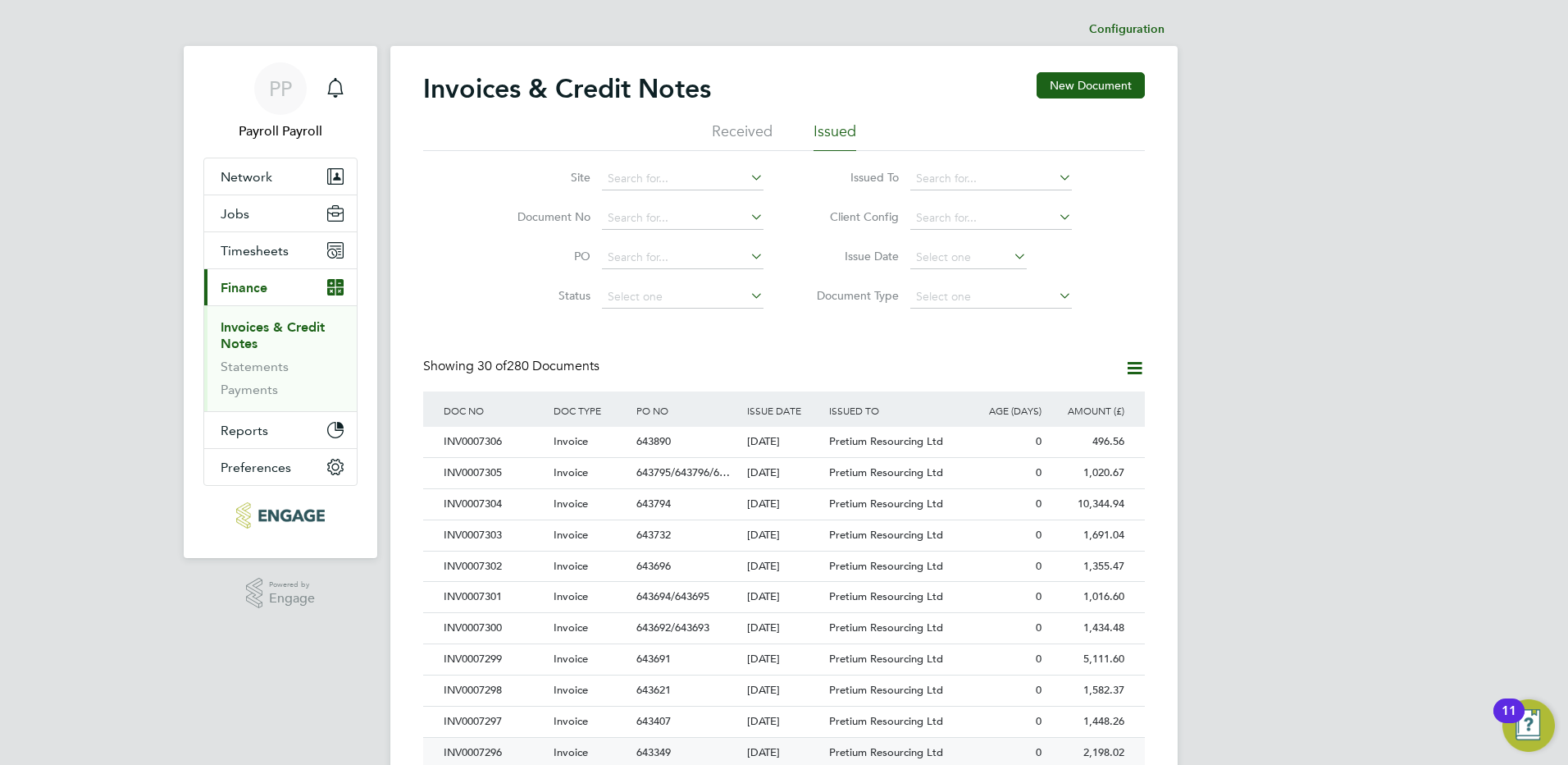
click at [497, 754] on div "INV0007296" at bounding box center [494, 753] width 110 height 30
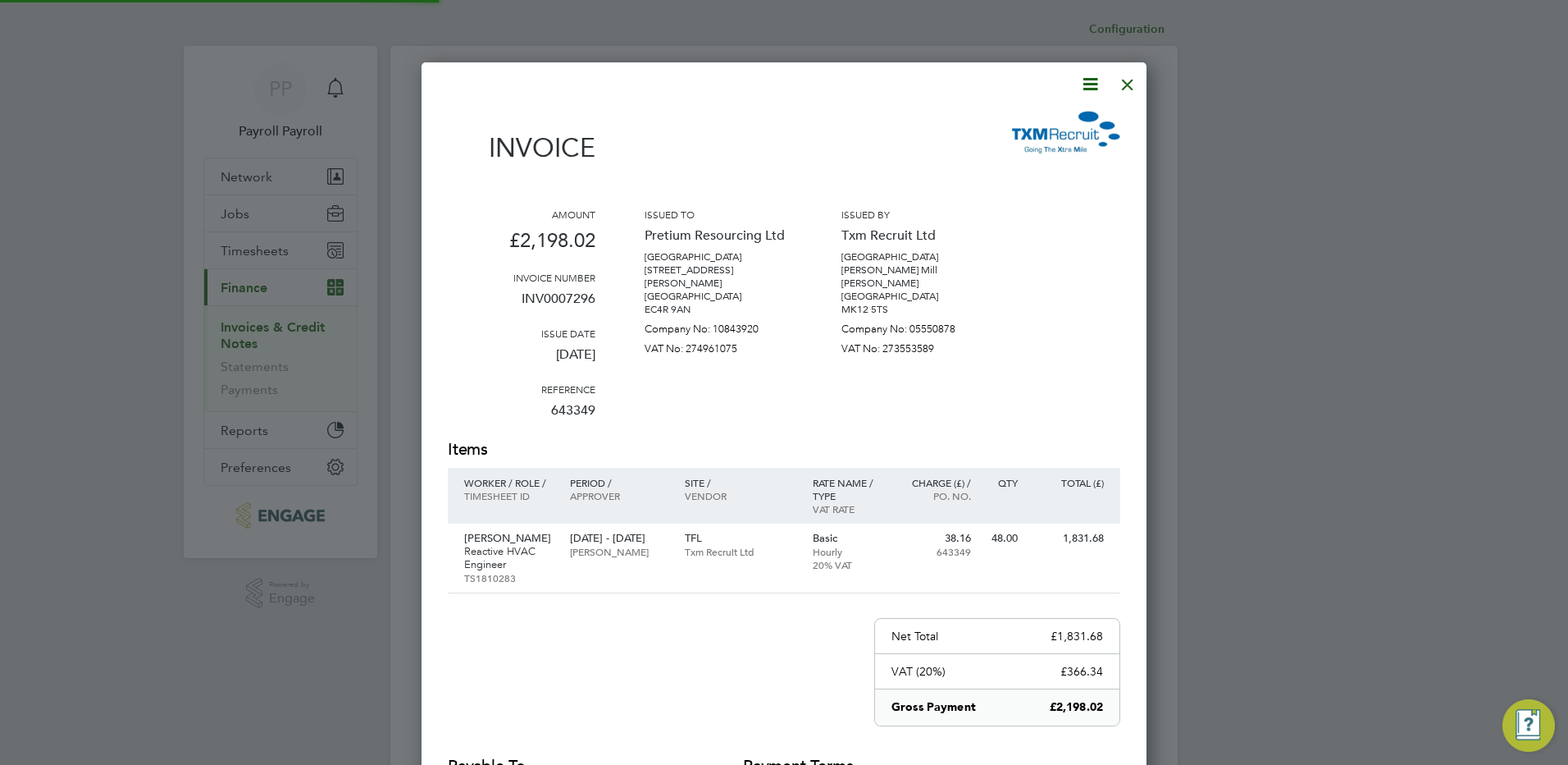
scroll to position [873, 726]
click at [1085, 86] on icon at bounding box center [1090, 84] width 21 height 21
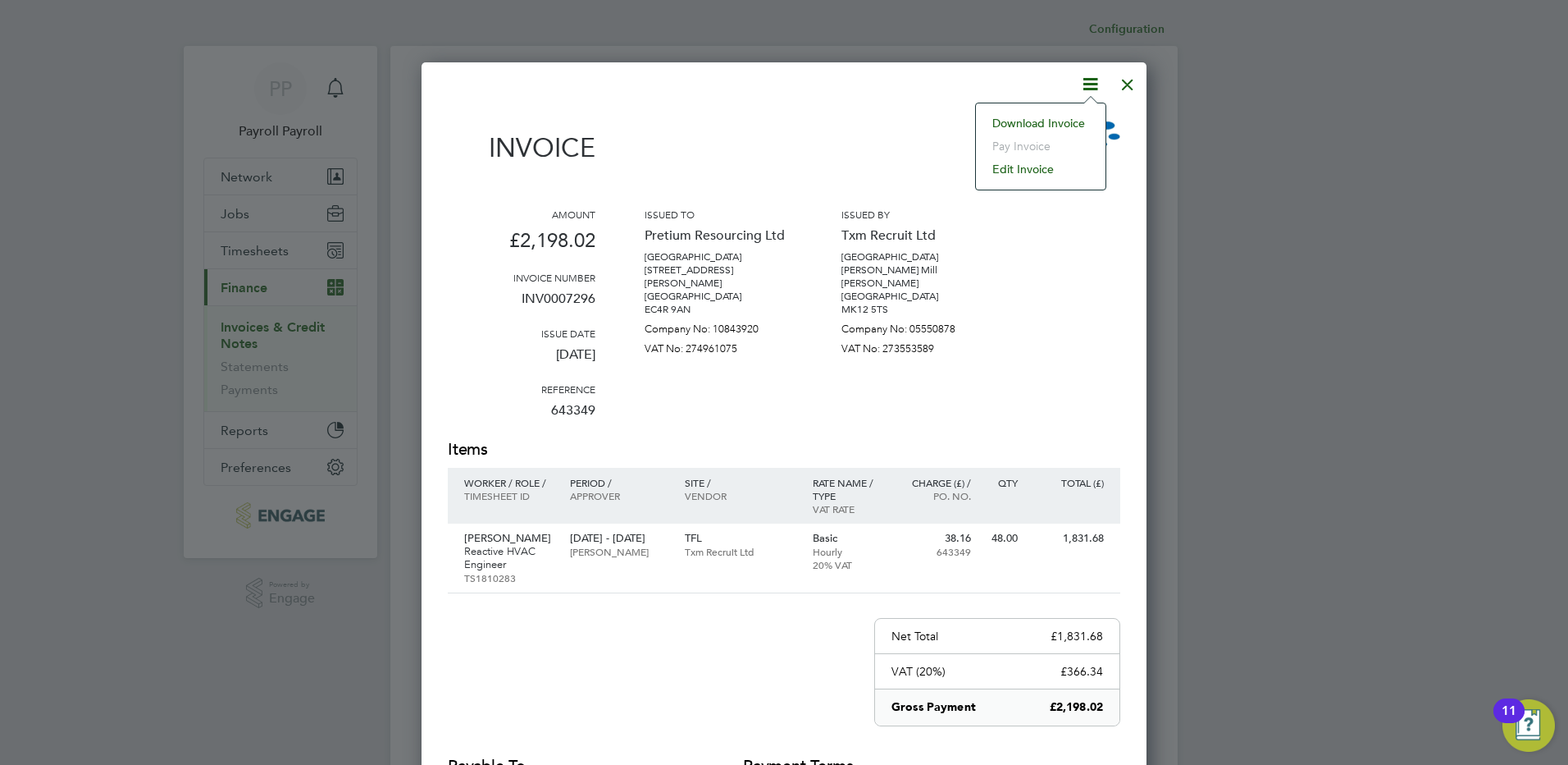
click at [1066, 119] on li "Download Invoice" at bounding box center [1040, 123] width 113 height 23
click at [1129, 84] on div at bounding box center [1128, 81] width 30 height 30
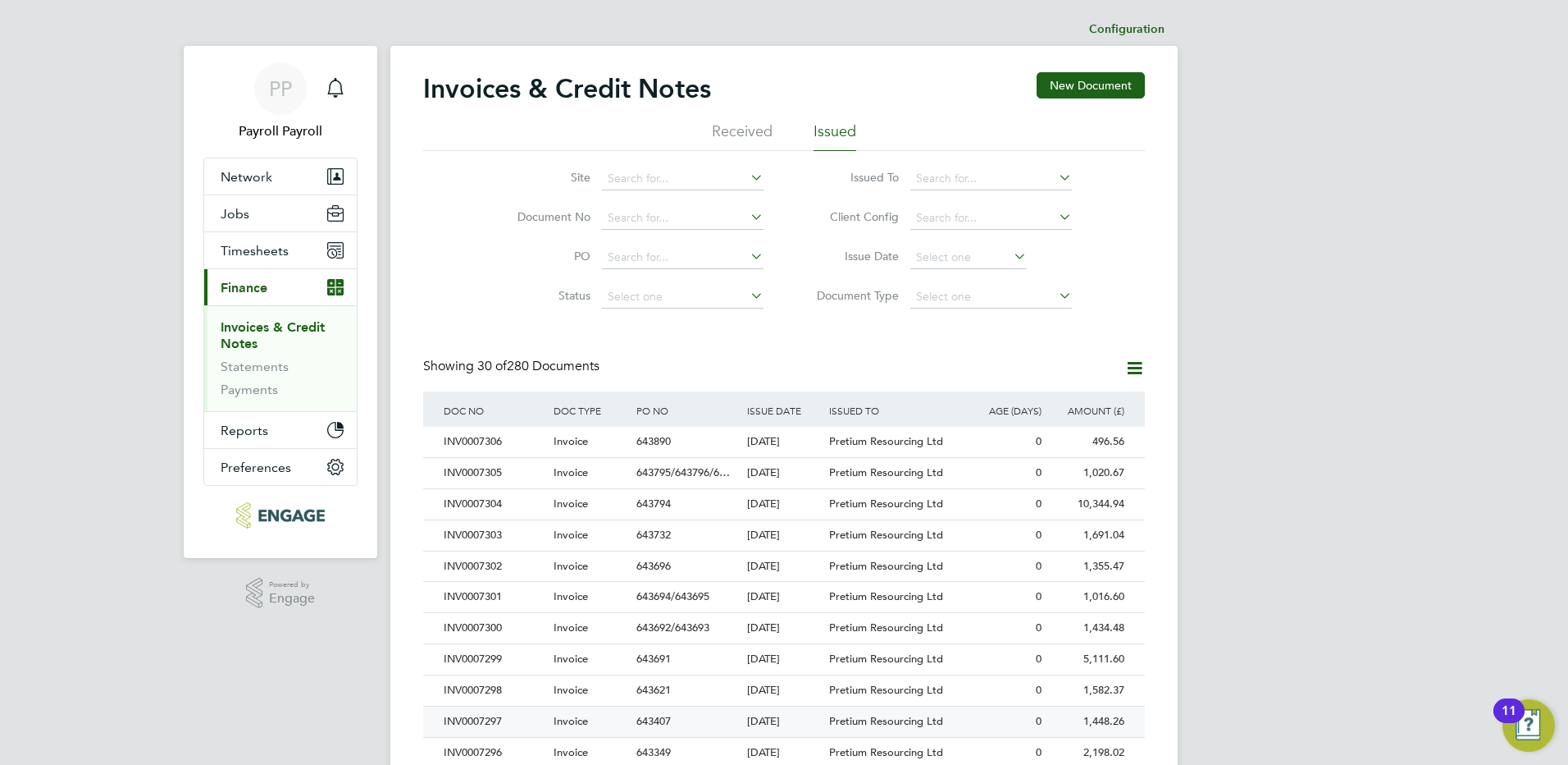
click at [496, 721] on div "INV0007297" at bounding box center [494, 721] width 110 height 30
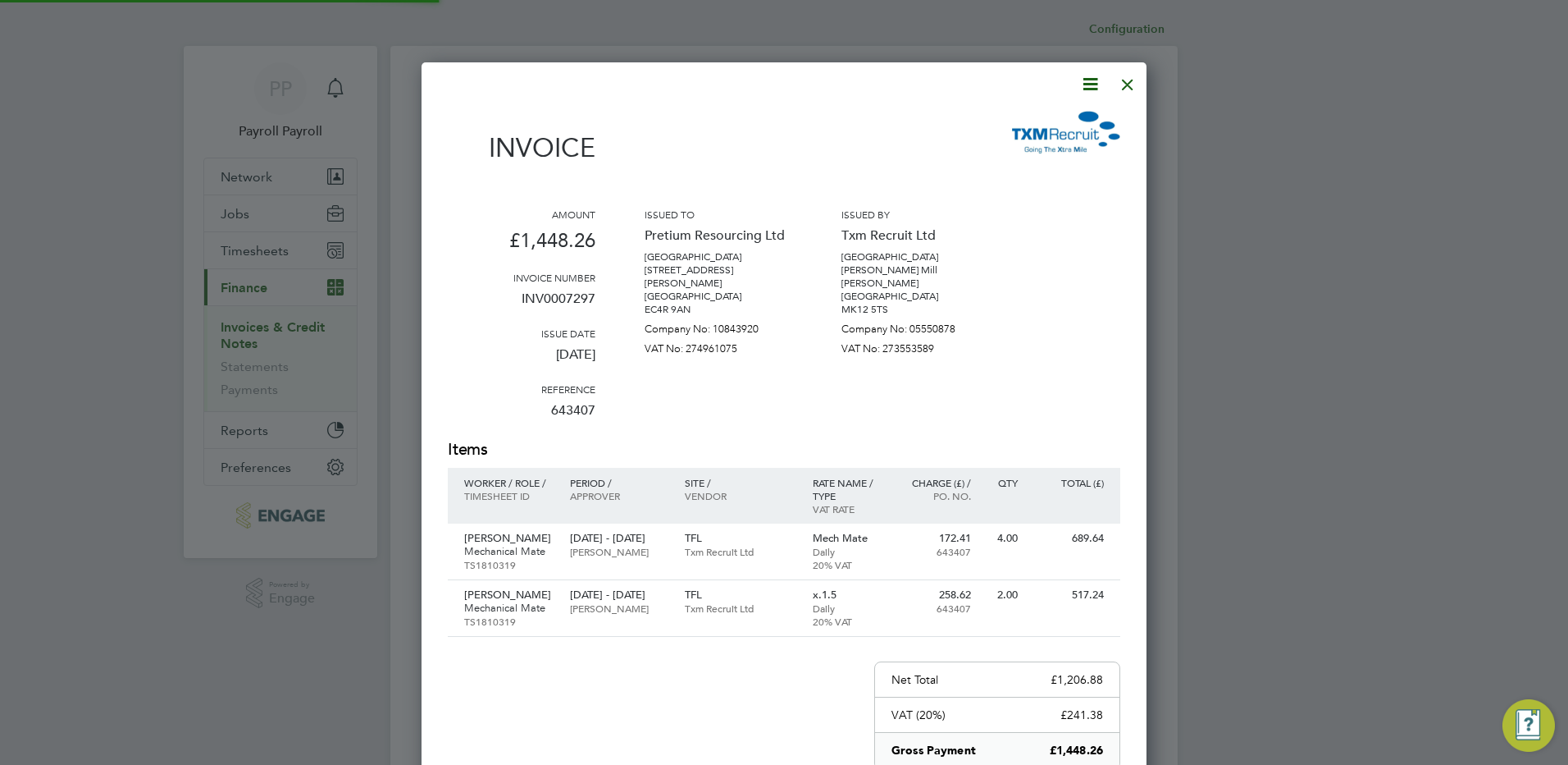
scroll to position [917, 726]
click at [1092, 85] on icon at bounding box center [1090, 84] width 21 height 21
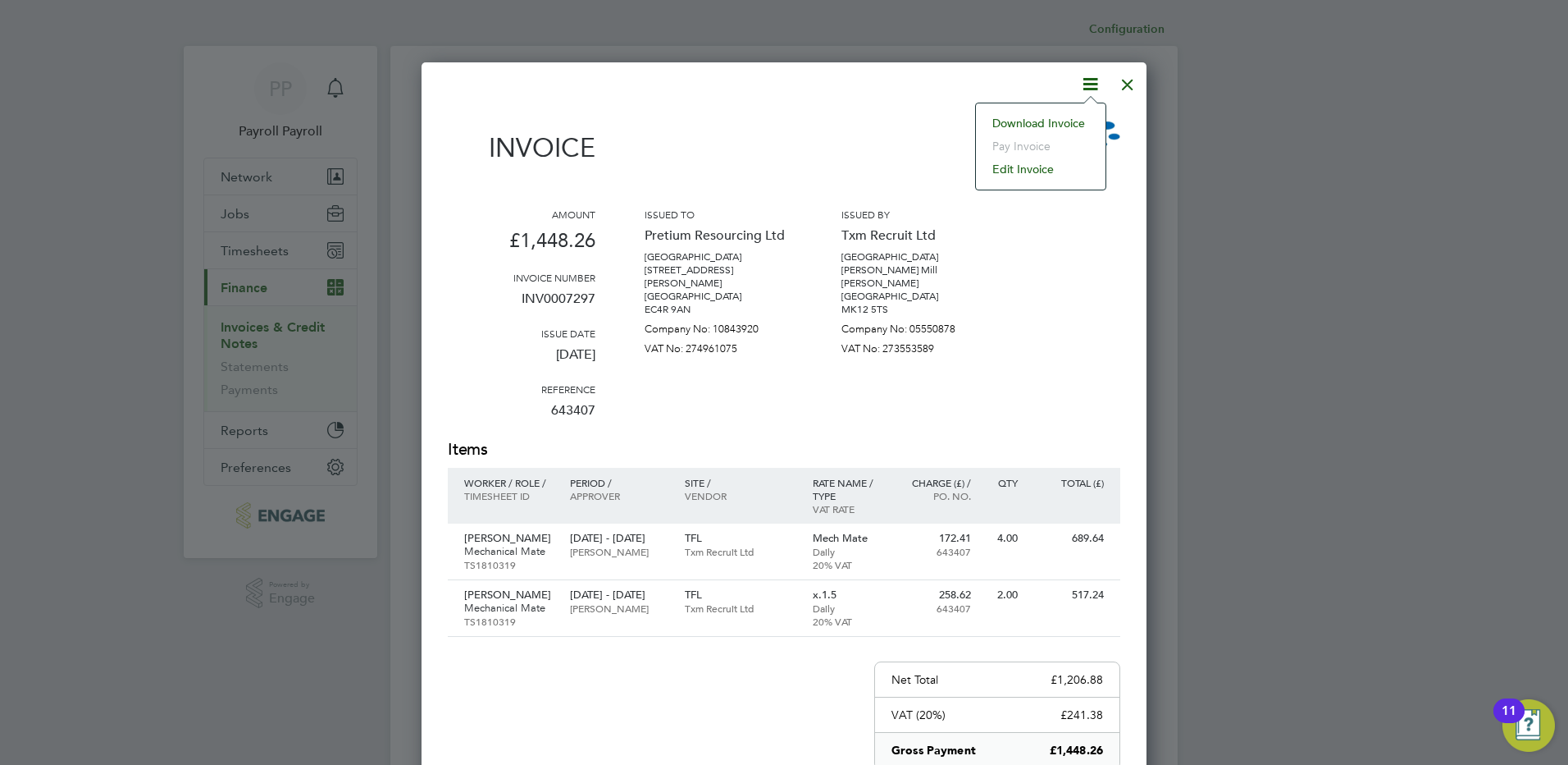
click at [1072, 123] on li "Download Invoice" at bounding box center [1040, 123] width 113 height 23
click at [1129, 87] on div at bounding box center [1128, 81] width 30 height 30
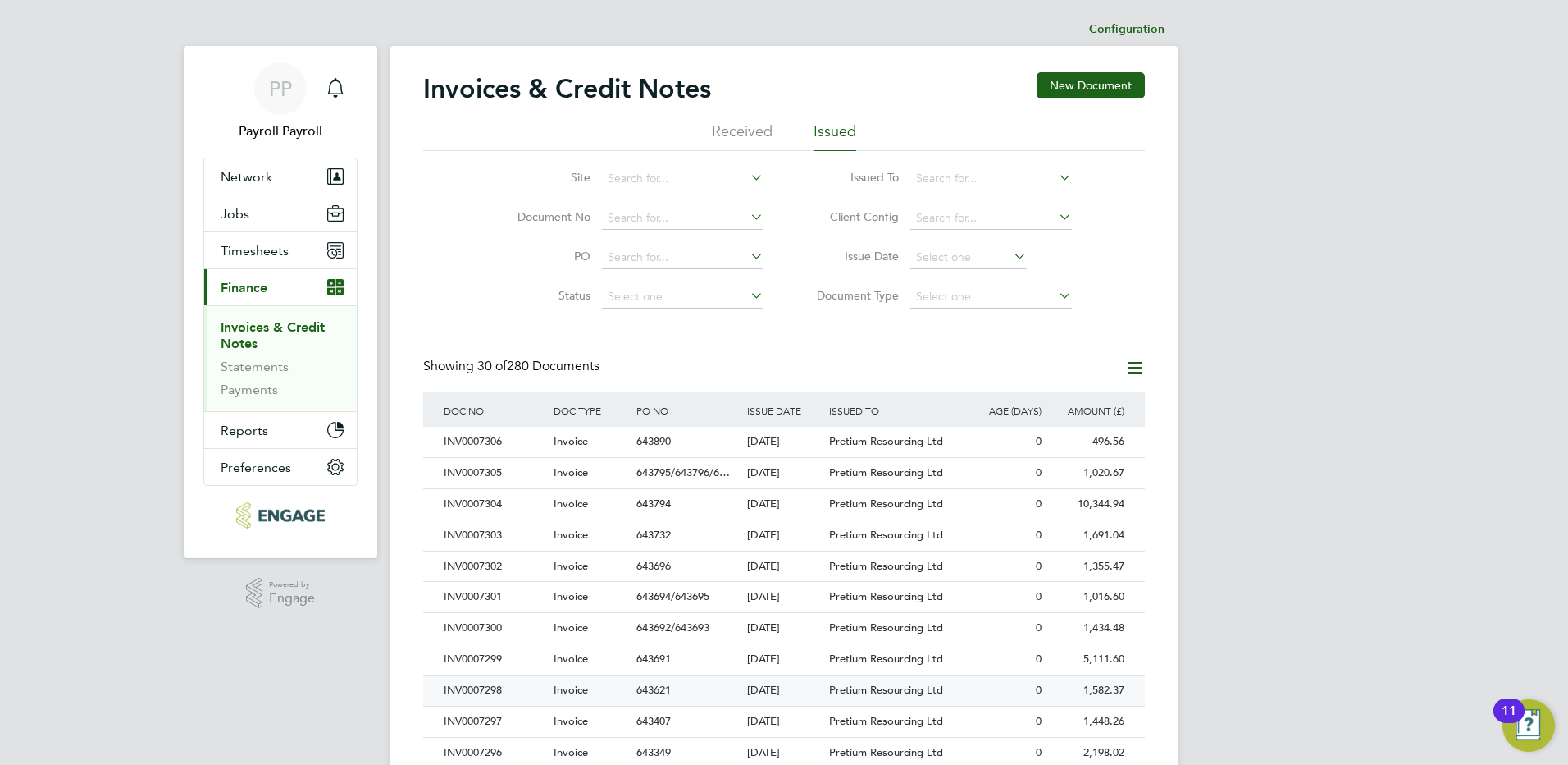
click at [480, 693] on div "INV0007298" at bounding box center [494, 690] width 110 height 30
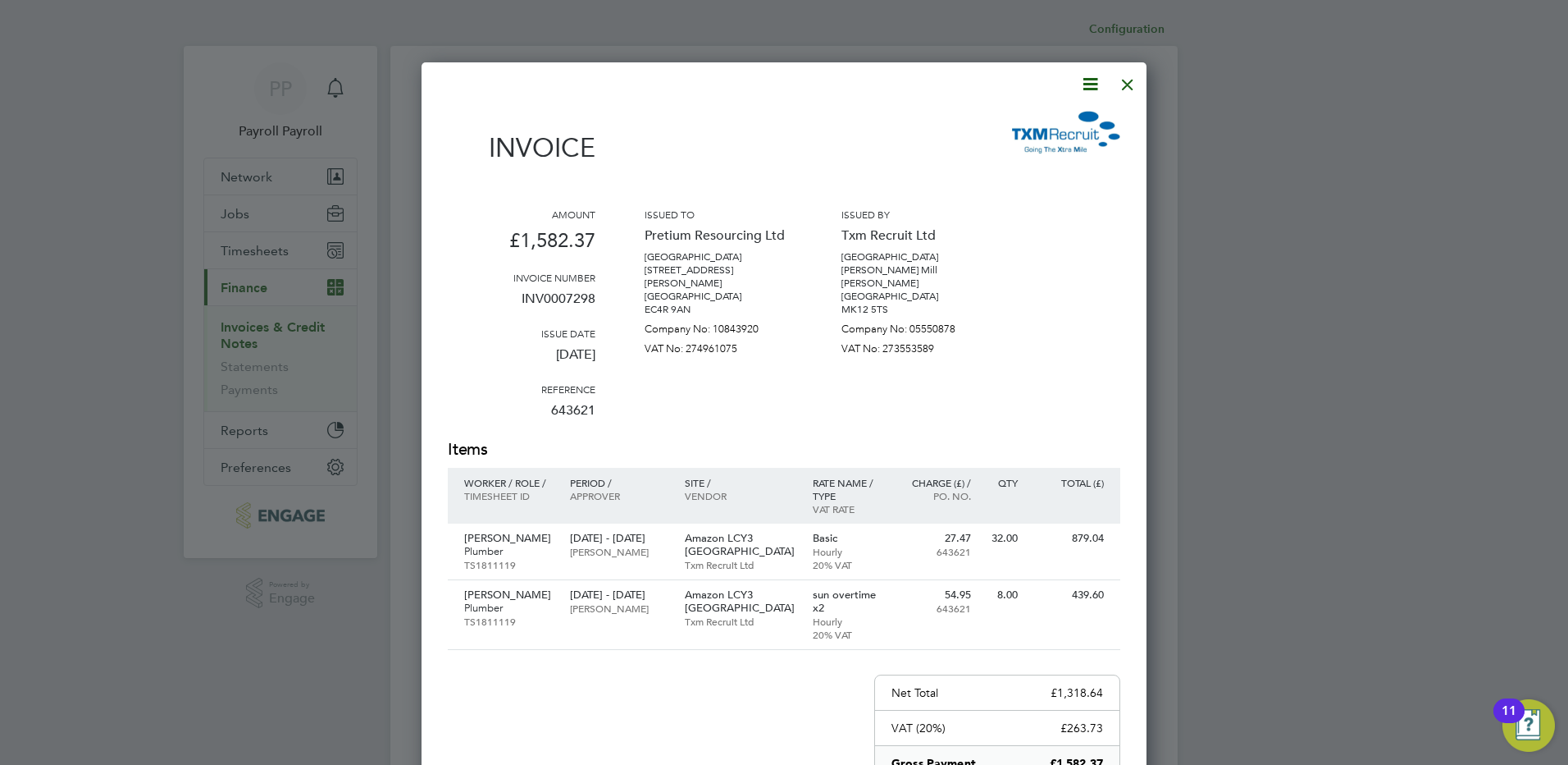
click at [1092, 84] on icon at bounding box center [1090, 84] width 21 height 21
click at [1065, 122] on li "Download Invoice" at bounding box center [1040, 123] width 113 height 23
click at [1132, 81] on div at bounding box center [1128, 81] width 30 height 30
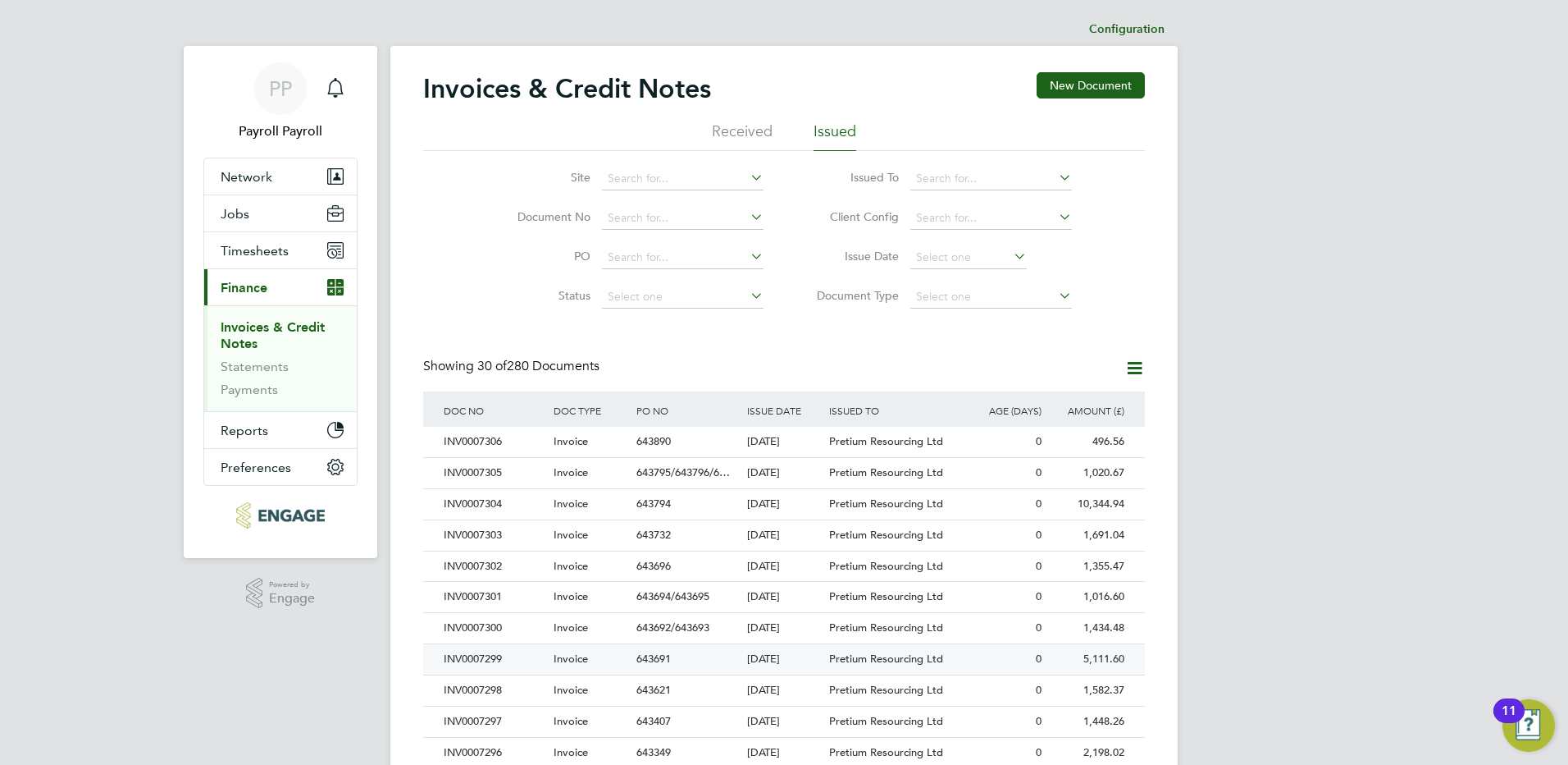
click at [496, 661] on div "INV0007299" at bounding box center [494, 659] width 110 height 30
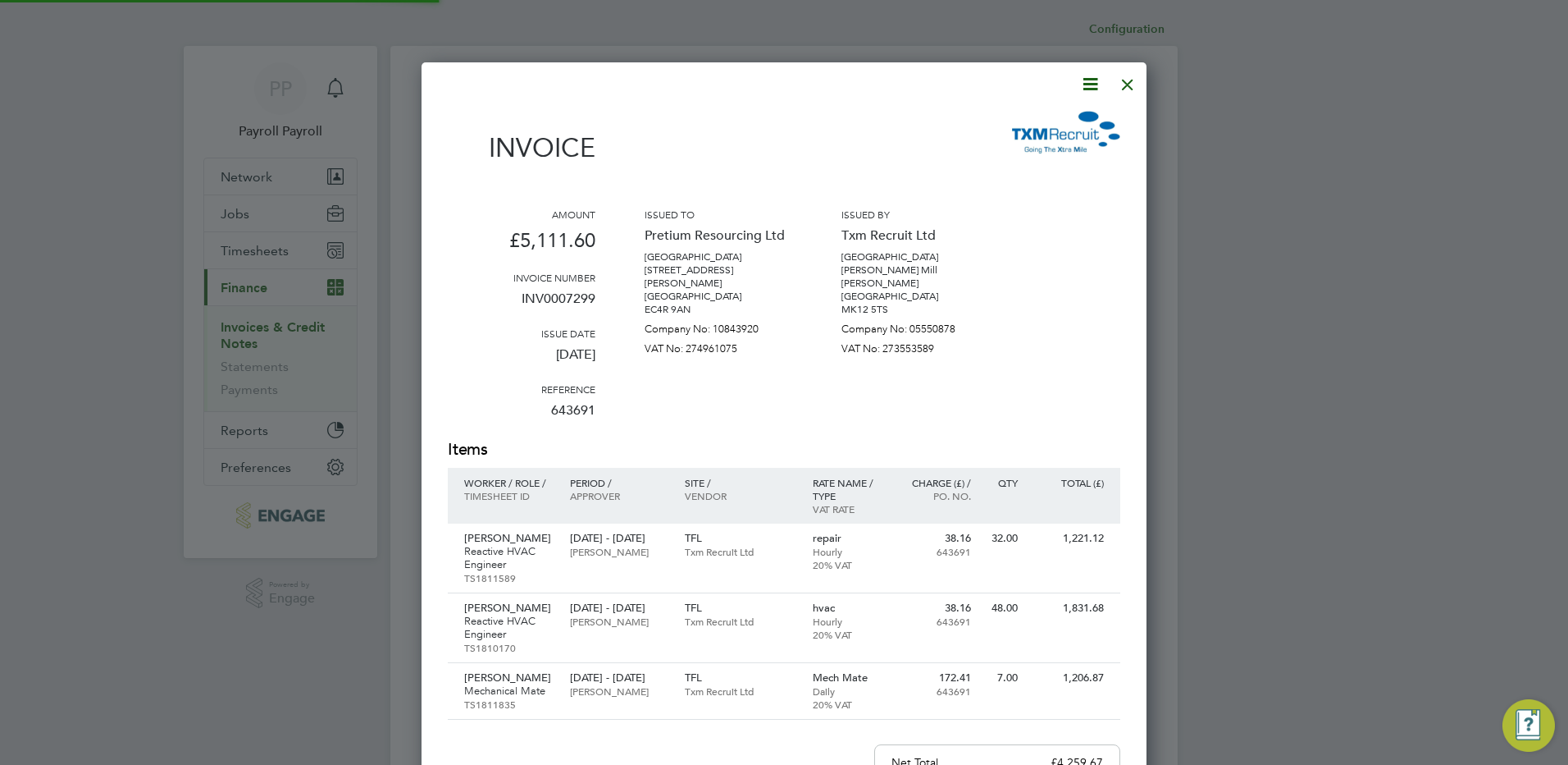
scroll to position [1000, 726]
click at [1090, 90] on icon at bounding box center [1090, 84] width 21 height 21
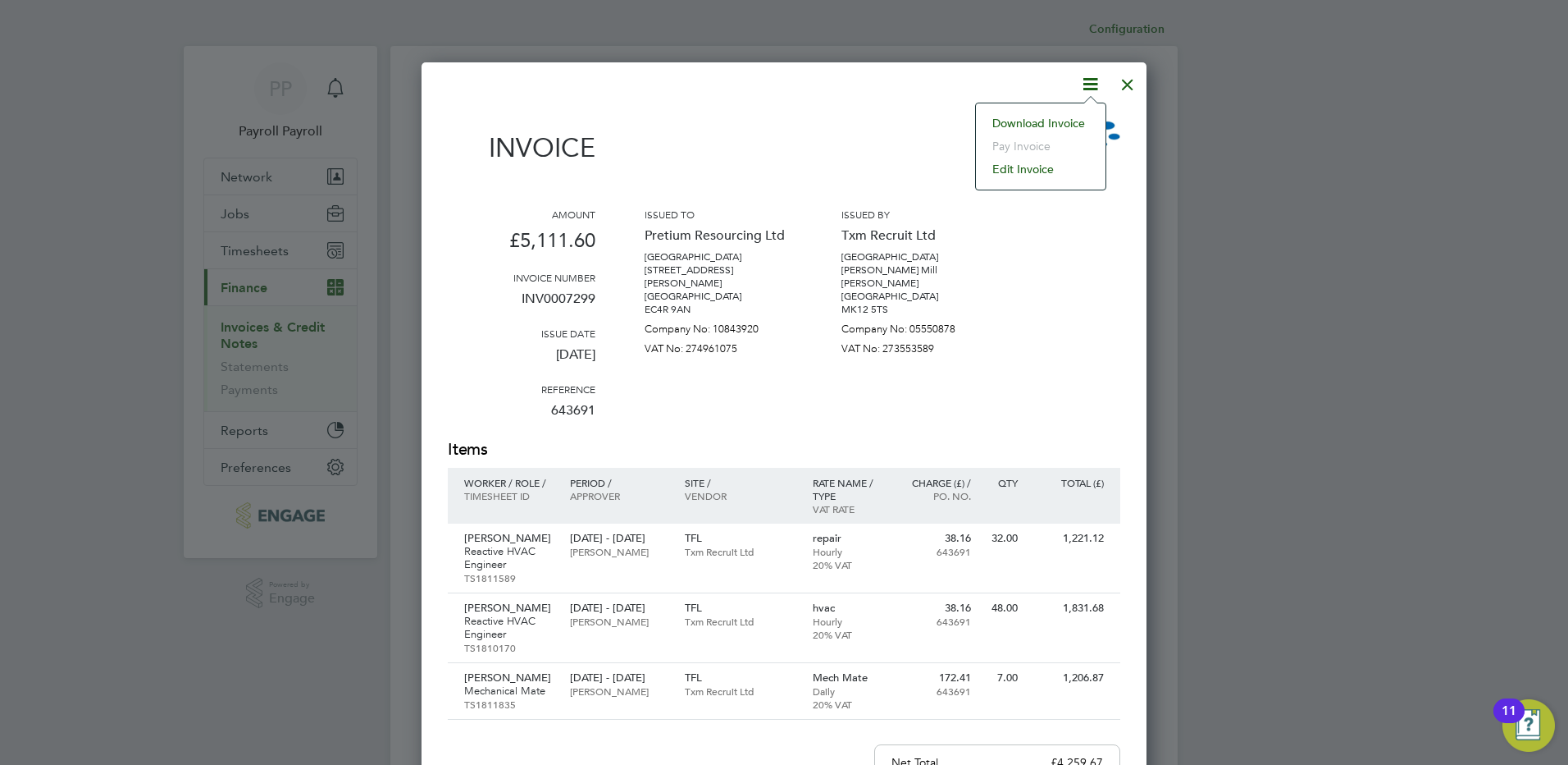
click at [1052, 117] on li "Download Invoice" at bounding box center [1040, 123] width 113 height 23
click at [1128, 85] on div at bounding box center [1128, 81] width 30 height 30
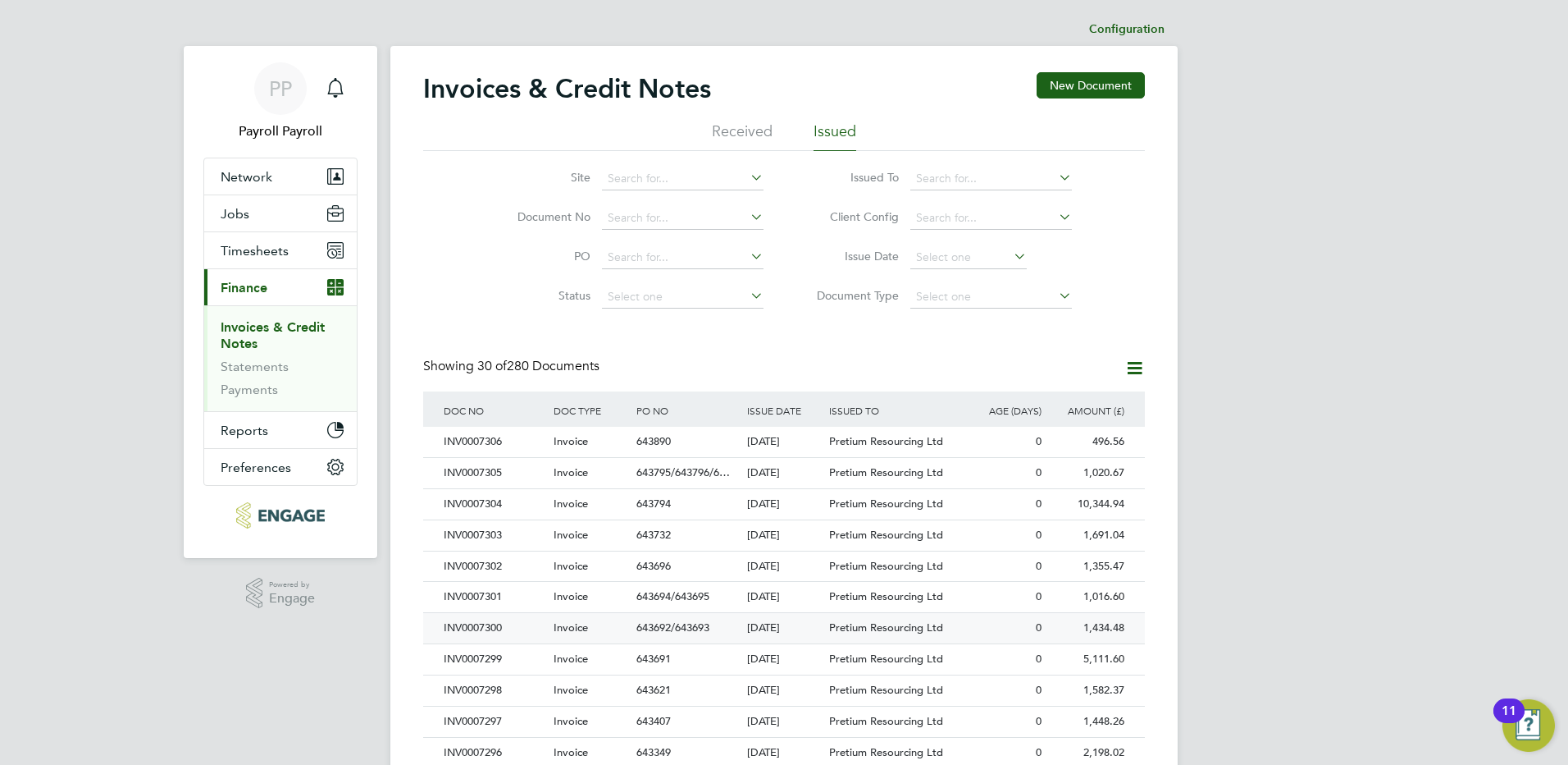
click at [490, 623] on div "INV0007300" at bounding box center [494, 628] width 110 height 30
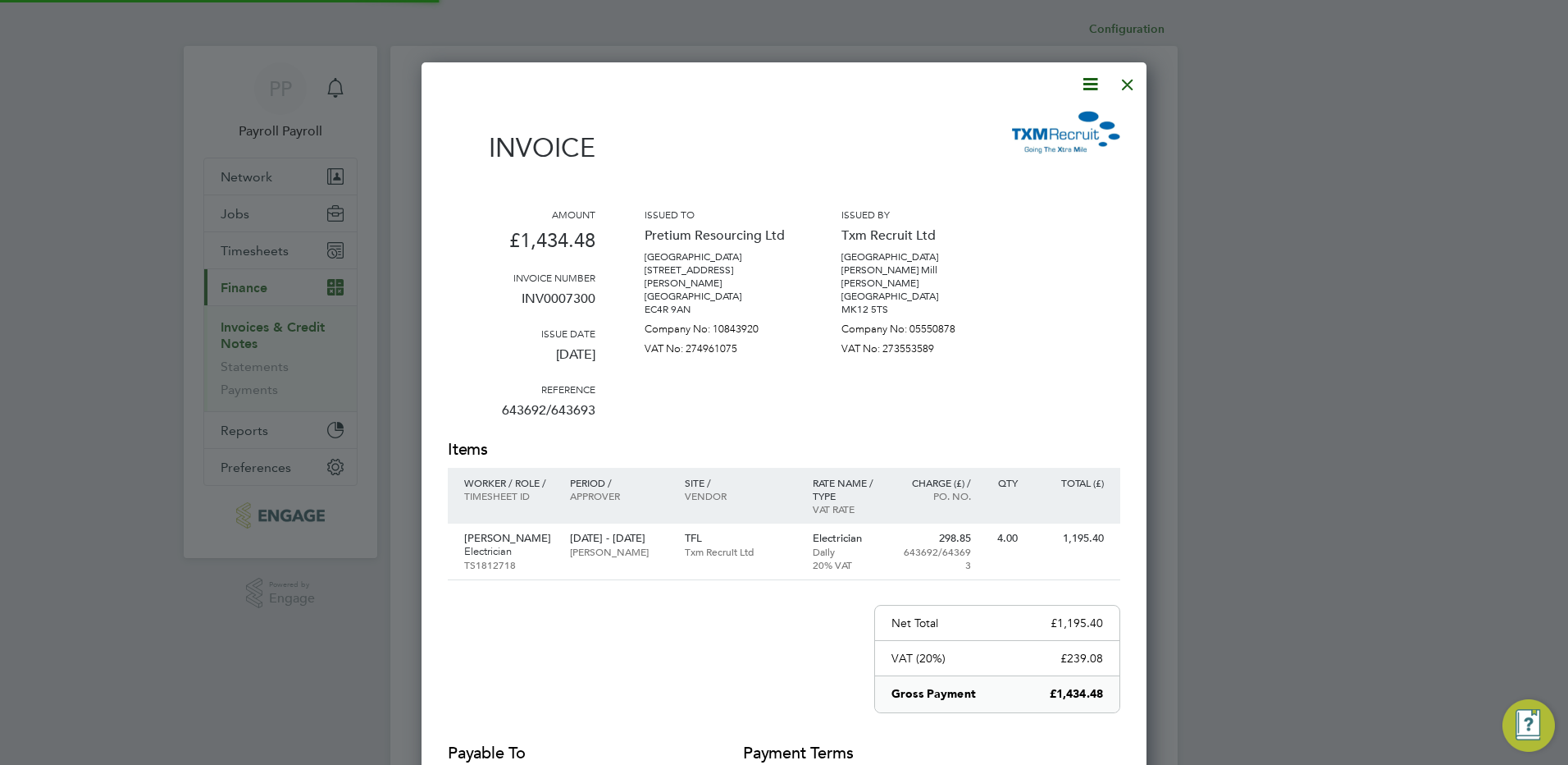
scroll to position [860, 726]
click at [1085, 86] on icon at bounding box center [1090, 84] width 21 height 21
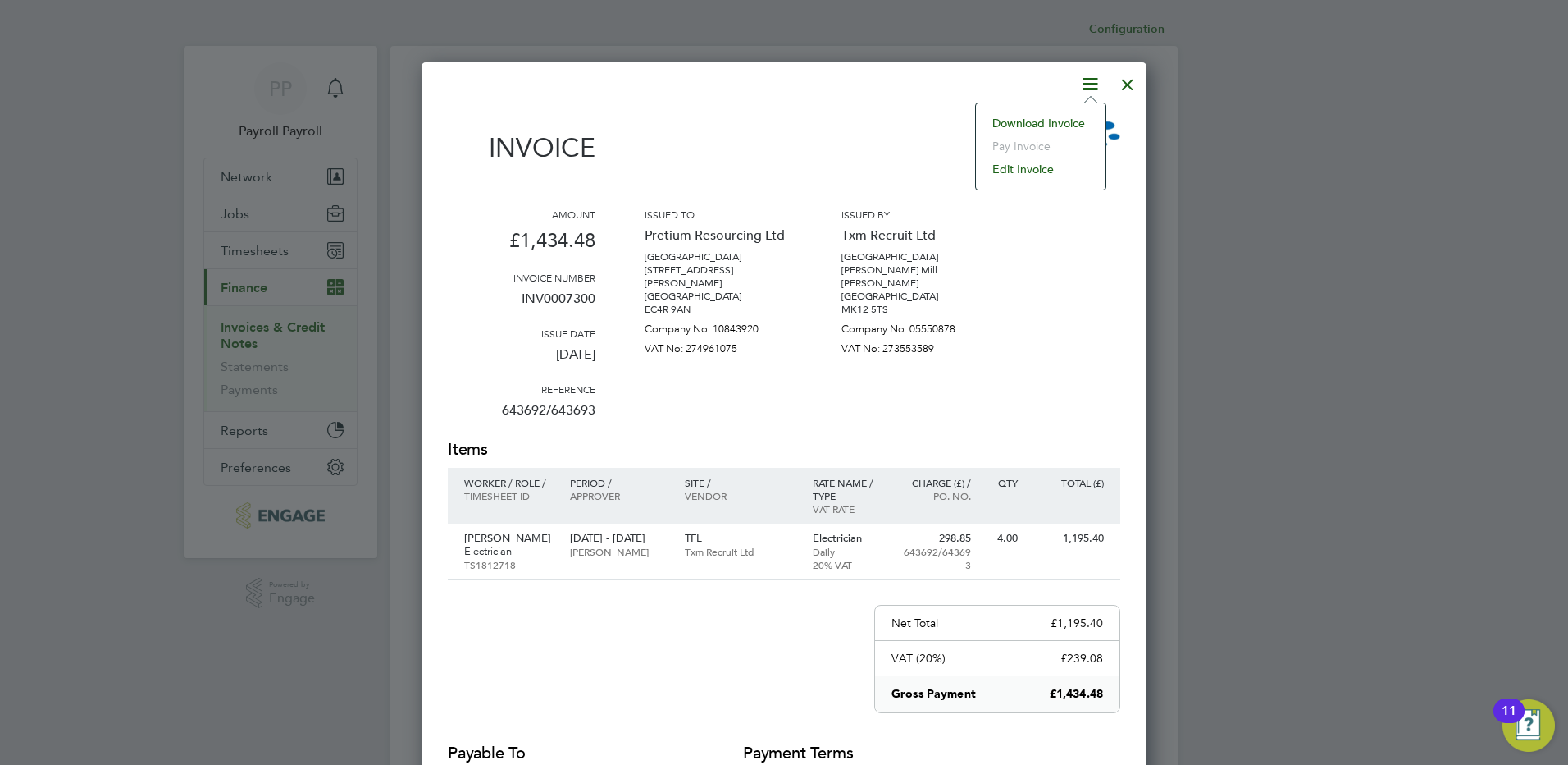
click at [1067, 122] on li "Download Invoice" at bounding box center [1040, 123] width 113 height 23
click at [1124, 82] on div at bounding box center [1128, 81] width 30 height 30
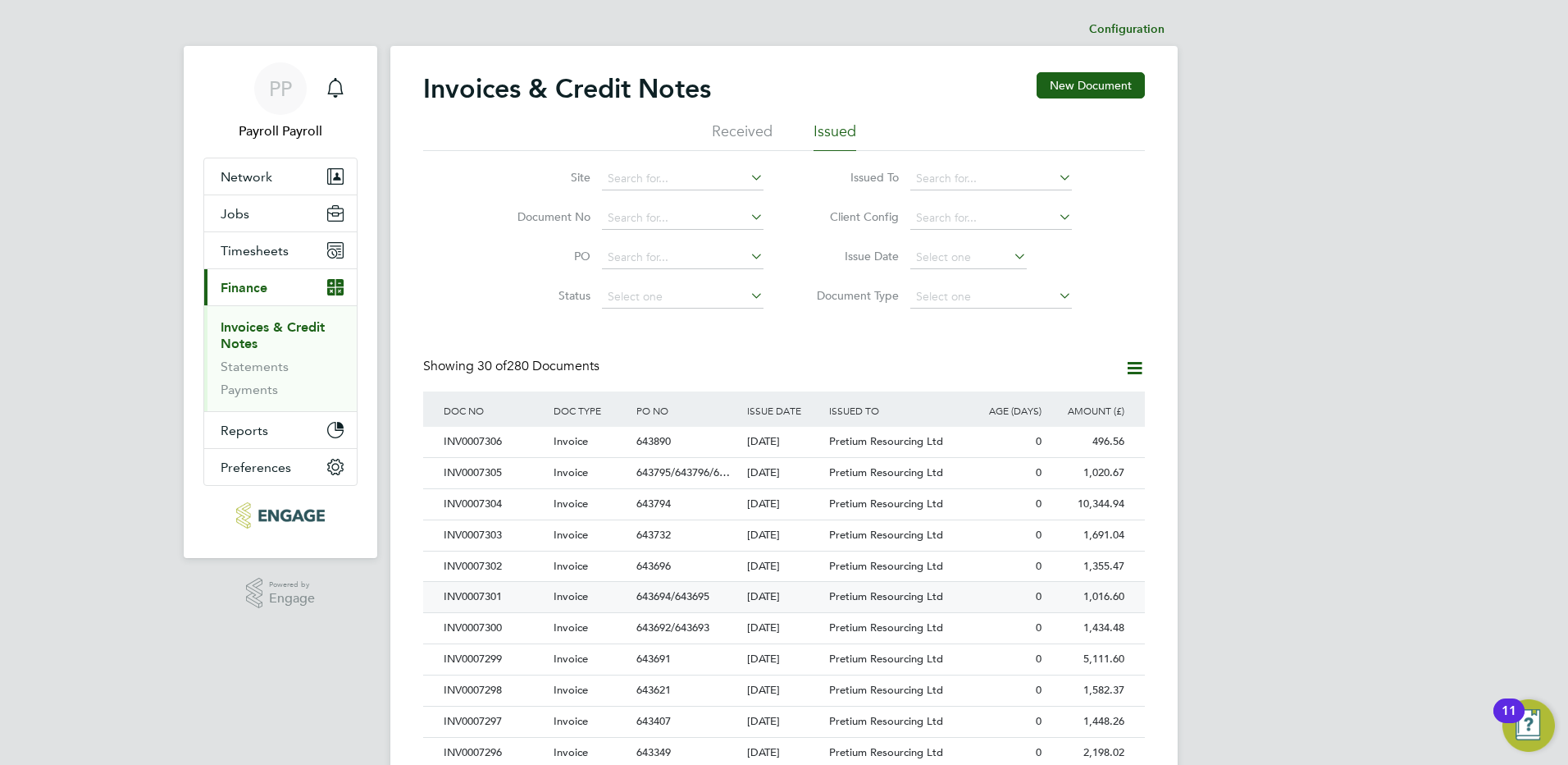
click at [495, 595] on div "INV0007301" at bounding box center [494, 597] width 110 height 30
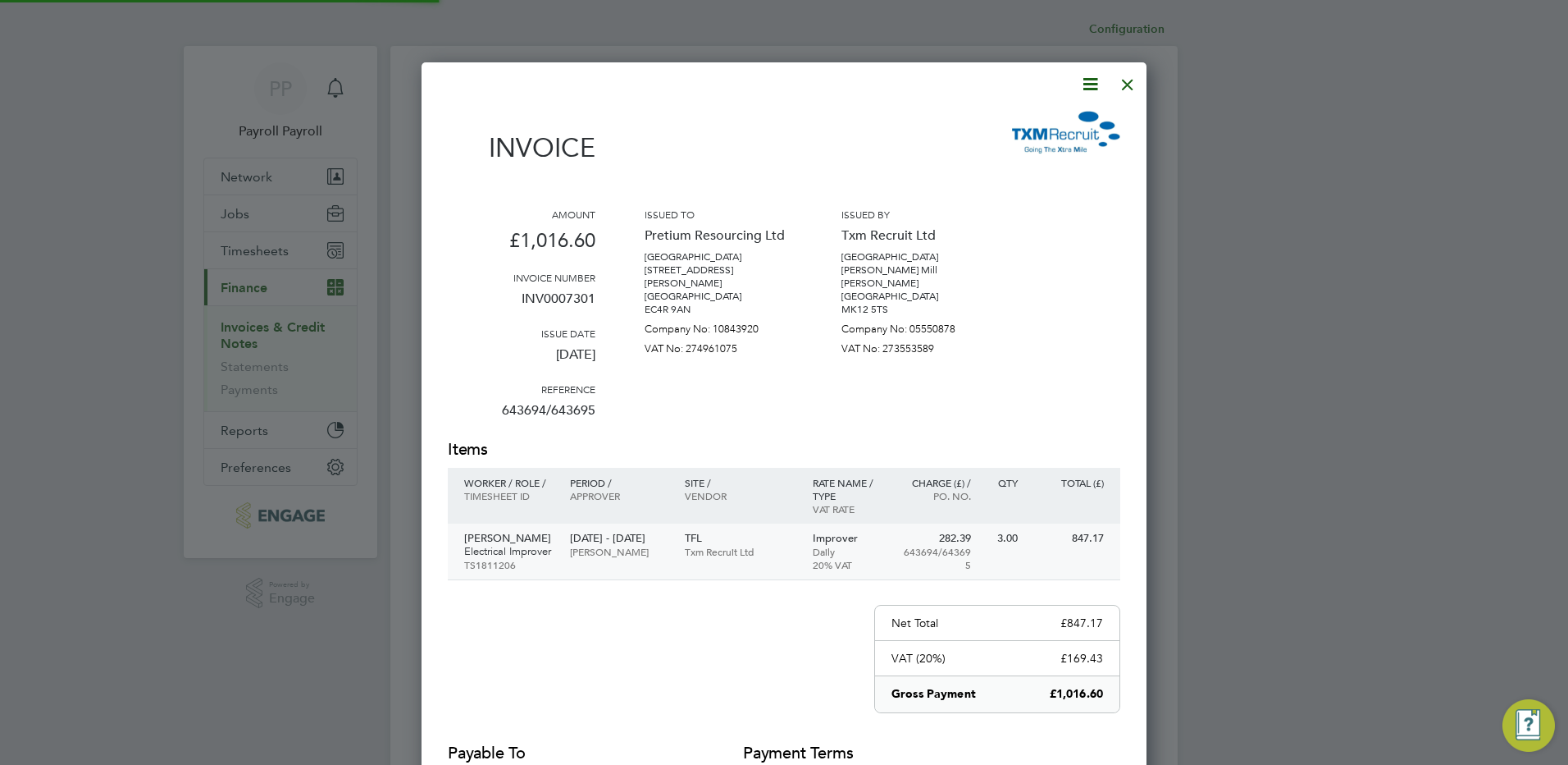
scroll to position [860, 726]
click at [1083, 83] on icon at bounding box center [1090, 84] width 21 height 21
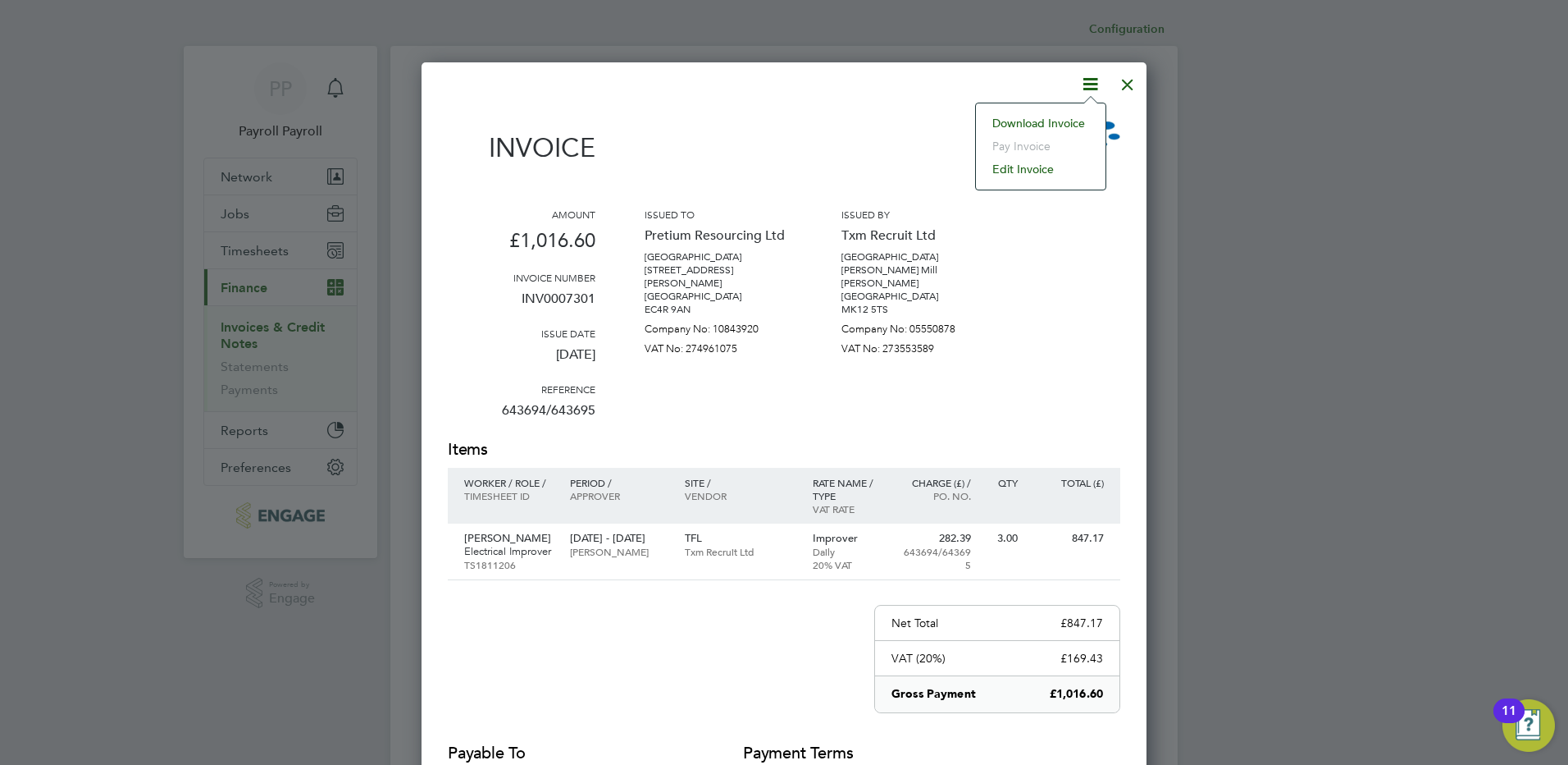
click at [1060, 123] on li "Download Invoice" at bounding box center [1040, 123] width 113 height 23
click at [1123, 81] on div at bounding box center [1128, 81] width 30 height 30
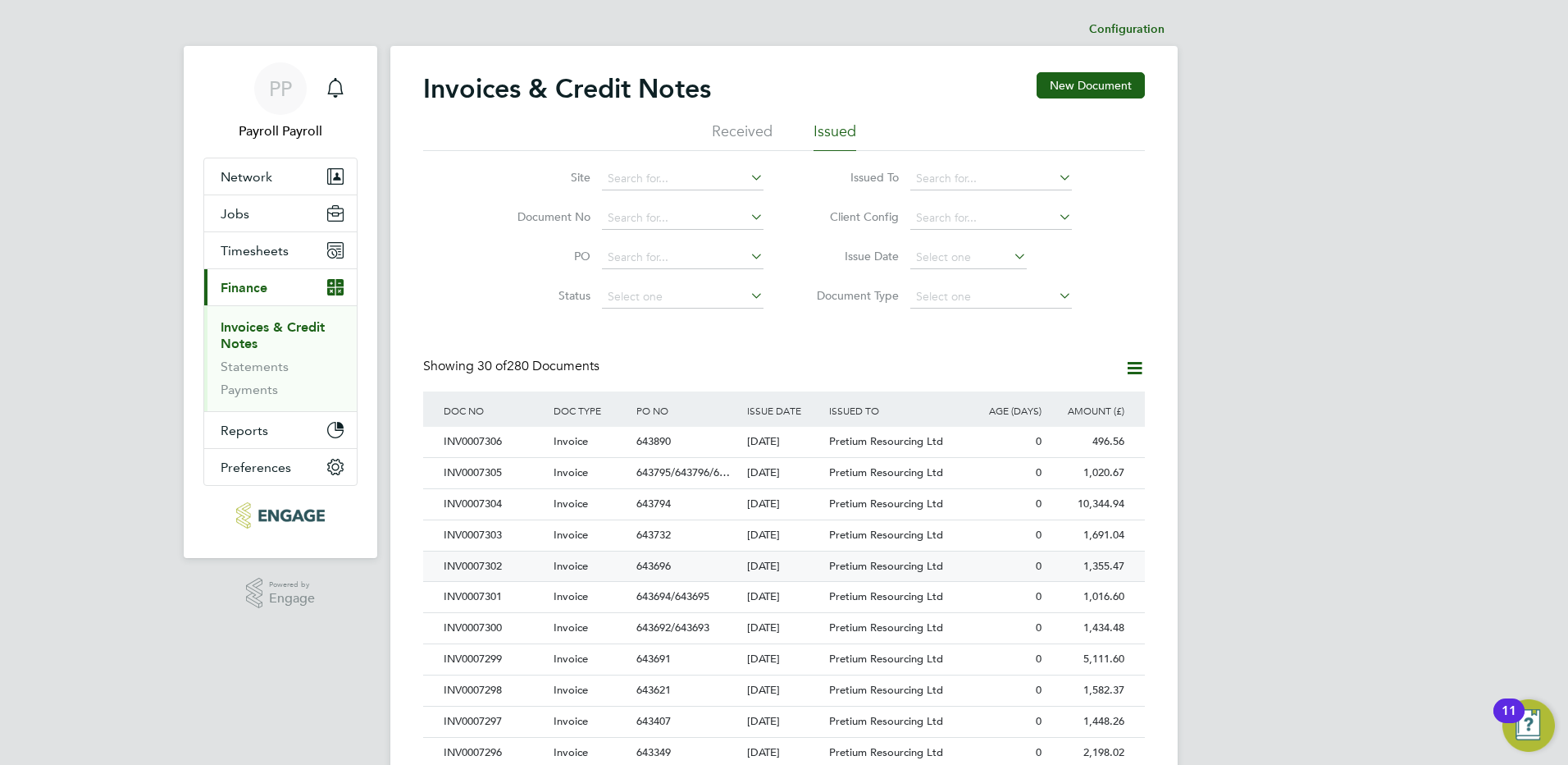
click at [493, 568] on div "INV0007302" at bounding box center [494, 566] width 110 height 30
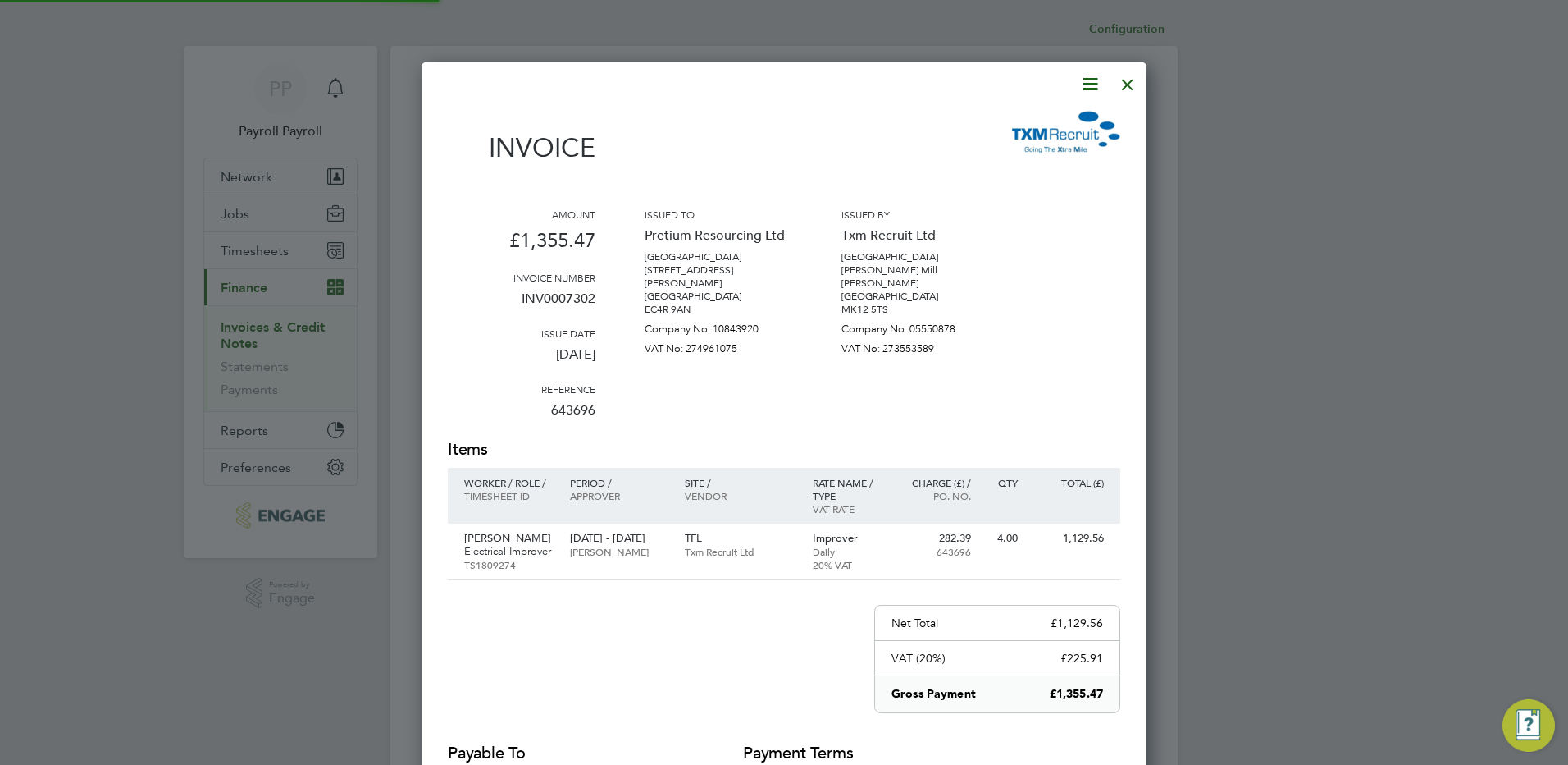
scroll to position [860, 726]
click at [1092, 87] on icon at bounding box center [1090, 84] width 21 height 21
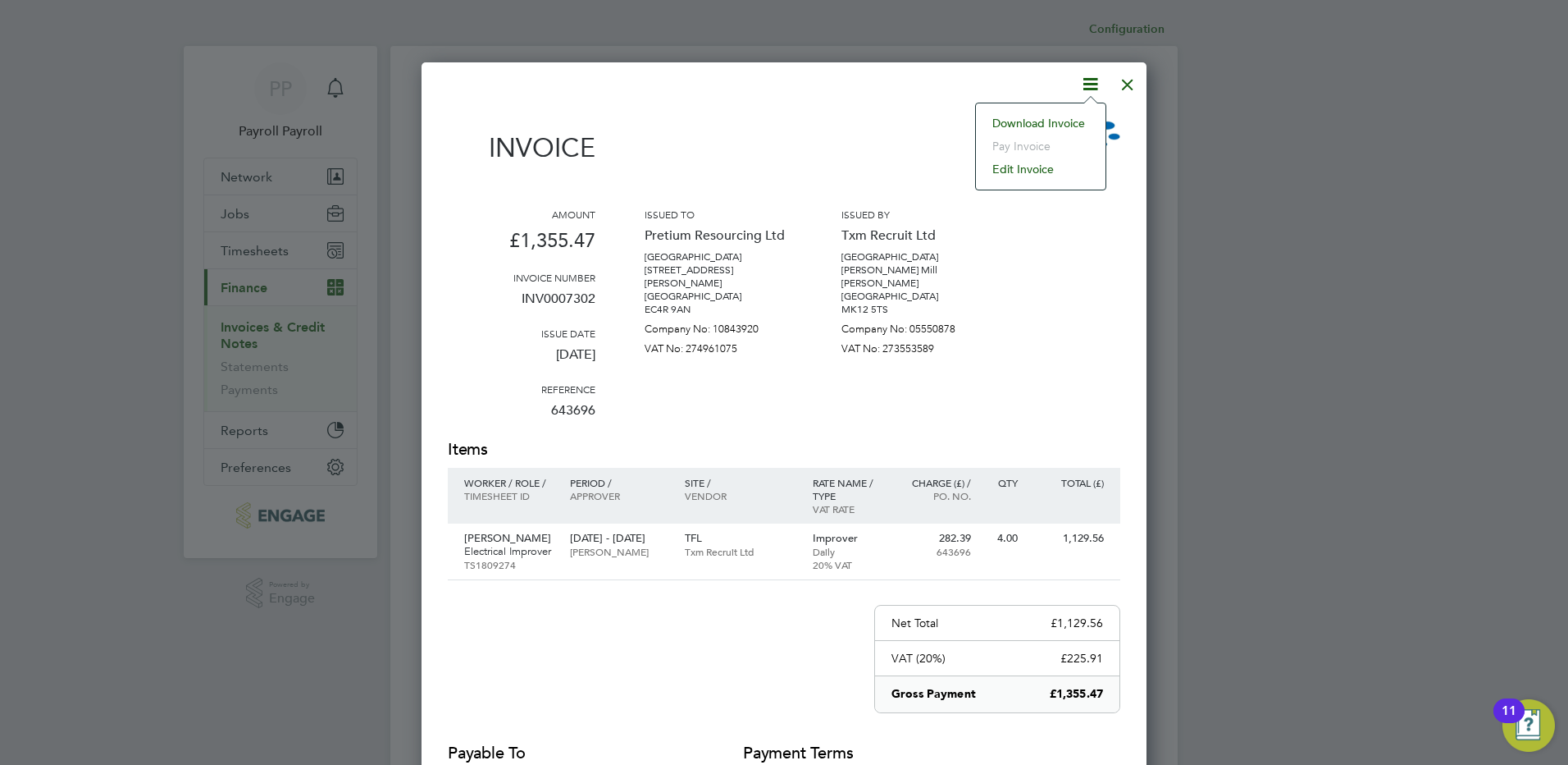
click at [1072, 119] on li "Download Invoice" at bounding box center [1040, 123] width 113 height 23
click at [1125, 84] on div at bounding box center [1128, 81] width 30 height 30
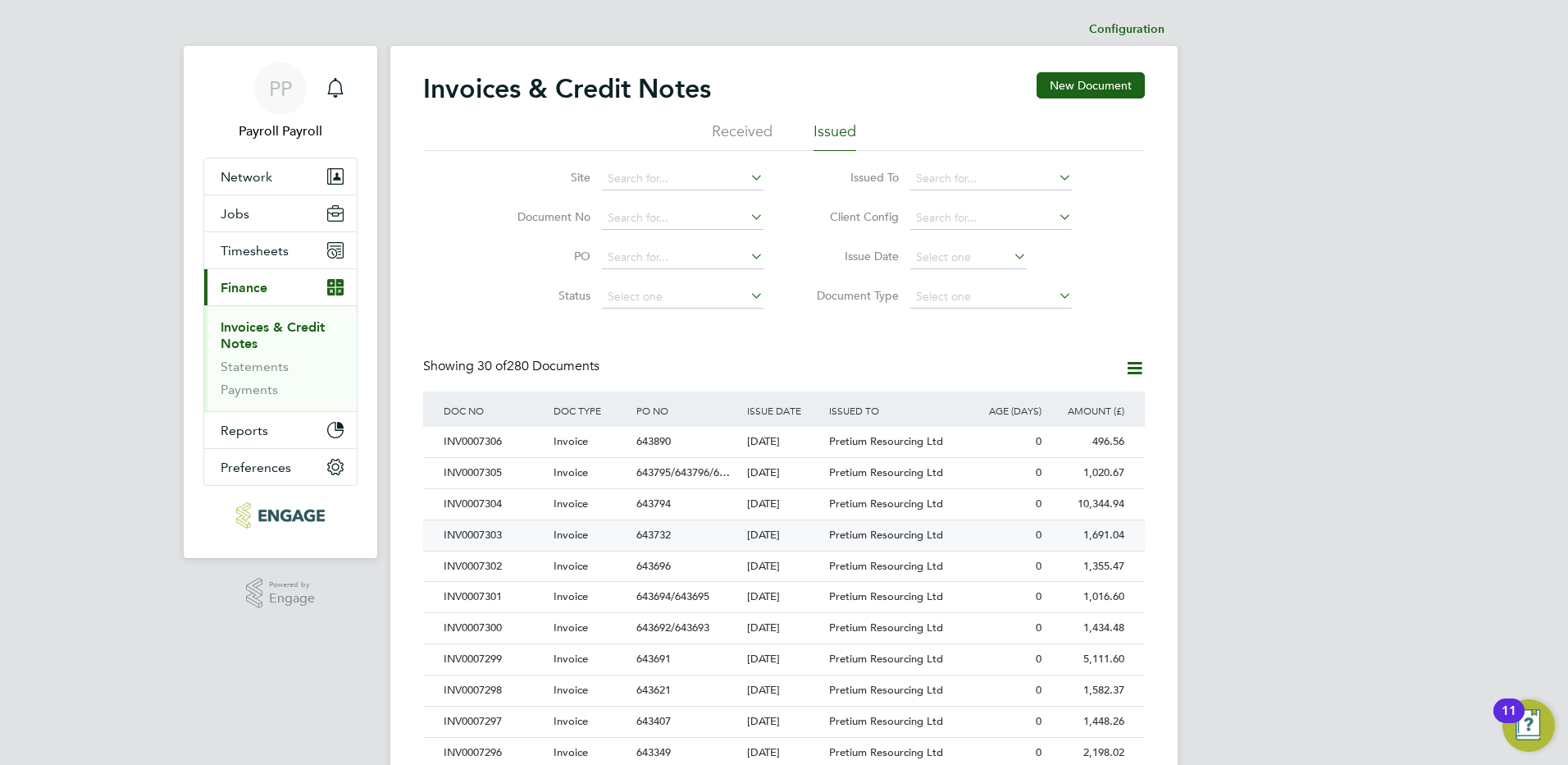
click at [486, 536] on div "INV0007303" at bounding box center [494, 535] width 110 height 30
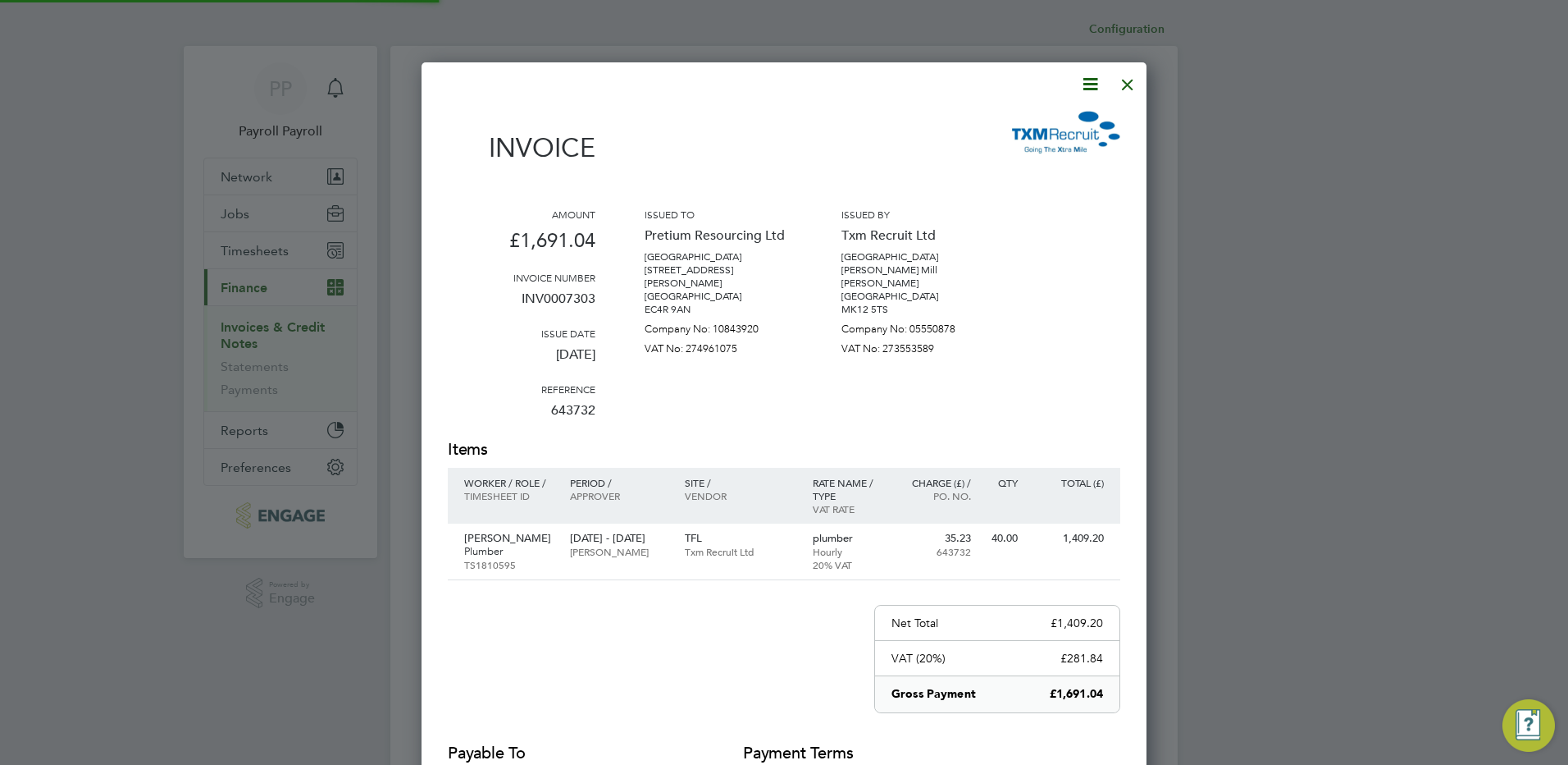
scroll to position [860, 726]
click at [1092, 79] on icon at bounding box center [1090, 84] width 21 height 21
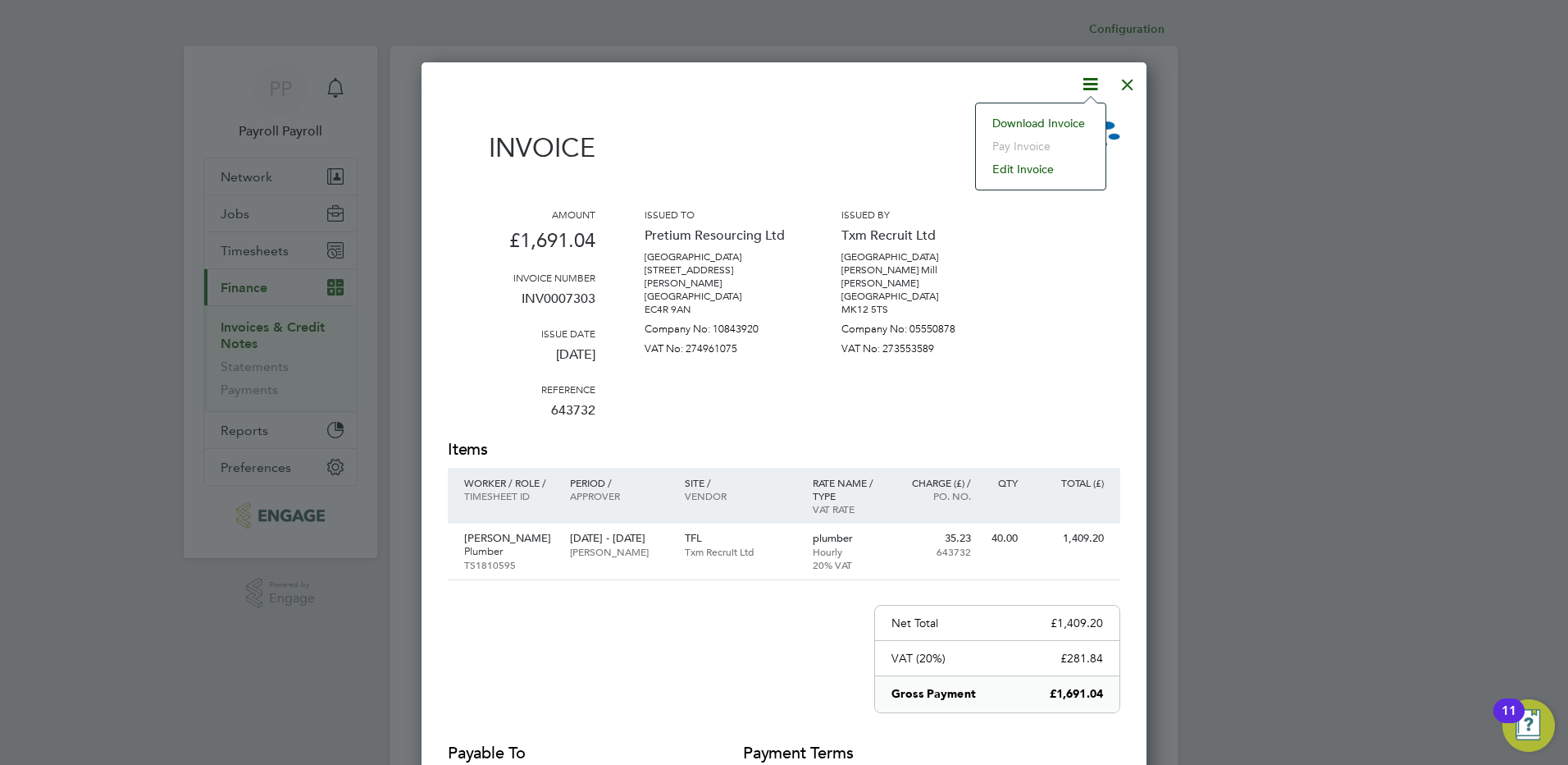
click at [1066, 124] on li "Download Invoice" at bounding box center [1040, 123] width 113 height 23
click at [1127, 78] on div at bounding box center [1128, 81] width 30 height 30
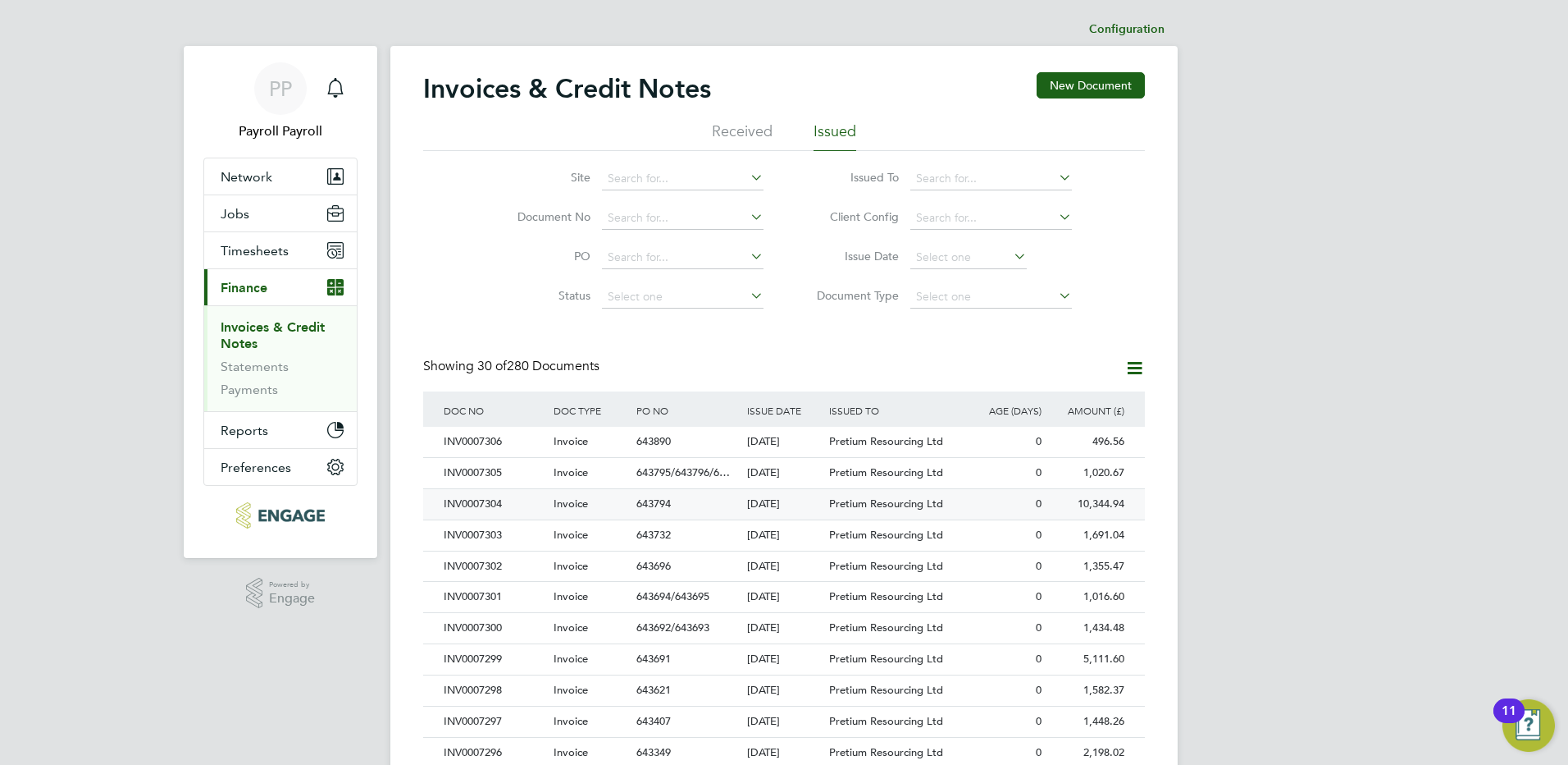
click at [492, 505] on div "INV0007304" at bounding box center [494, 504] width 110 height 30
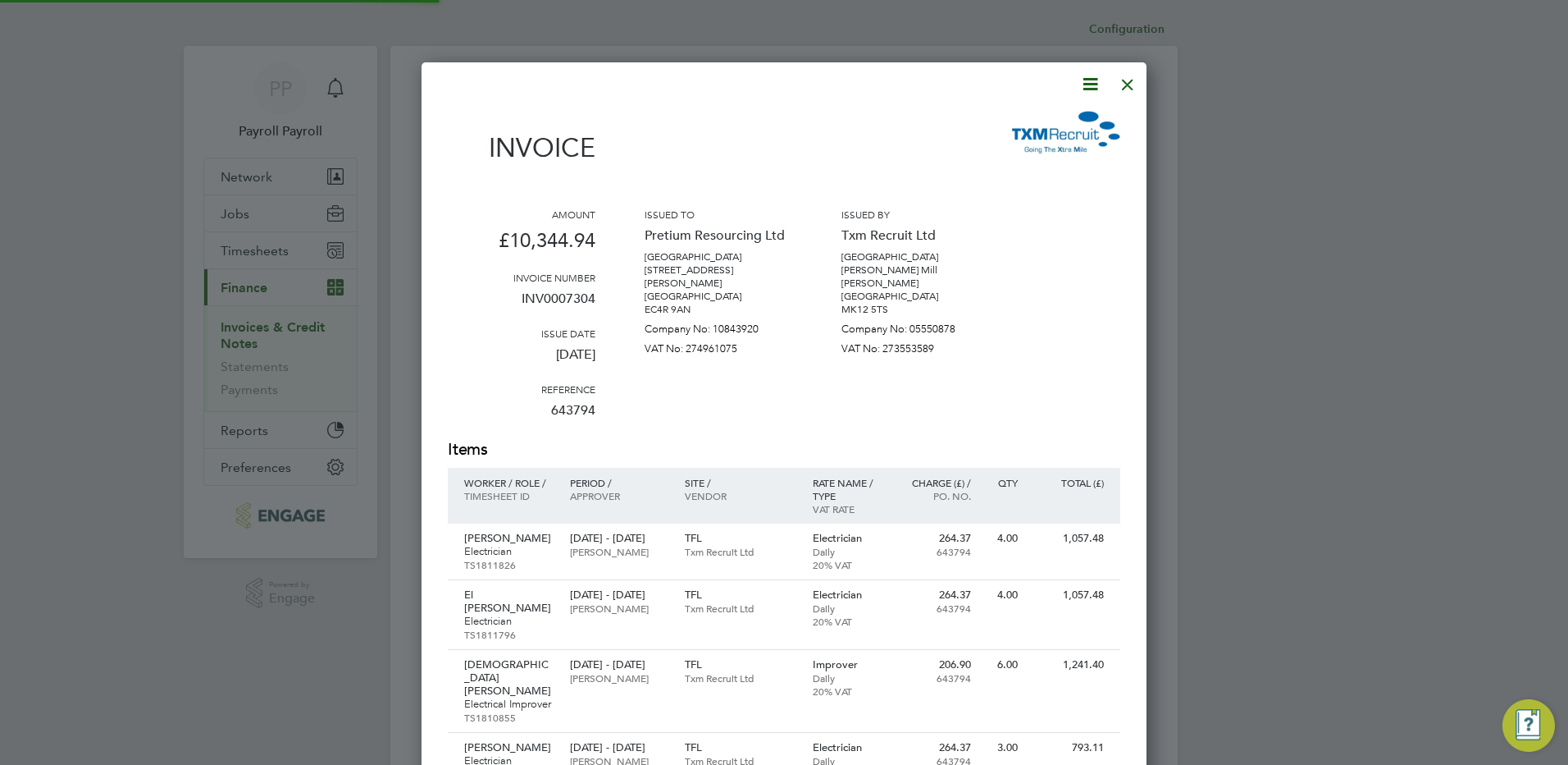
scroll to position [1282, 726]
click at [1082, 84] on icon at bounding box center [1090, 84] width 21 height 21
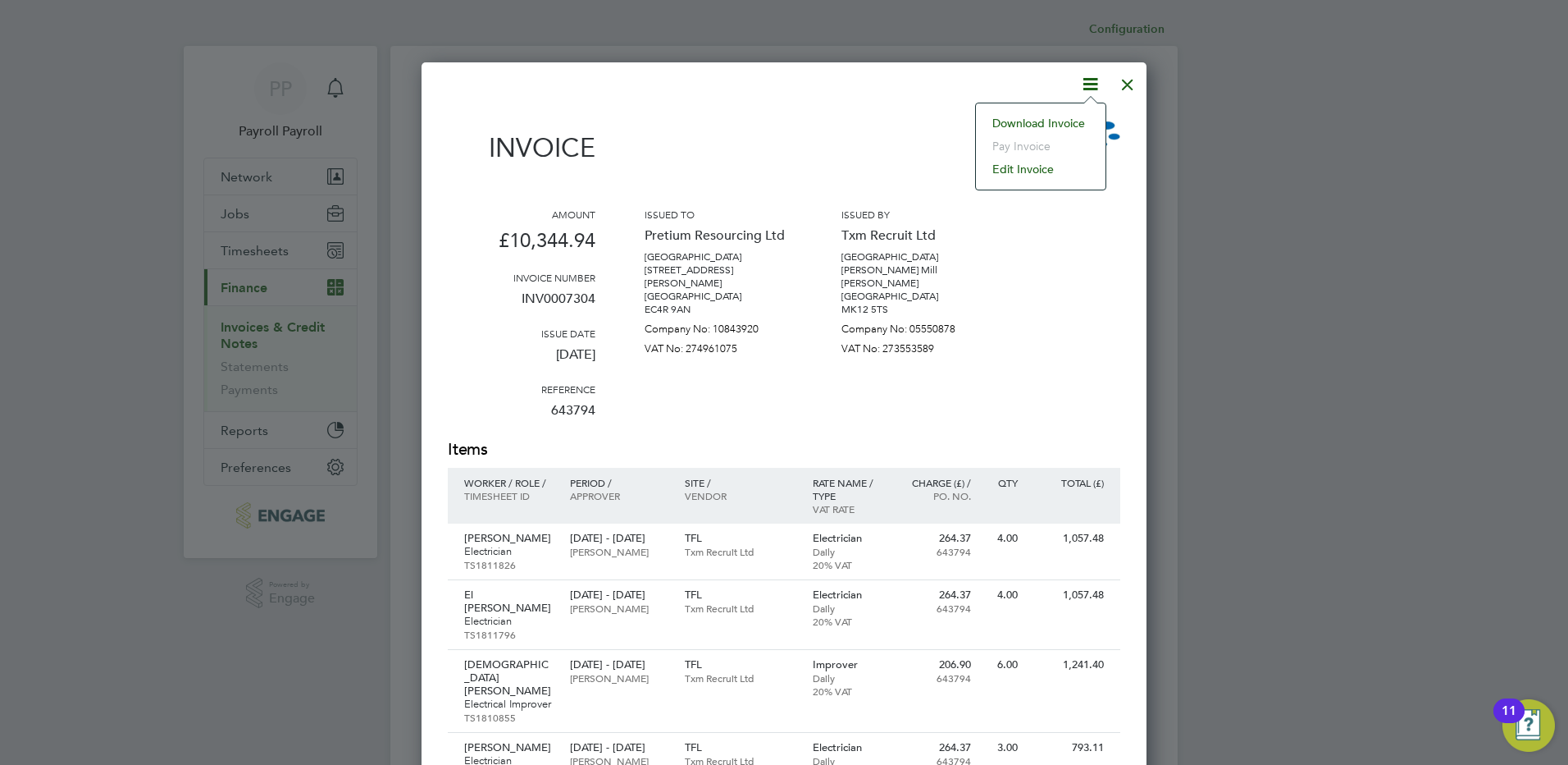
click at [1073, 118] on li "Download Invoice" at bounding box center [1040, 123] width 113 height 23
click at [1124, 85] on div at bounding box center [1128, 81] width 30 height 30
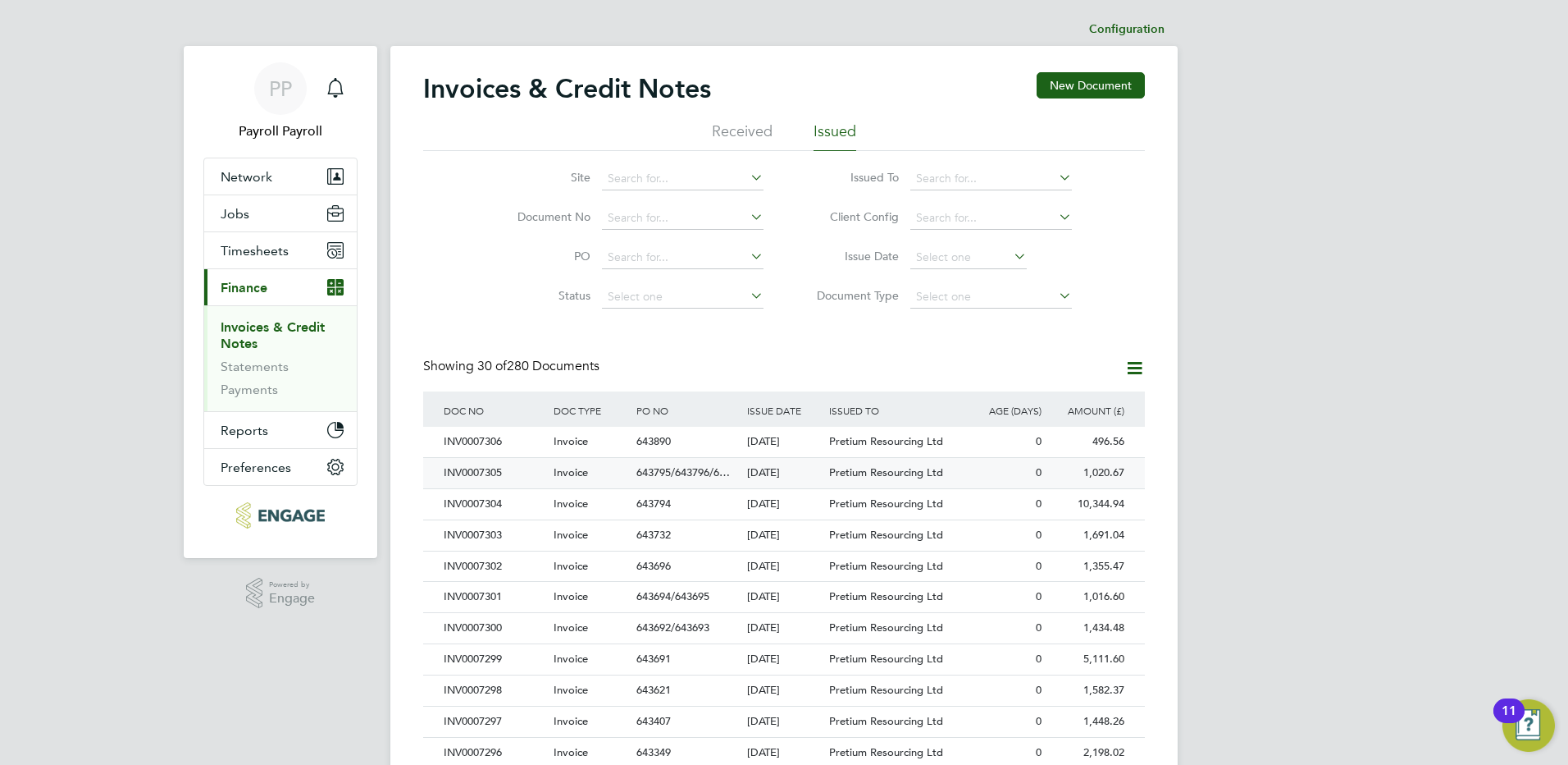
click at [490, 471] on div "INV0007305" at bounding box center [494, 472] width 110 height 30
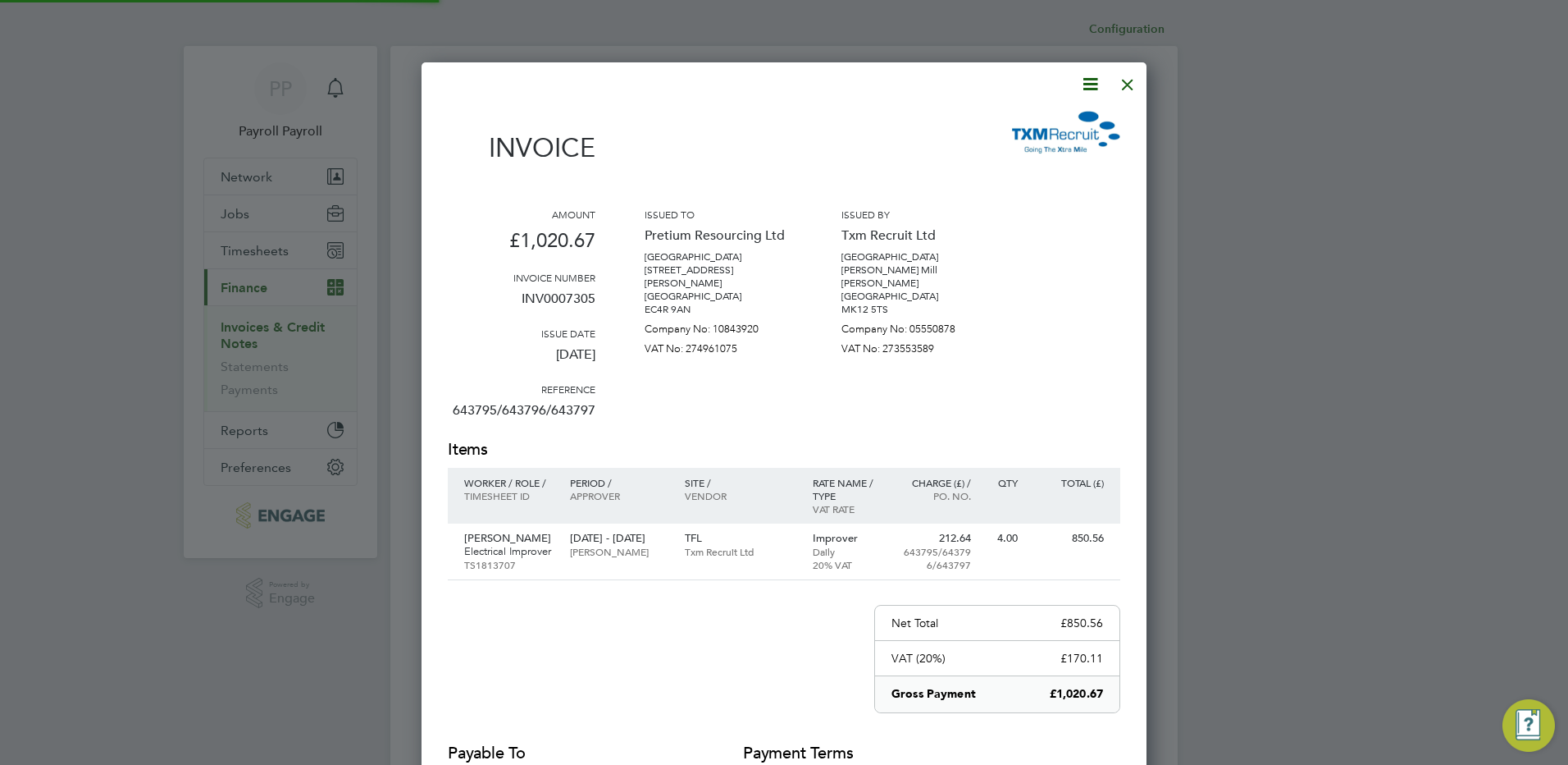
scroll to position [860, 726]
click at [1091, 83] on icon at bounding box center [1090, 84] width 21 height 21
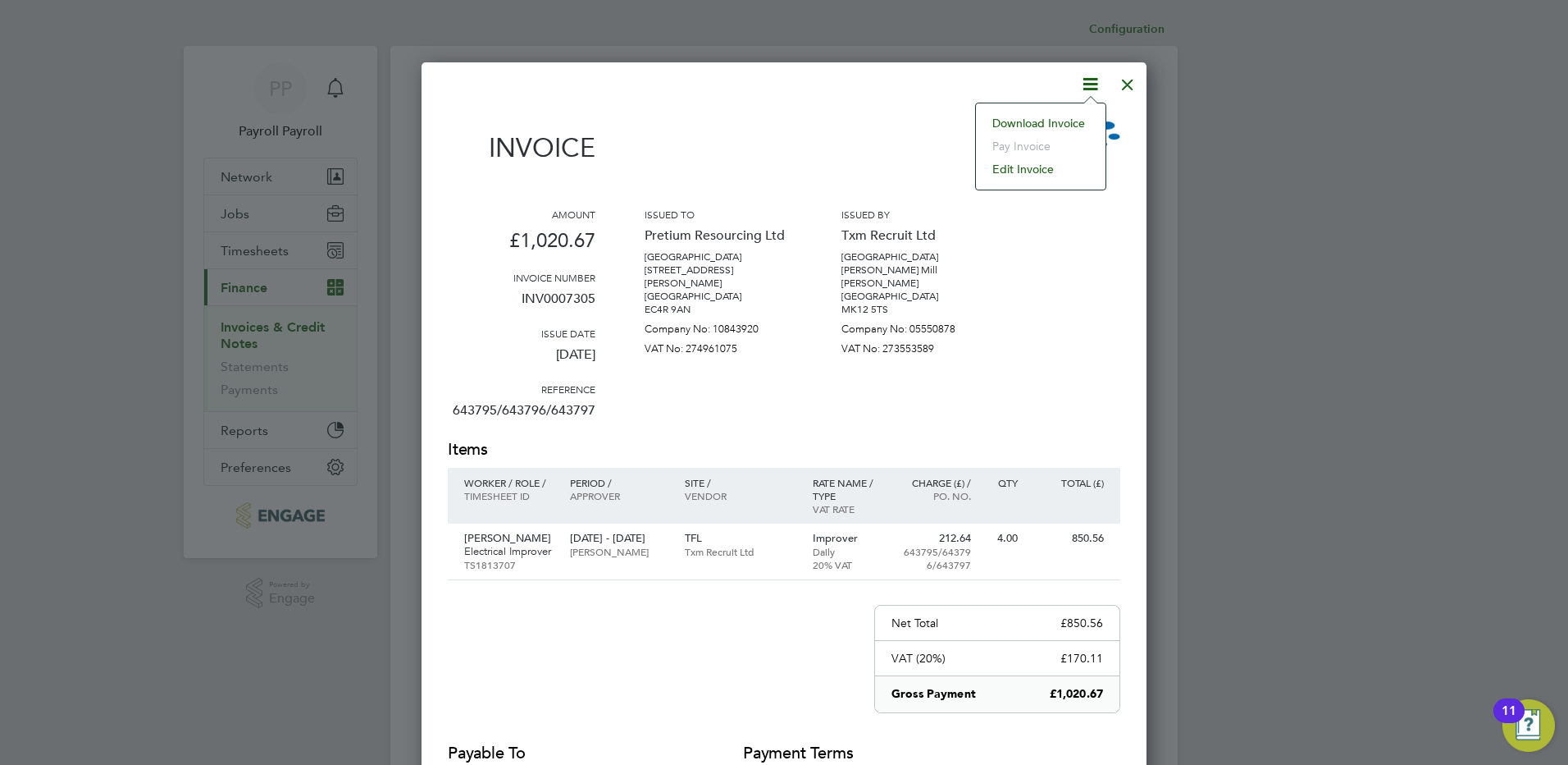
click at [1068, 127] on li "Download Invoice" at bounding box center [1040, 123] width 113 height 23
click at [1124, 85] on div at bounding box center [1128, 81] width 30 height 30
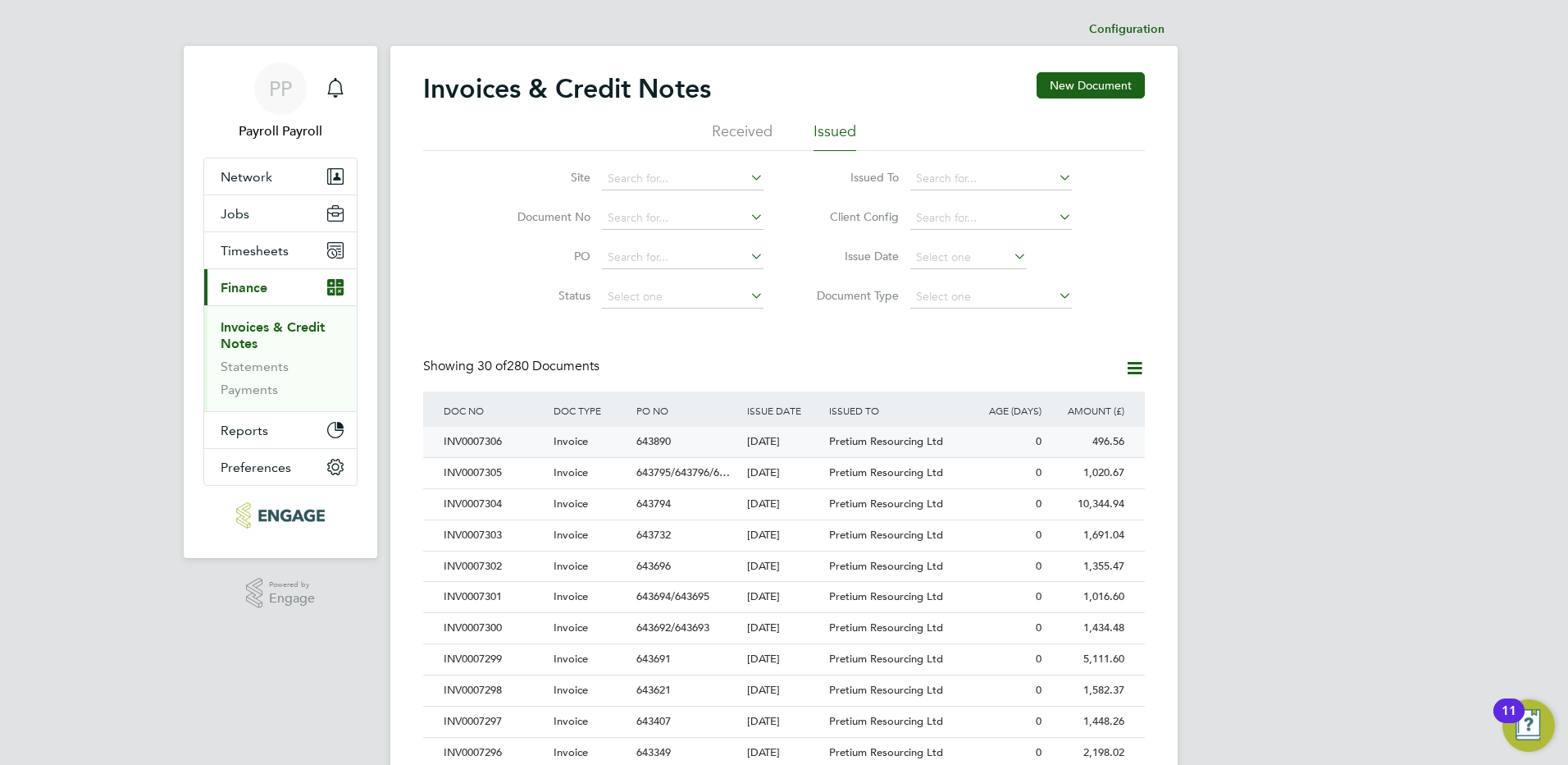
click at [498, 444] on div "INV0007306" at bounding box center [494, 441] width 110 height 30
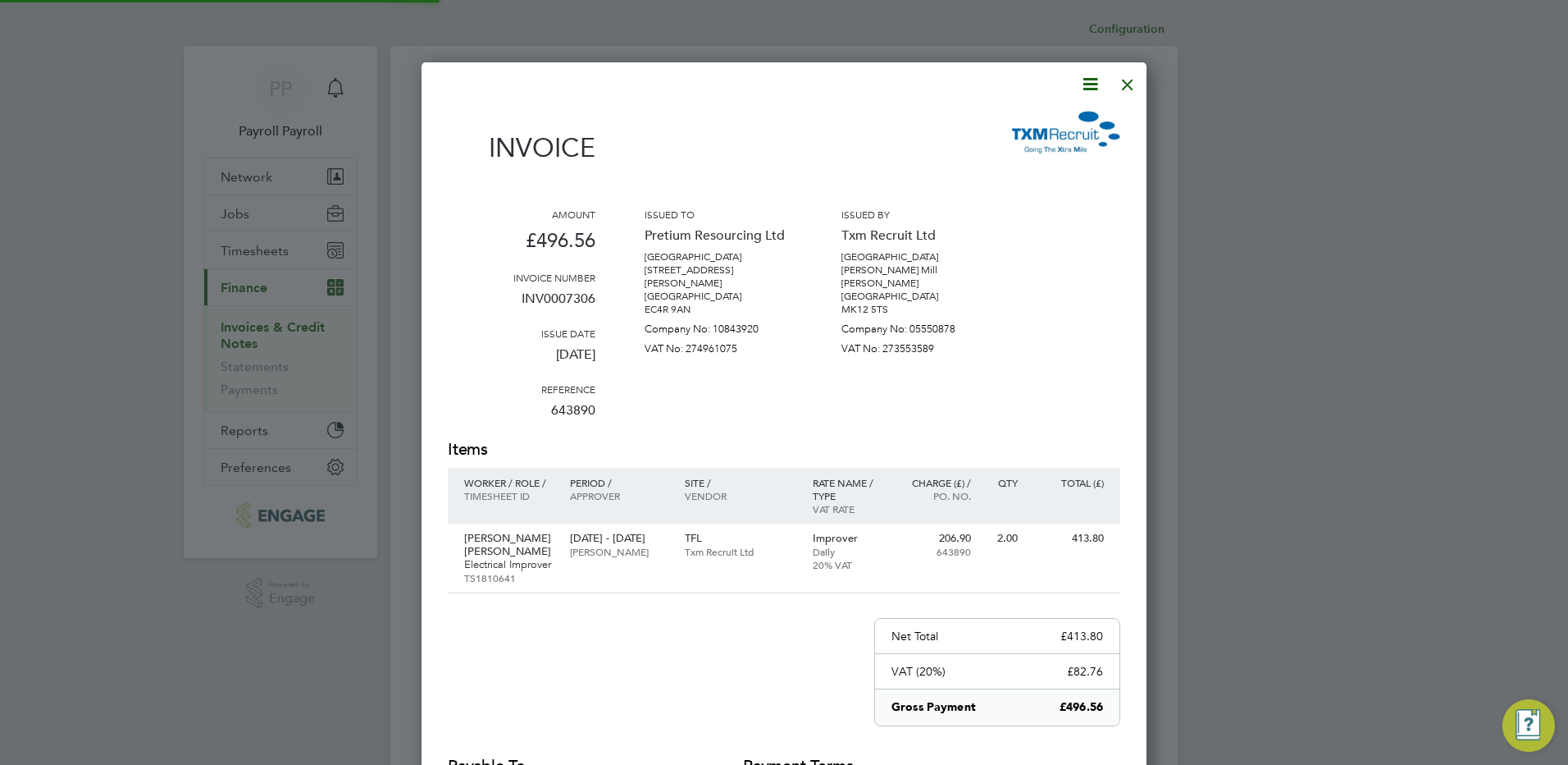
scroll to position [873, 726]
click at [1092, 86] on icon at bounding box center [1090, 84] width 21 height 21
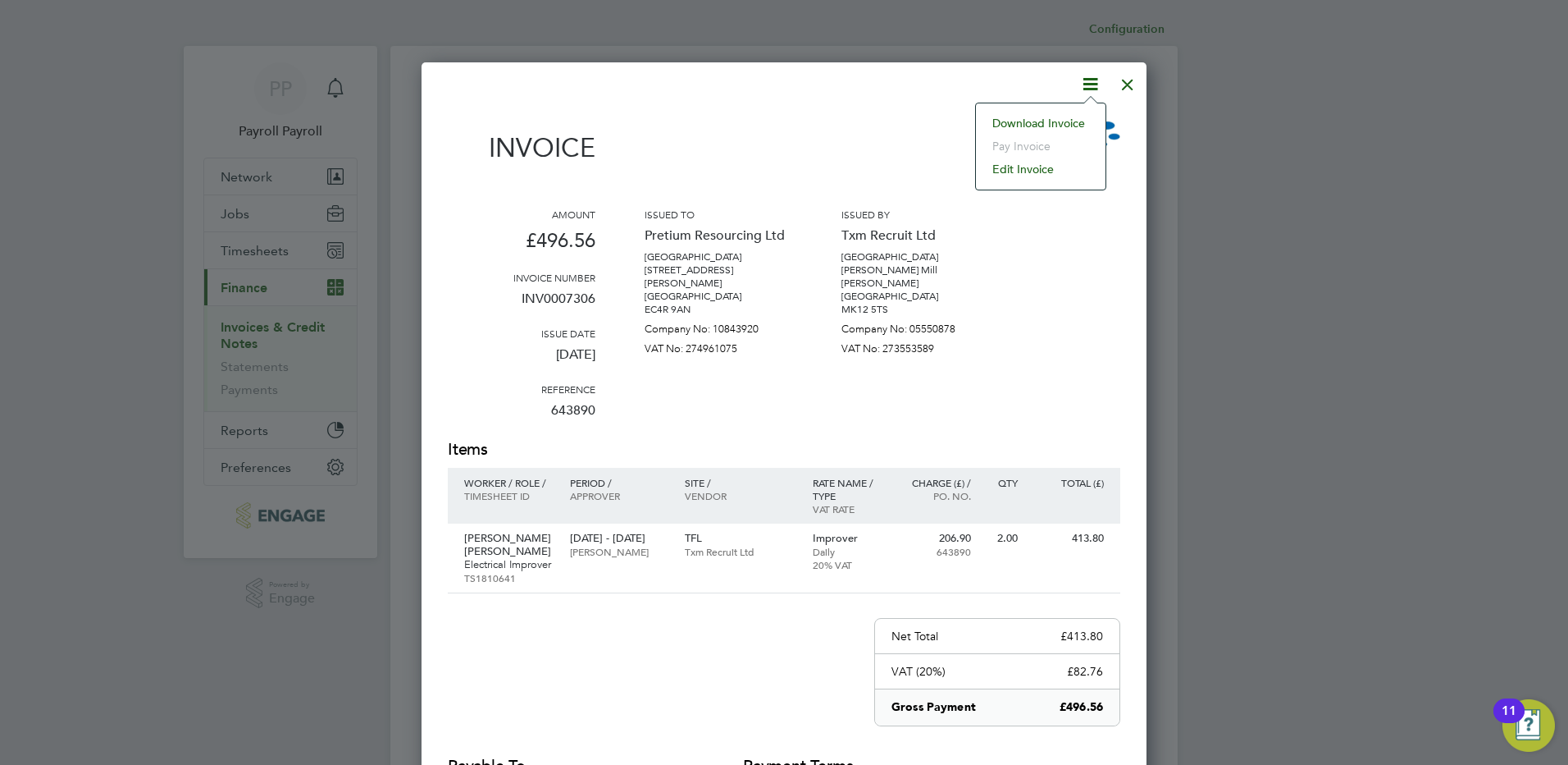
click at [1080, 124] on li "Download Invoice" at bounding box center [1040, 123] width 113 height 23
click at [1129, 85] on div at bounding box center [1128, 81] width 30 height 30
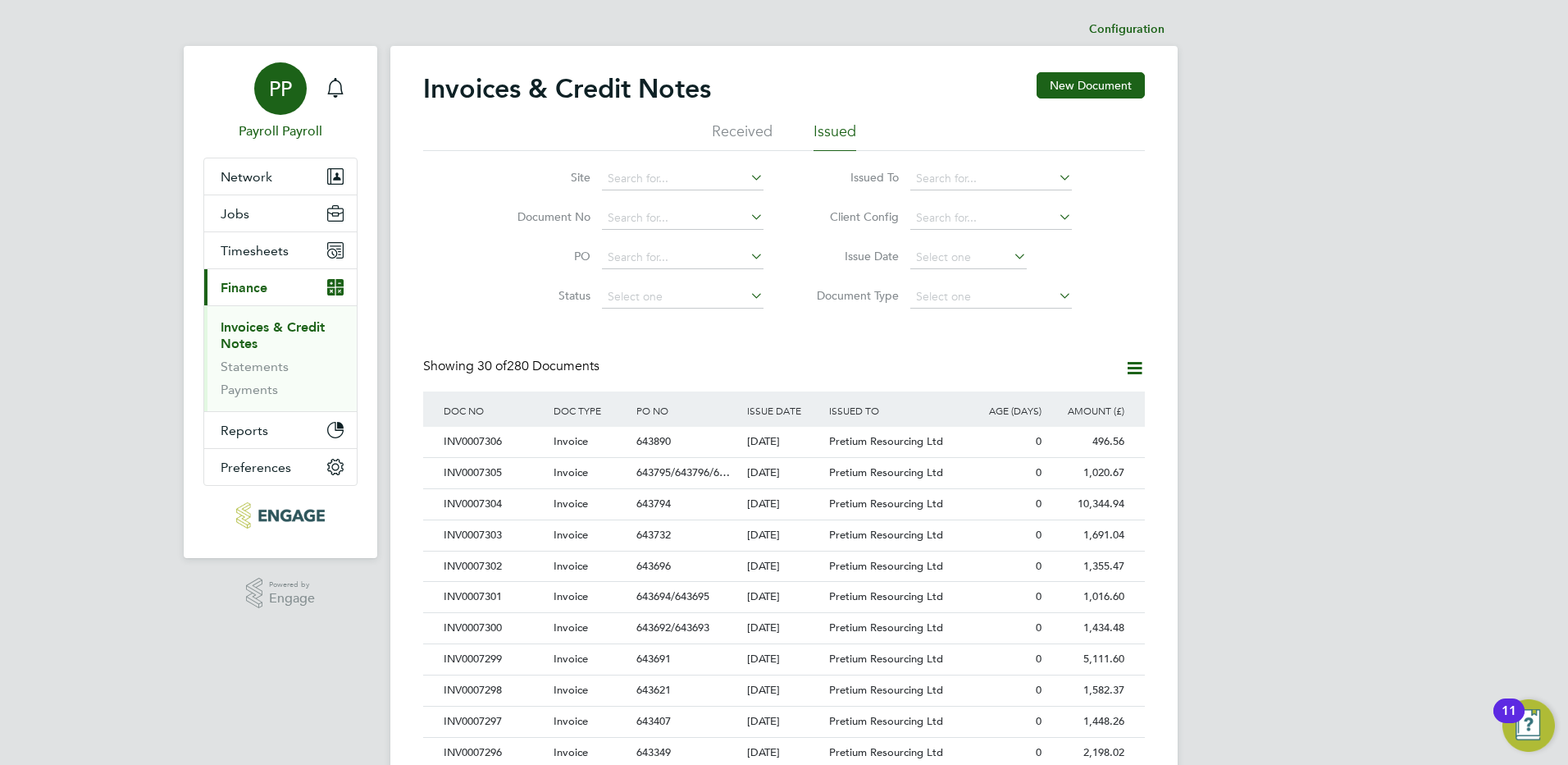
click at [271, 98] on span "PP" at bounding box center [279, 88] width 23 height 21
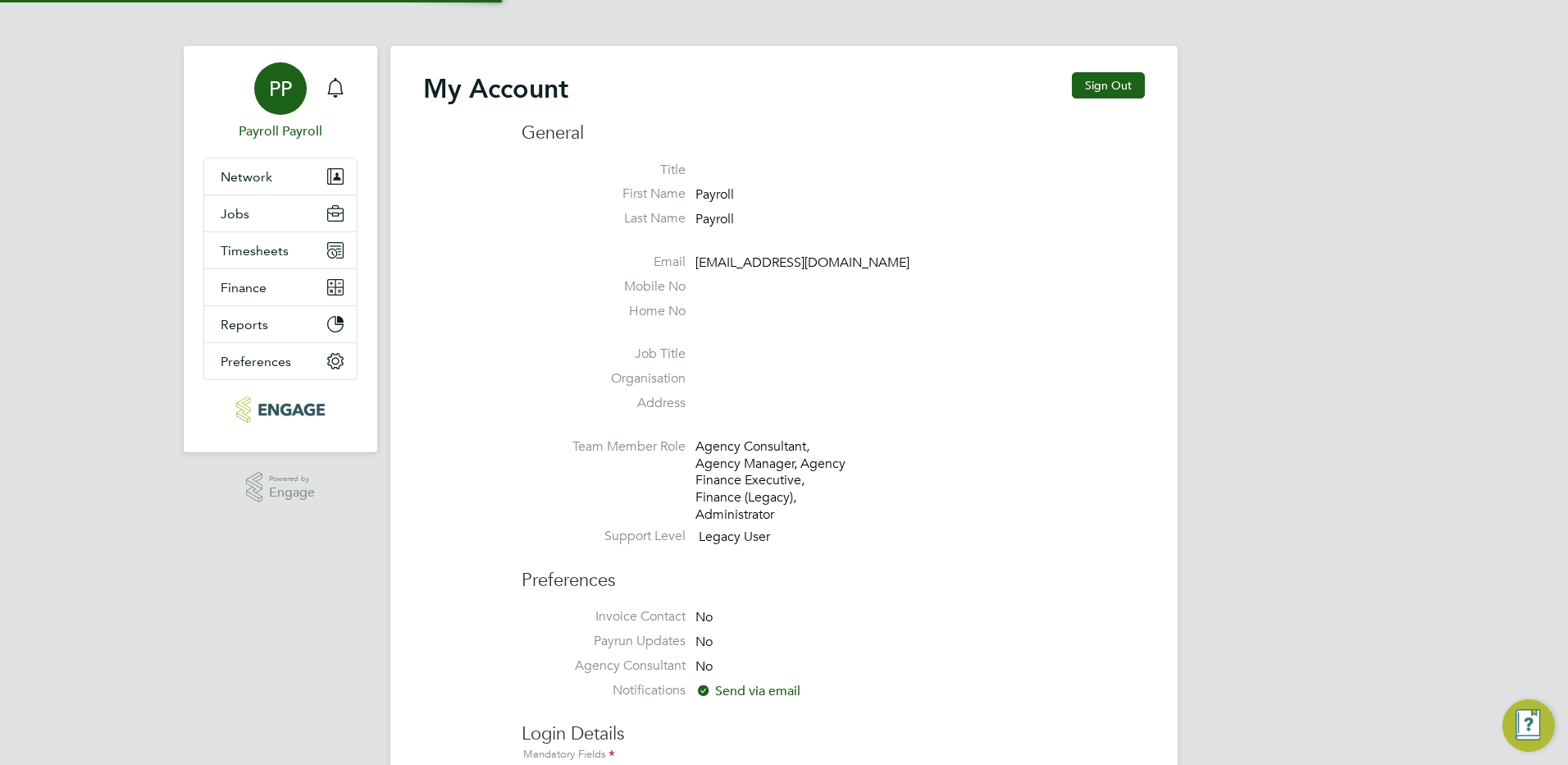
type input "[EMAIL_ADDRESS][DOMAIN_NAME]"
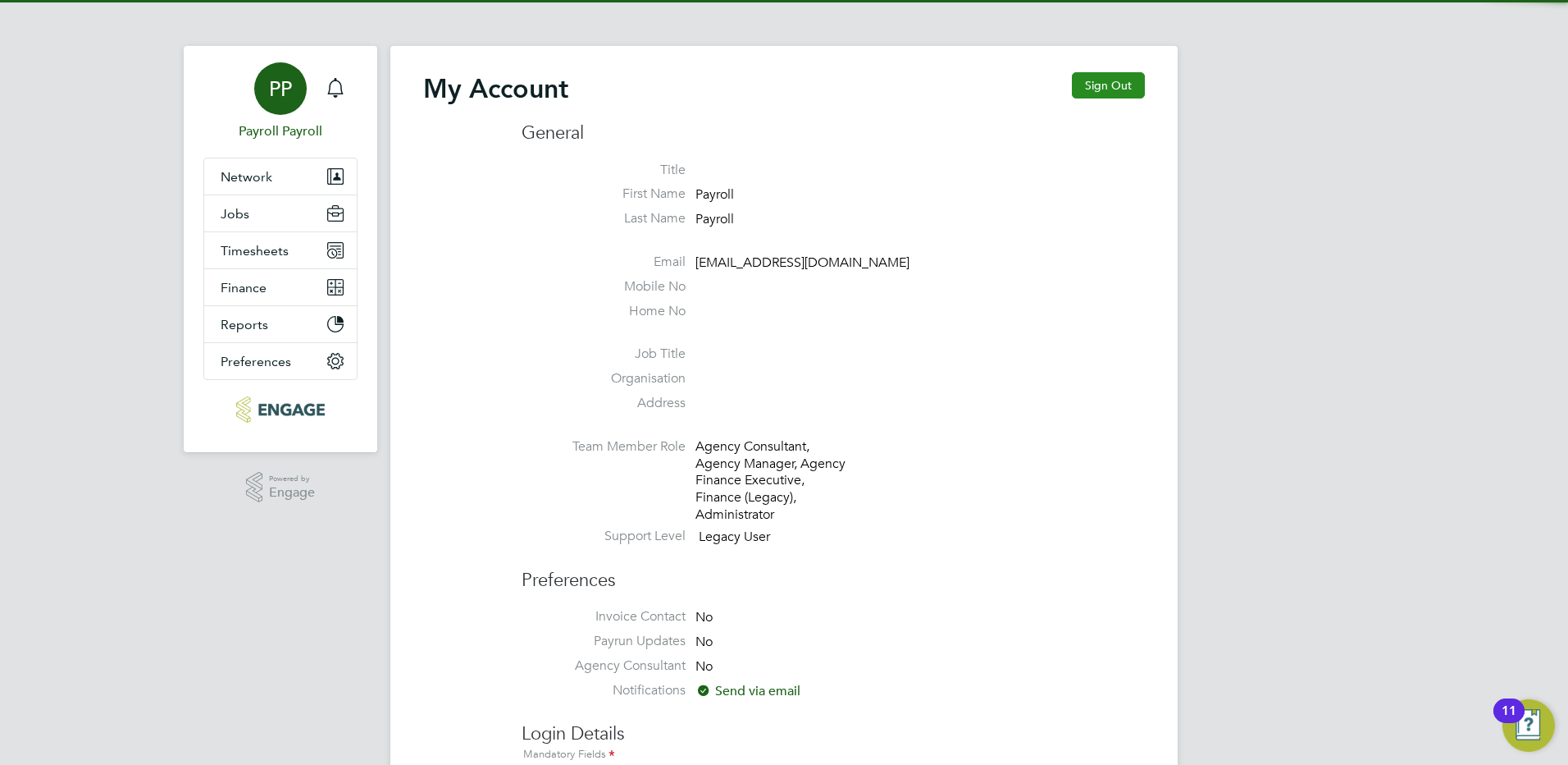
click at [1100, 86] on button "Sign Out" at bounding box center [1108, 85] width 73 height 26
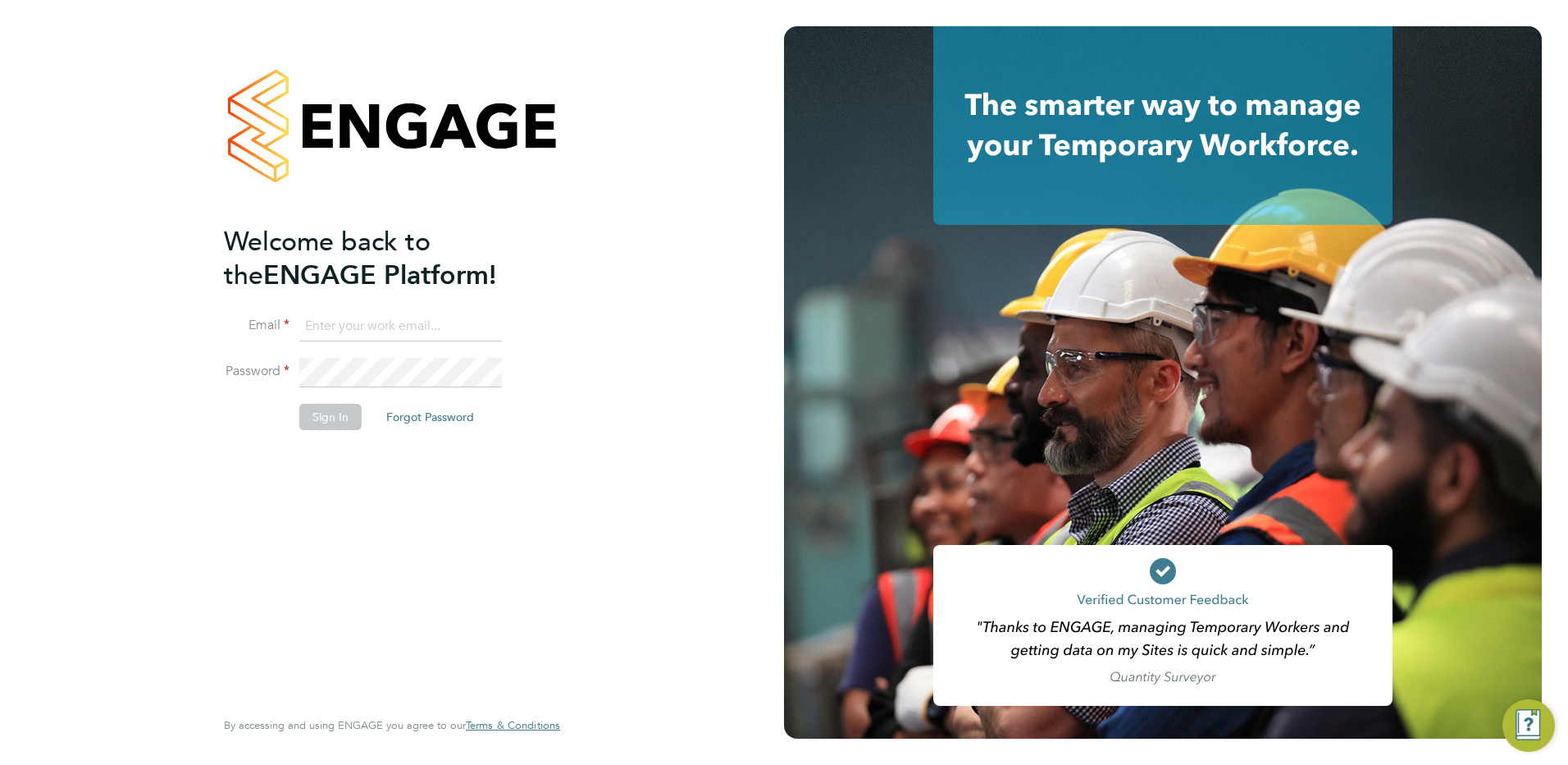
type input "[EMAIL_ADDRESS][DOMAIN_NAME]"
